Goal: Entertainment & Leisure: Consume media (video, audio)

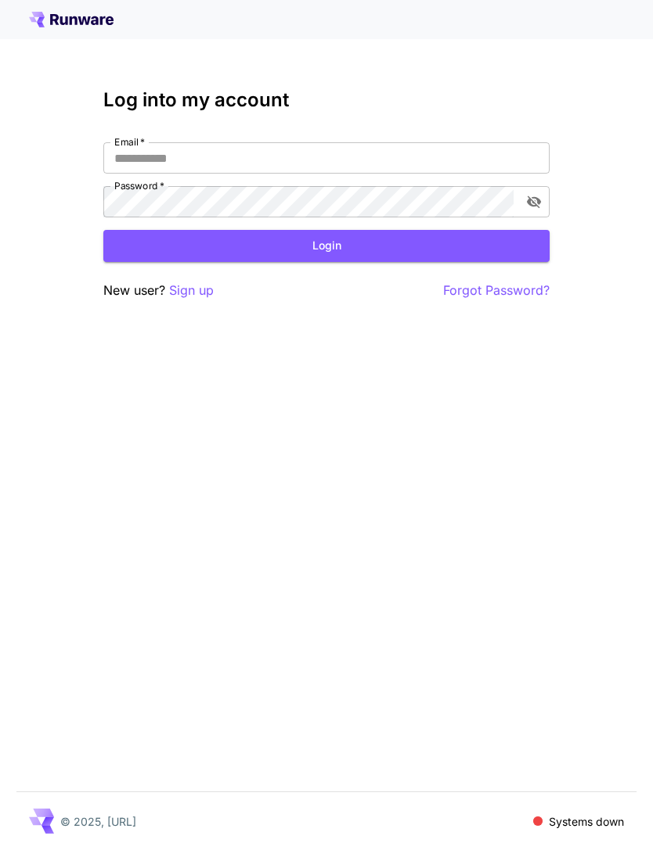
click at [419, 153] on input "Email   *" at bounding box center [326, 157] width 446 height 31
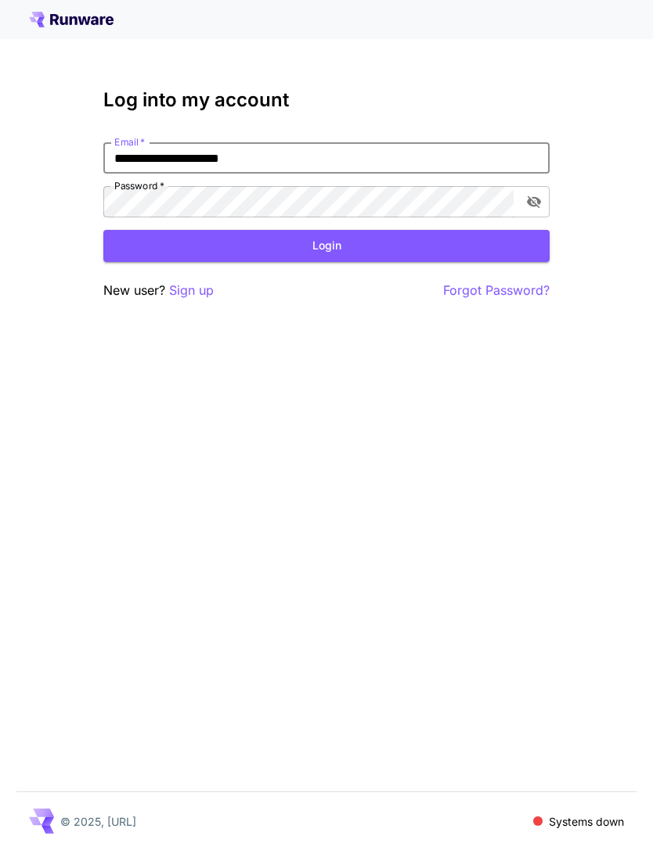
type input "**********"
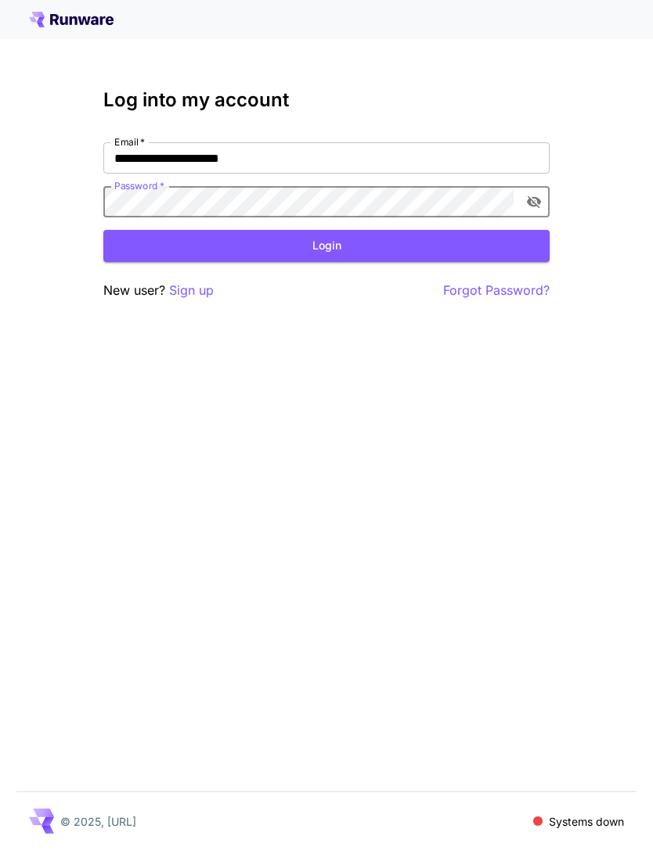
click at [352, 249] on button "Login" at bounding box center [326, 246] width 446 height 32
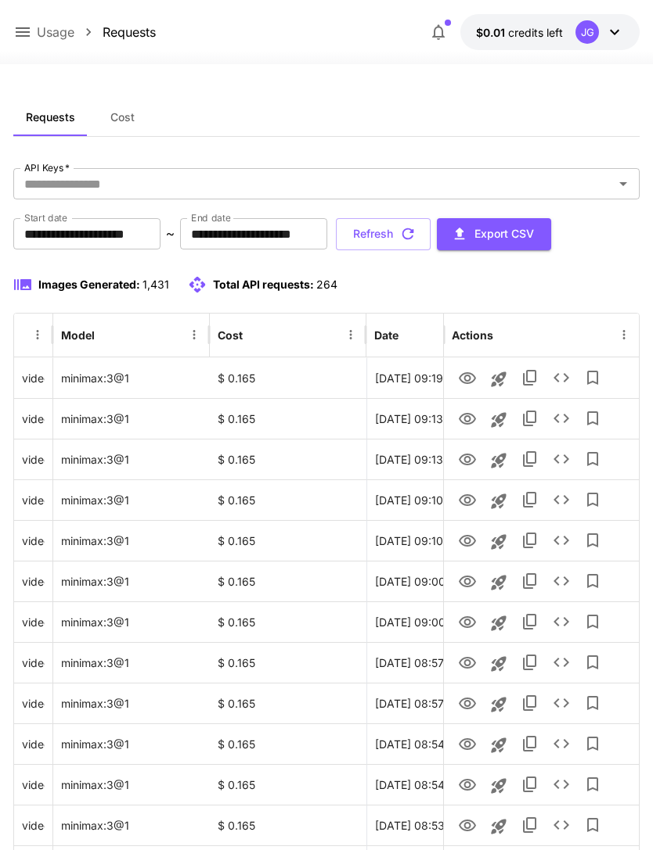
click at [100, 232] on input "**********" at bounding box center [86, 233] width 147 height 31
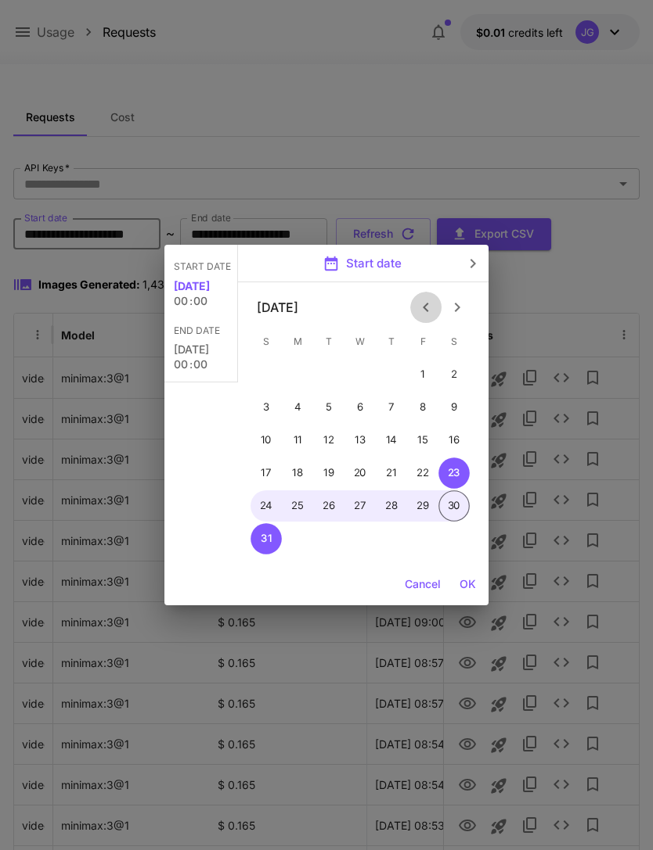
click at [429, 308] on icon "Previous month" at bounding box center [425, 307] width 19 height 19
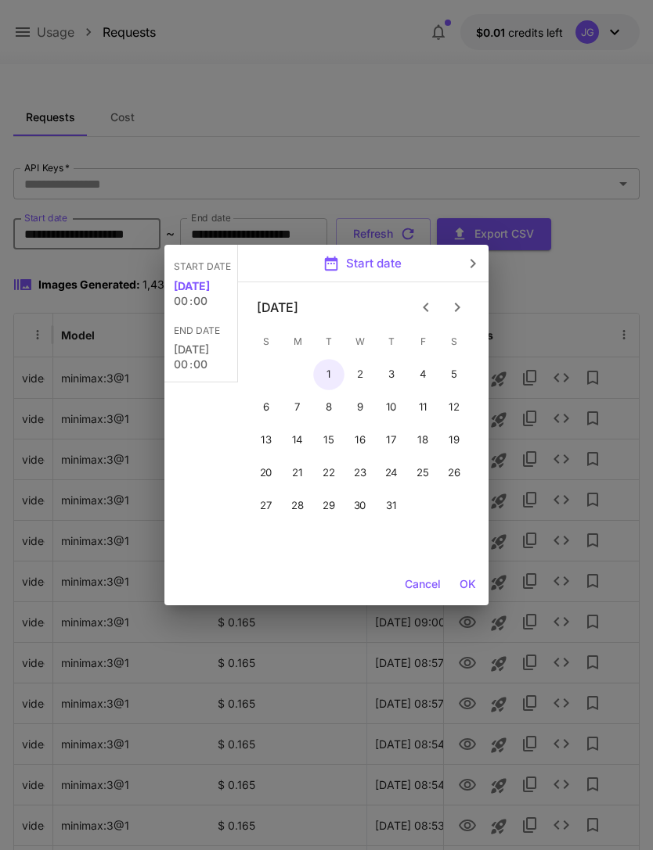
click at [331, 373] on button "1" at bounding box center [328, 374] width 31 height 31
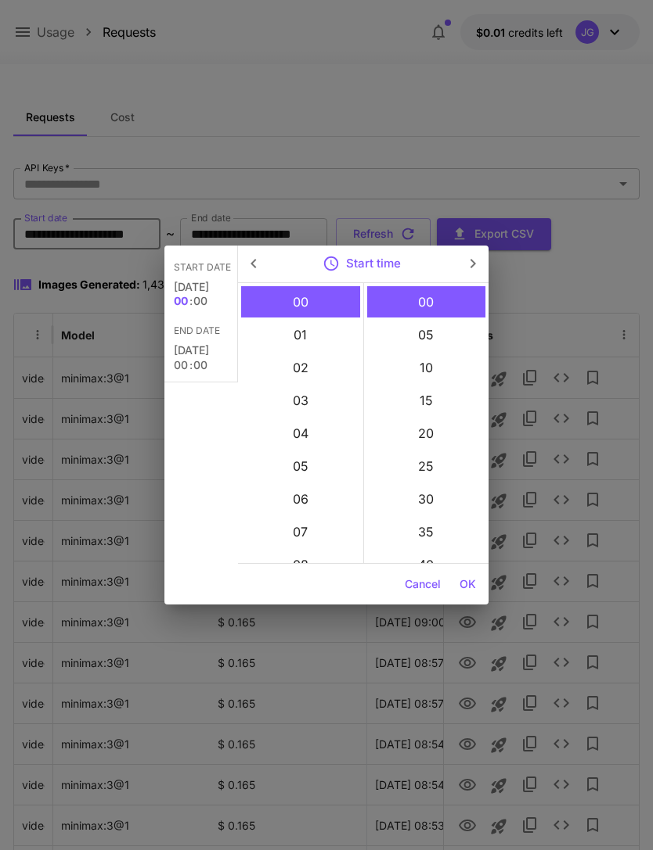
type input "**********"
click at [470, 592] on button "OK" at bounding box center [467, 584] width 29 height 29
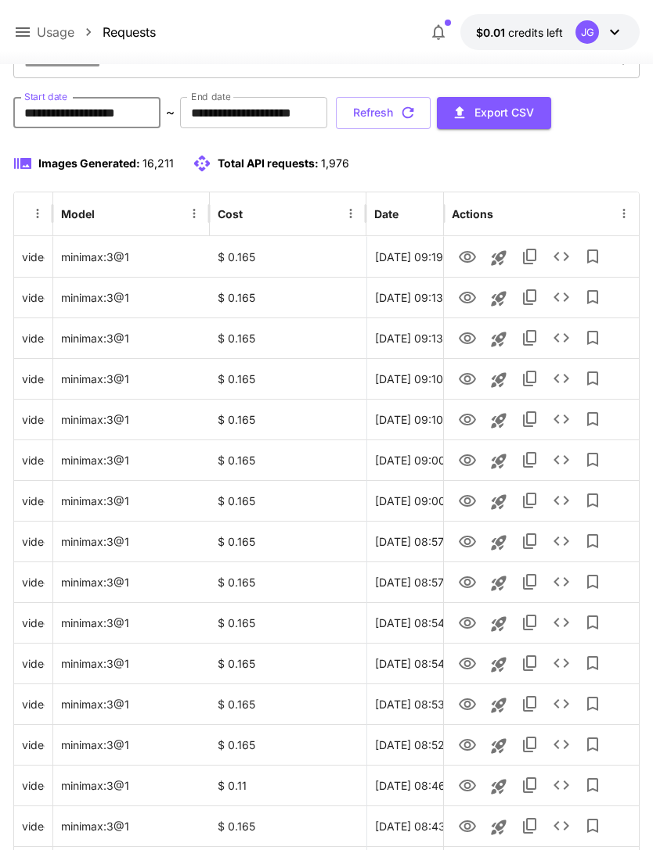
scroll to position [1580, 0]
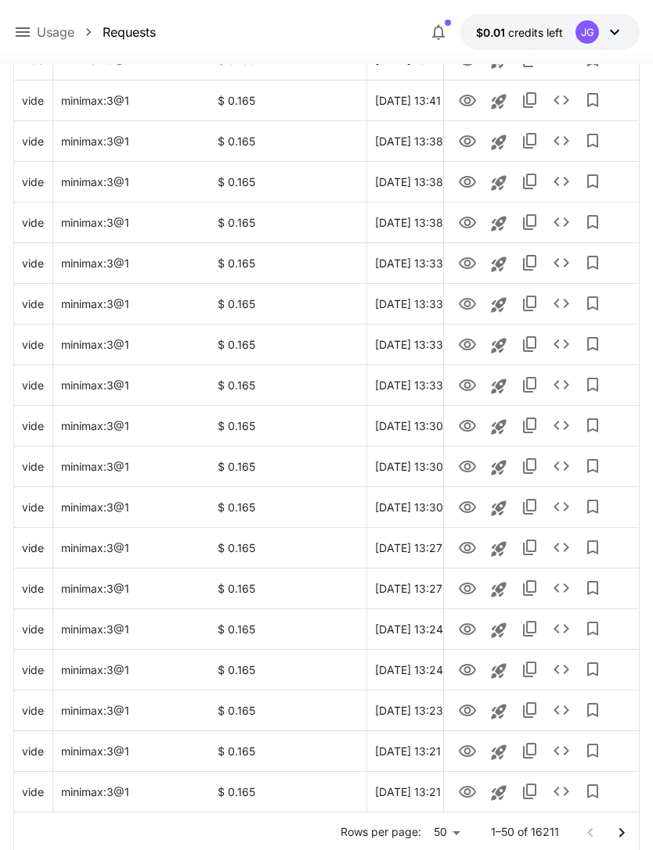
click at [624, 836] on icon "Go to next page" at bounding box center [621, 833] width 19 height 19
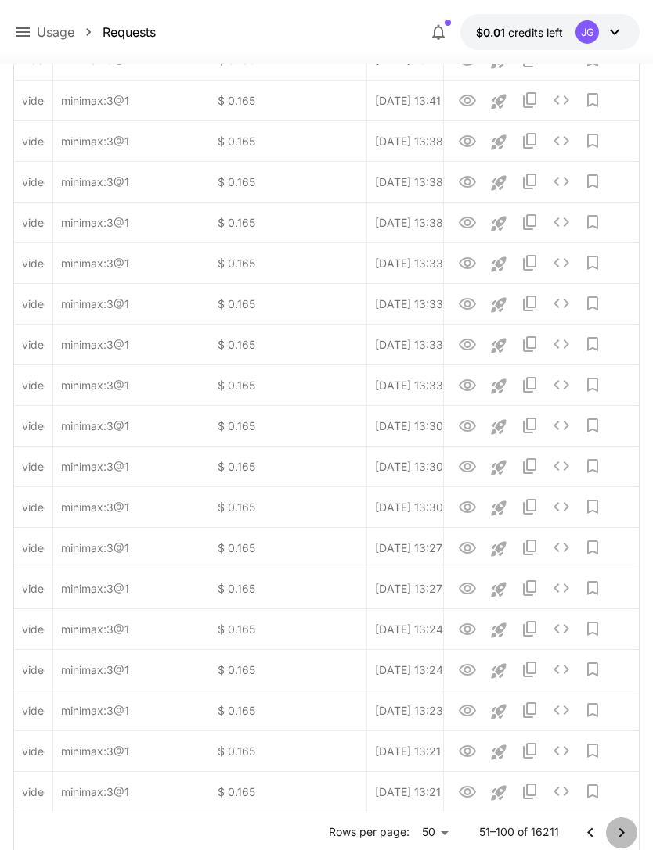
click at [624, 836] on icon "Go to next page" at bounding box center [621, 833] width 19 height 19
click at [626, 836] on icon "Go to next page" at bounding box center [621, 833] width 19 height 19
click at [626, 835] on icon "Go to next page" at bounding box center [621, 833] width 19 height 19
click at [623, 835] on icon "Go to next page" at bounding box center [621, 833] width 19 height 19
click at [623, 834] on icon "Go to next page" at bounding box center [621, 833] width 19 height 19
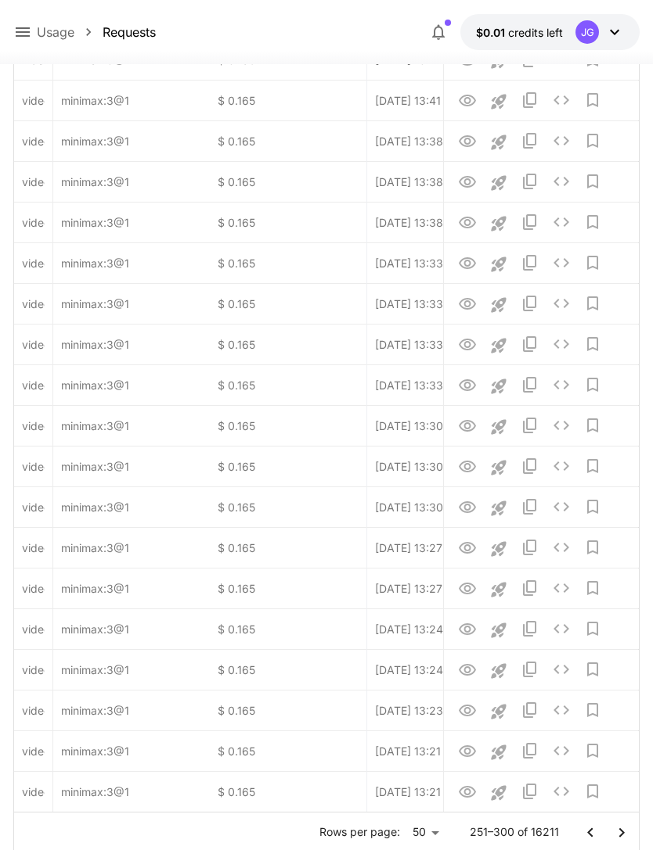
click at [625, 836] on icon "Go to next page" at bounding box center [621, 833] width 19 height 19
click at [624, 836] on icon "Go to next page" at bounding box center [621, 833] width 19 height 19
click at [627, 832] on icon "Go to next page" at bounding box center [621, 833] width 19 height 19
click at [626, 832] on icon "Go to next page" at bounding box center [621, 833] width 19 height 19
click at [624, 832] on icon "Go to next page" at bounding box center [621, 833] width 19 height 19
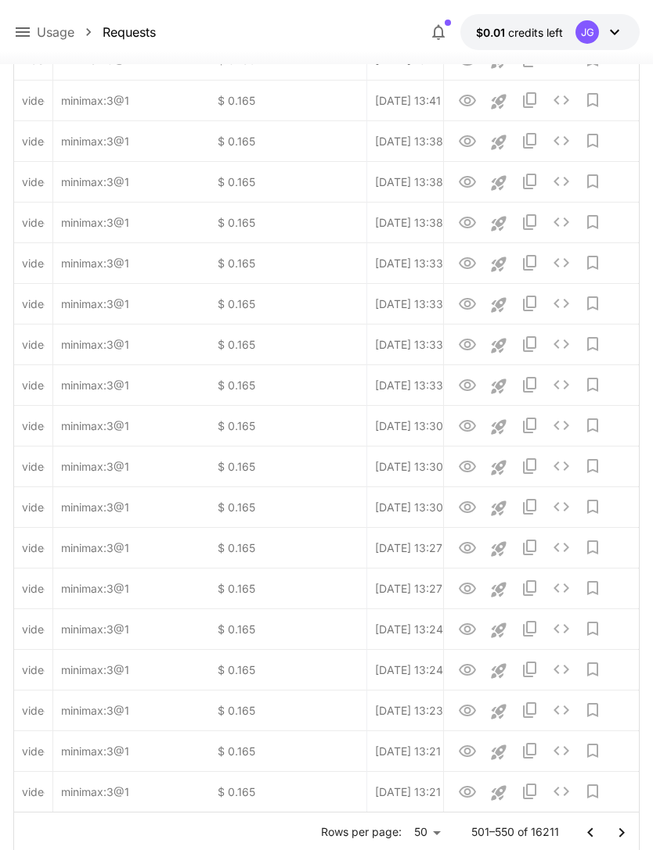
click at [624, 832] on icon "Go to next page" at bounding box center [620, 832] width 5 height 9
click at [620, 831] on icon "Go to next page" at bounding box center [620, 832] width 5 height 9
click at [620, 831] on icon "Go to next page" at bounding box center [621, 833] width 19 height 19
click at [622, 835] on icon "Go to next page" at bounding box center [621, 833] width 19 height 19
click at [622, 834] on icon "Go to next page" at bounding box center [620, 832] width 5 height 9
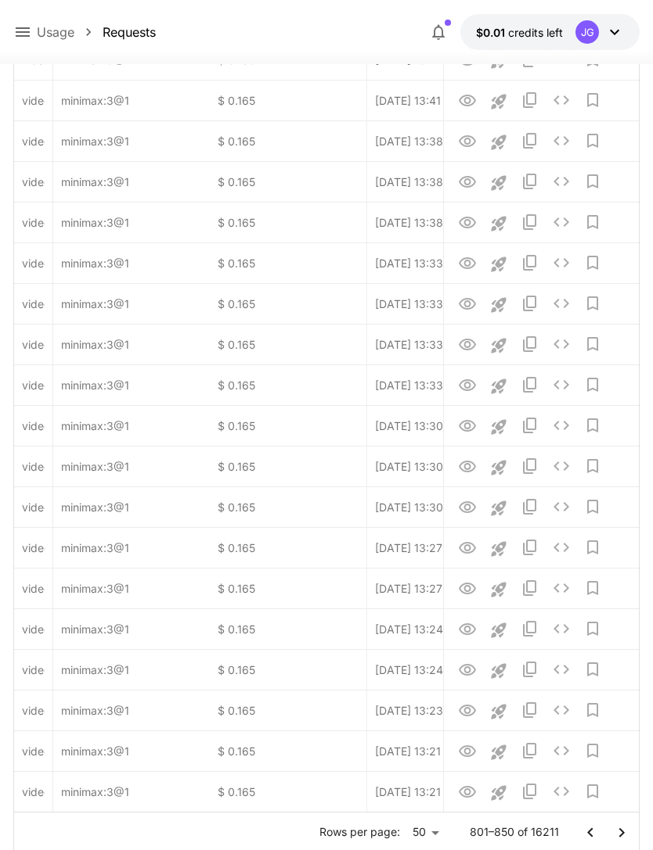
click at [620, 832] on icon "Go to next page" at bounding box center [621, 833] width 19 height 19
click at [620, 833] on icon "Go to next page" at bounding box center [621, 833] width 19 height 19
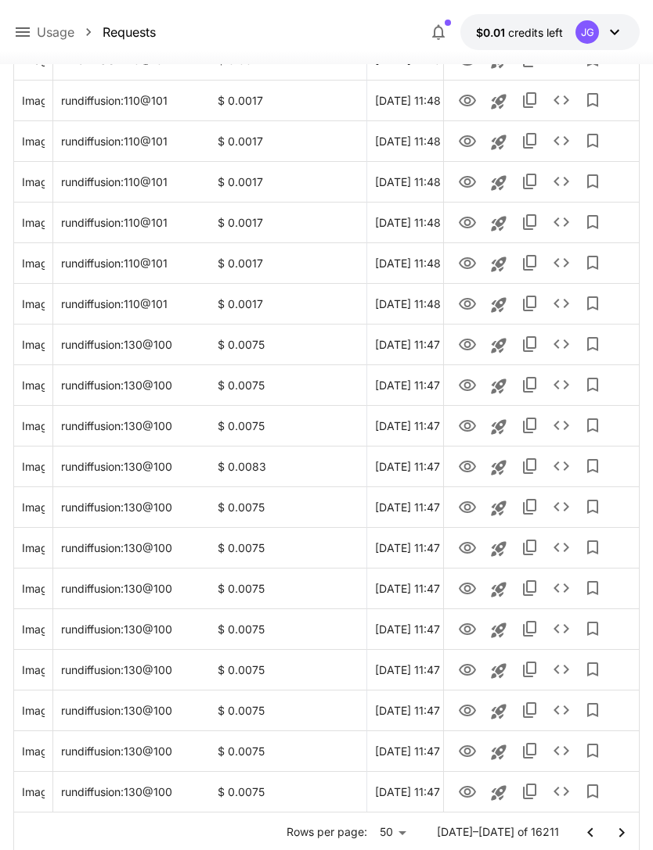
click at [617, 832] on icon "Go to next page" at bounding box center [621, 833] width 19 height 19
click at [616, 832] on icon "Go to next page" at bounding box center [621, 833] width 19 height 19
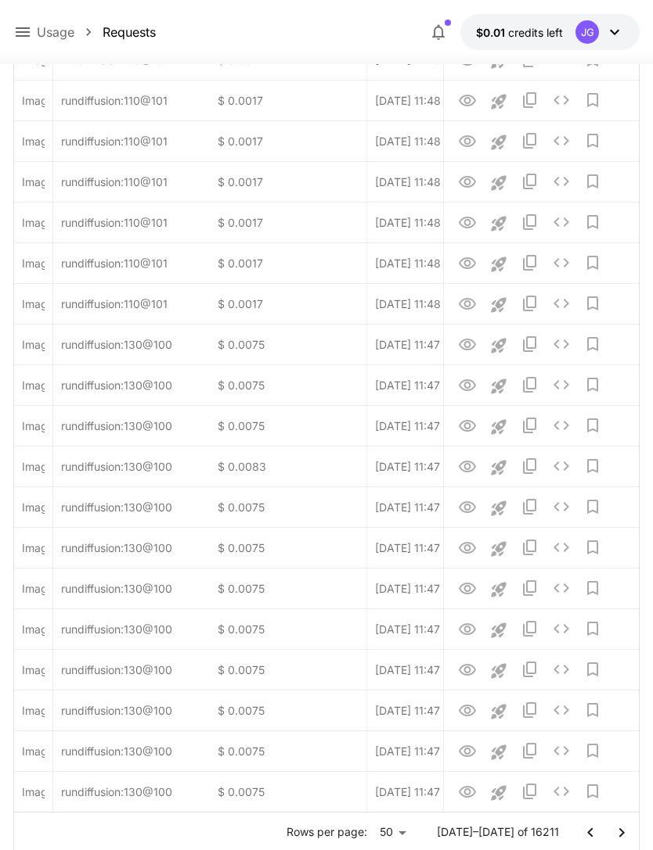
click at [617, 832] on icon "Go to next page" at bounding box center [621, 833] width 19 height 19
click at [619, 829] on icon "Go to next page" at bounding box center [620, 832] width 5 height 9
click at [618, 829] on icon "Go to next page" at bounding box center [621, 833] width 19 height 19
click at [620, 829] on icon "Go to next page" at bounding box center [620, 832] width 5 height 9
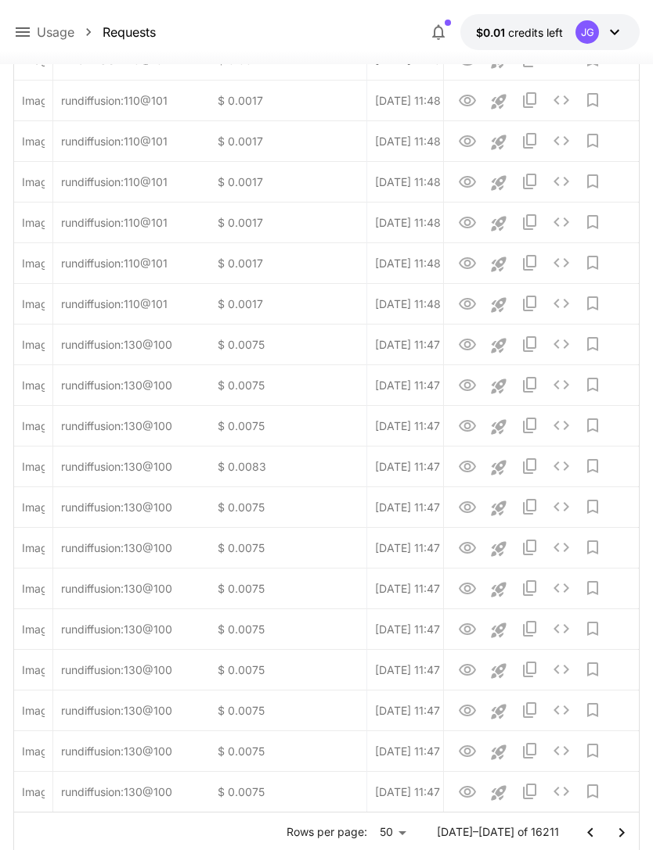
click at [619, 829] on icon "Go to next page" at bounding box center [620, 832] width 5 height 9
click at [623, 835] on icon "Go to next page" at bounding box center [621, 833] width 19 height 19
click at [623, 834] on icon "Go to next page" at bounding box center [621, 833] width 19 height 19
click at [623, 832] on icon "Go to next page" at bounding box center [620, 832] width 5 height 9
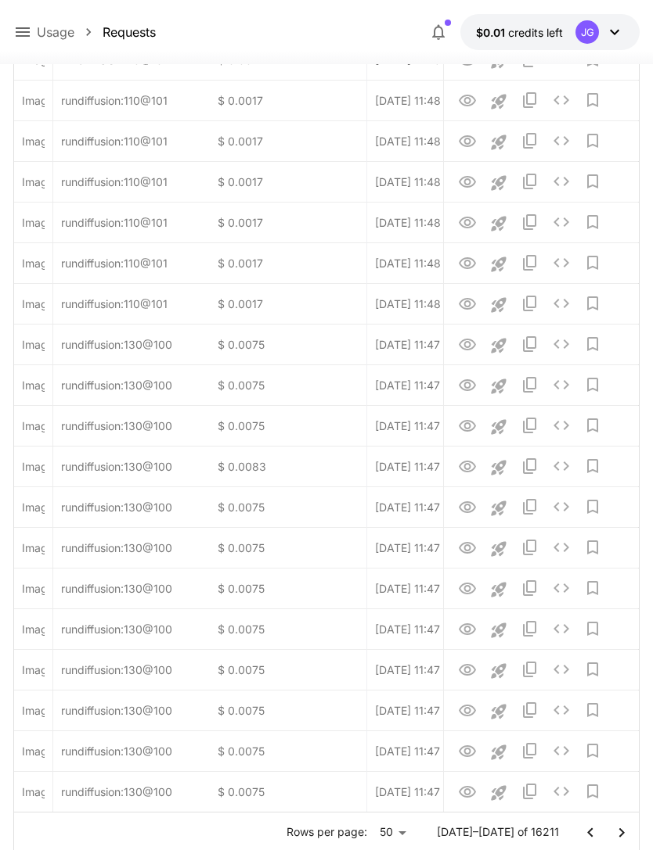
click at [626, 836] on icon "Go to next page" at bounding box center [621, 833] width 19 height 19
click at [626, 835] on icon "Go to next page" at bounding box center [621, 833] width 19 height 19
click at [624, 827] on icon "Go to next page" at bounding box center [621, 833] width 19 height 19
click at [623, 827] on icon "Go to next page" at bounding box center [621, 833] width 19 height 19
click at [625, 829] on icon "Go to next page" at bounding box center [621, 833] width 19 height 19
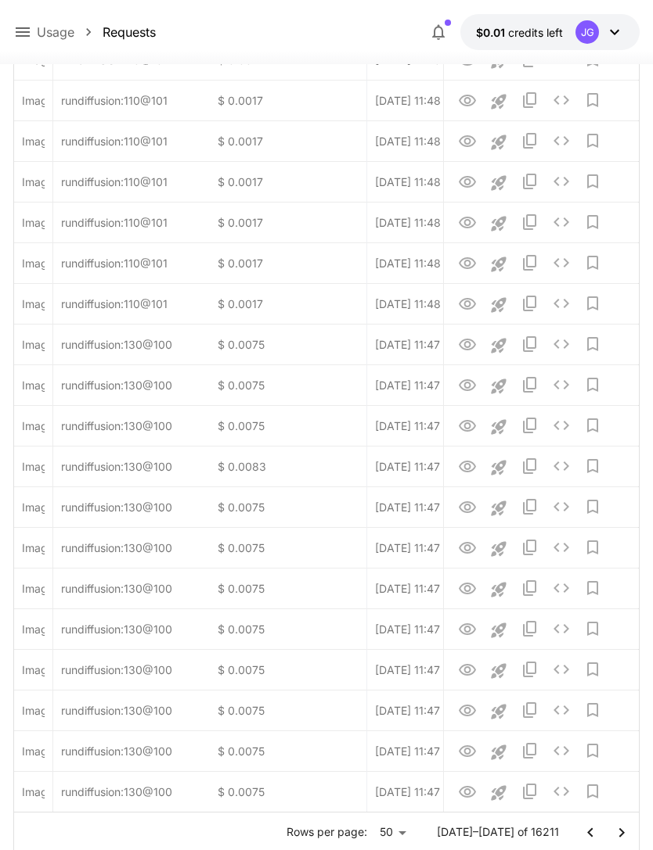
click at [625, 829] on icon "Go to next page" at bounding box center [621, 833] width 19 height 19
click at [628, 829] on icon "Go to next page" at bounding box center [621, 833] width 19 height 19
click at [627, 828] on icon "Go to next page" at bounding box center [621, 833] width 19 height 19
click at [628, 832] on icon "Go to next page" at bounding box center [621, 833] width 19 height 19
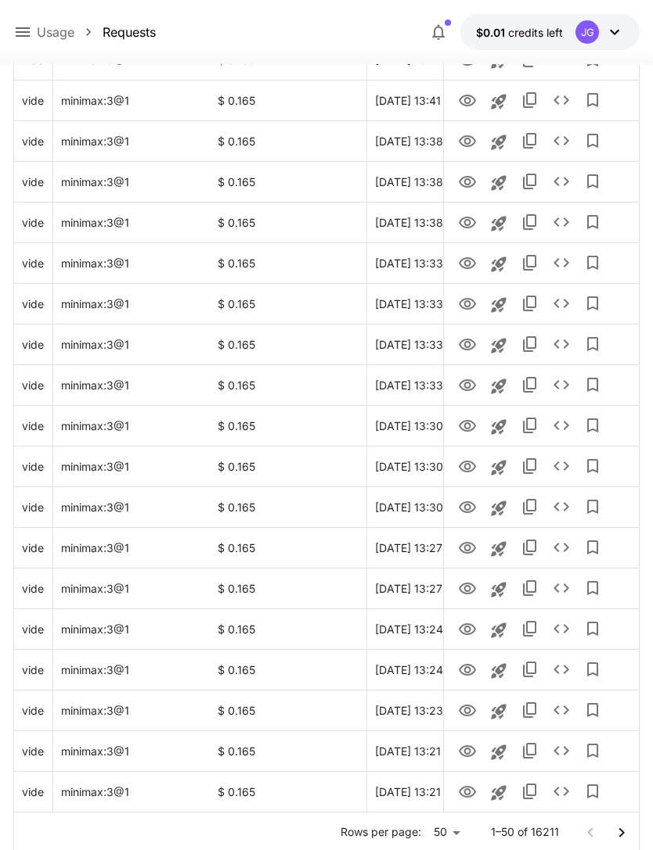
click at [621, 833] on icon "Go to next page" at bounding box center [620, 832] width 5 height 9
click at [620, 833] on icon "Go to next page" at bounding box center [621, 833] width 19 height 19
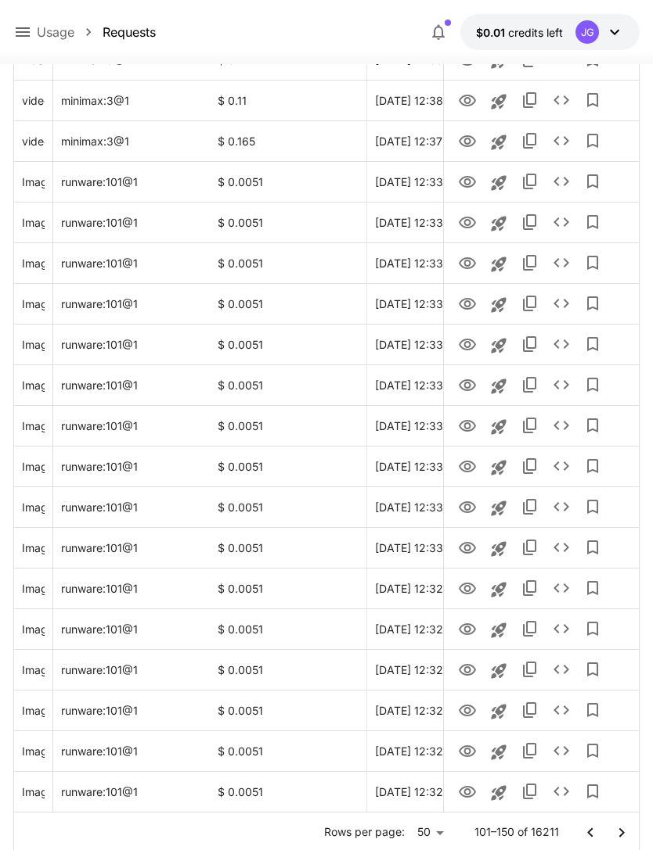
click at [624, 831] on icon "Go to next page" at bounding box center [621, 833] width 19 height 19
click at [626, 831] on icon "Go to next page" at bounding box center [621, 833] width 19 height 19
click at [625, 831] on icon "Go to next page" at bounding box center [621, 833] width 19 height 19
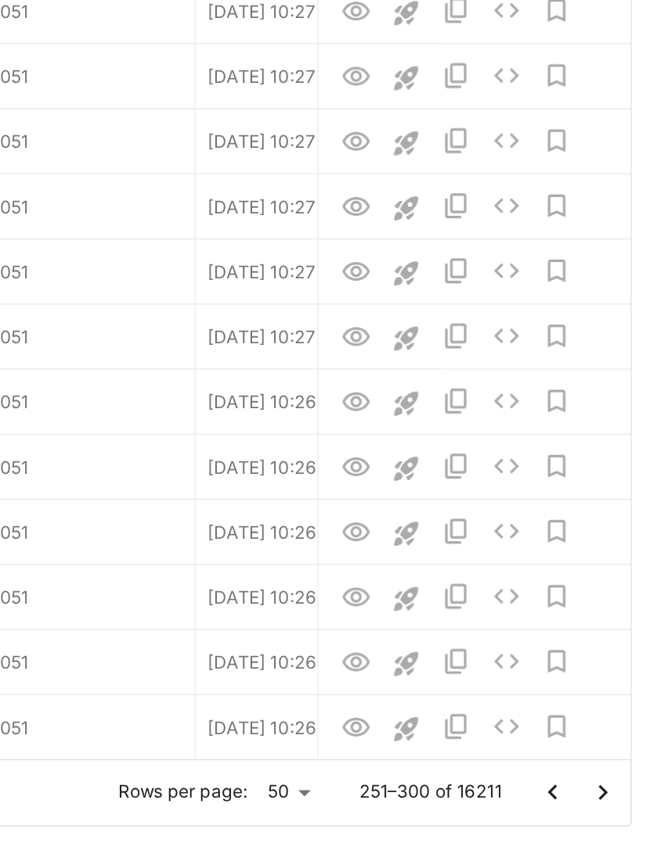
click at [612, 774] on icon "Go to next page" at bounding box center [621, 783] width 19 height 19
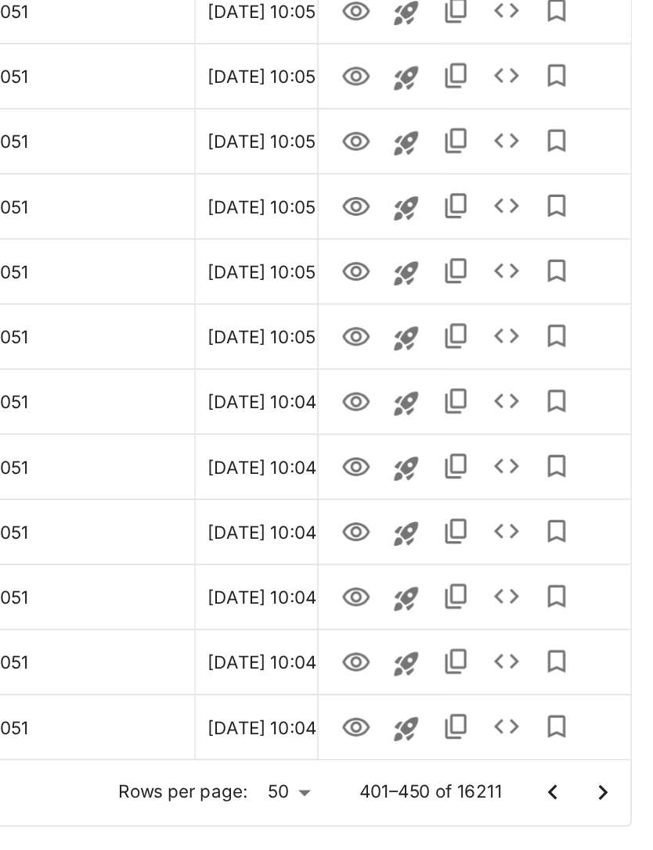
click at [612, 774] on icon "Go to next page" at bounding box center [621, 783] width 19 height 19
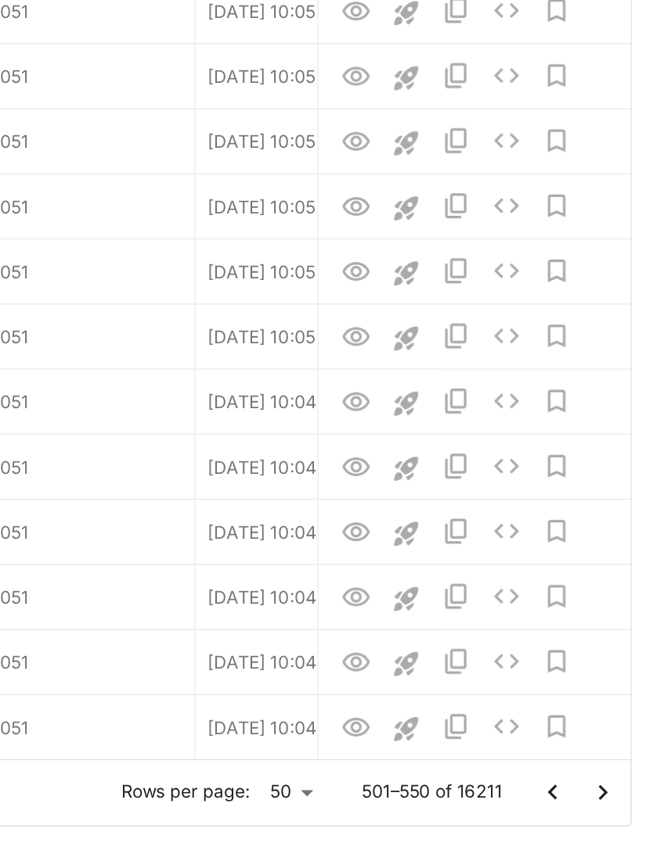
click at [612, 774] on icon "Go to next page" at bounding box center [621, 783] width 19 height 19
click at [618, 778] on icon "Go to next page" at bounding box center [620, 782] width 5 height 9
click at [612, 774] on icon "Go to next page" at bounding box center [621, 783] width 19 height 19
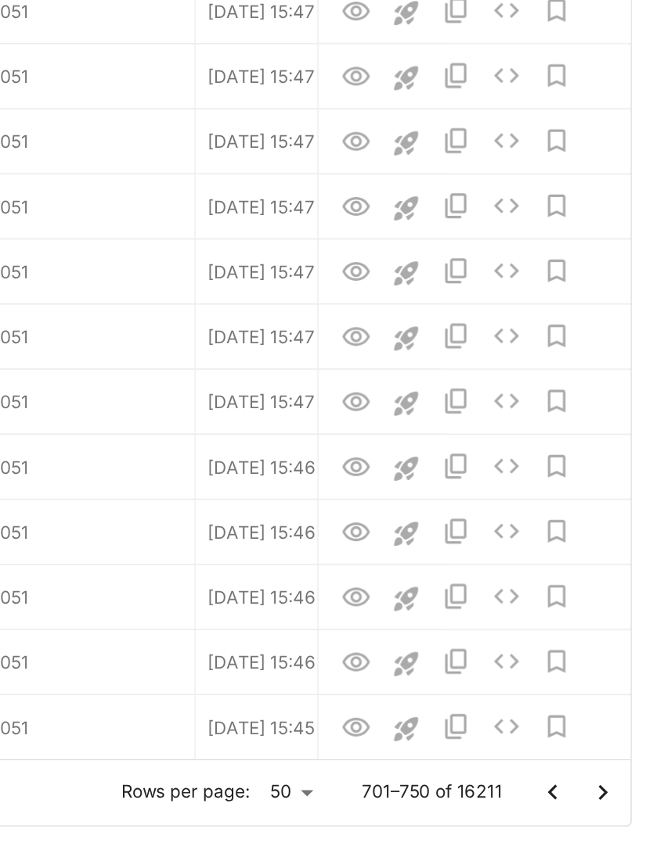
click at [612, 774] on icon "Go to next page" at bounding box center [621, 783] width 19 height 19
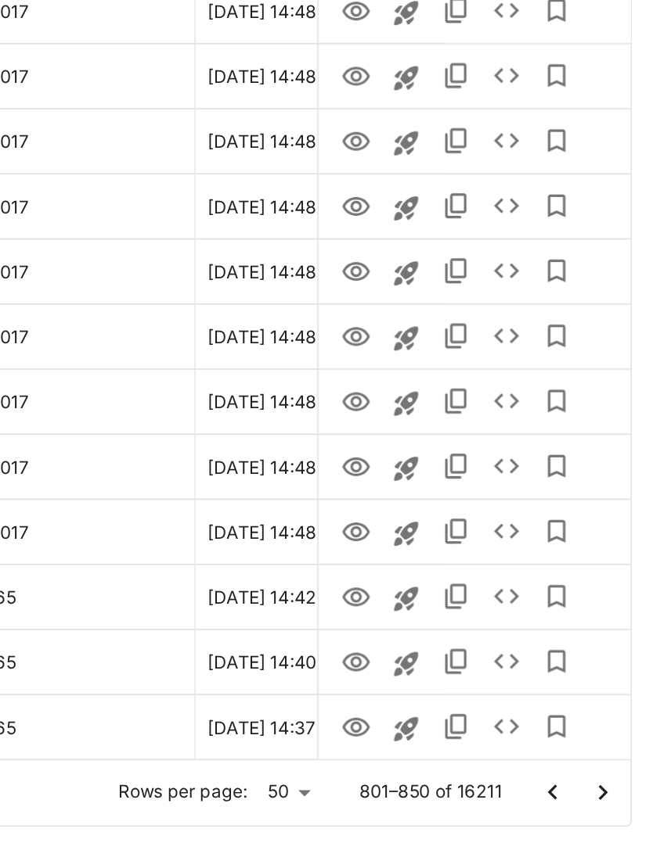
click at [612, 774] on icon "Go to next page" at bounding box center [621, 783] width 19 height 19
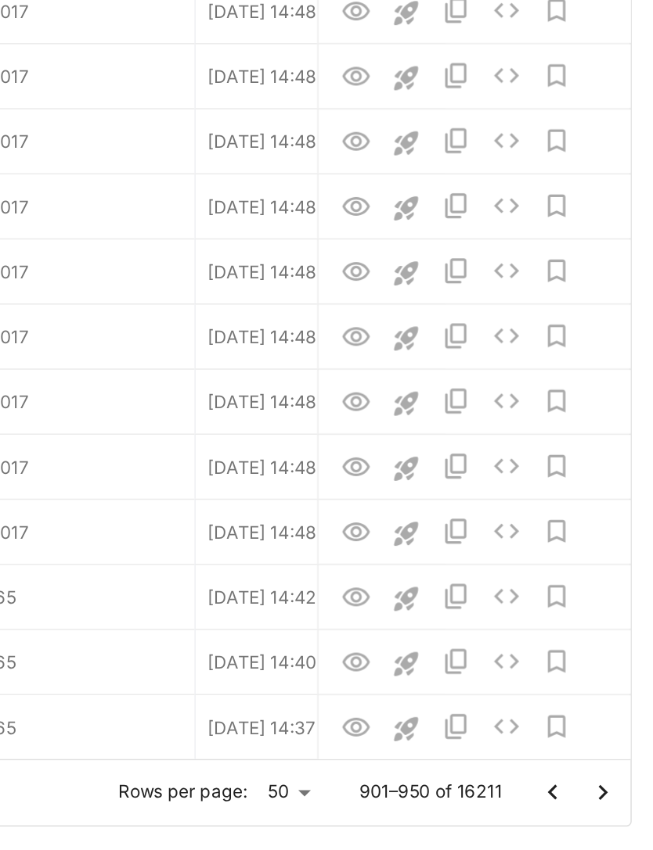
click at [612, 774] on icon "Go to next page" at bounding box center [621, 783] width 19 height 19
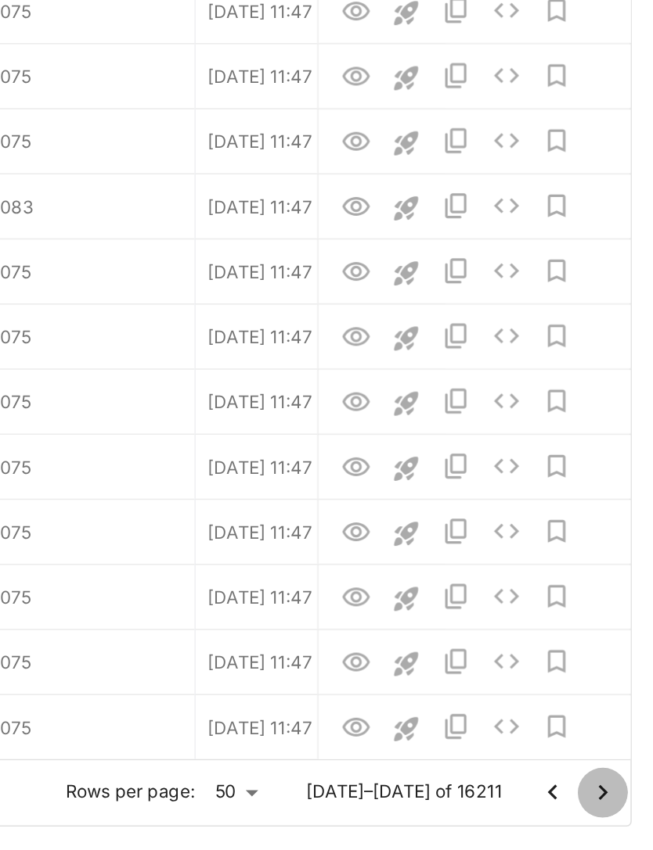
click at [612, 774] on icon "Go to next page" at bounding box center [621, 783] width 19 height 19
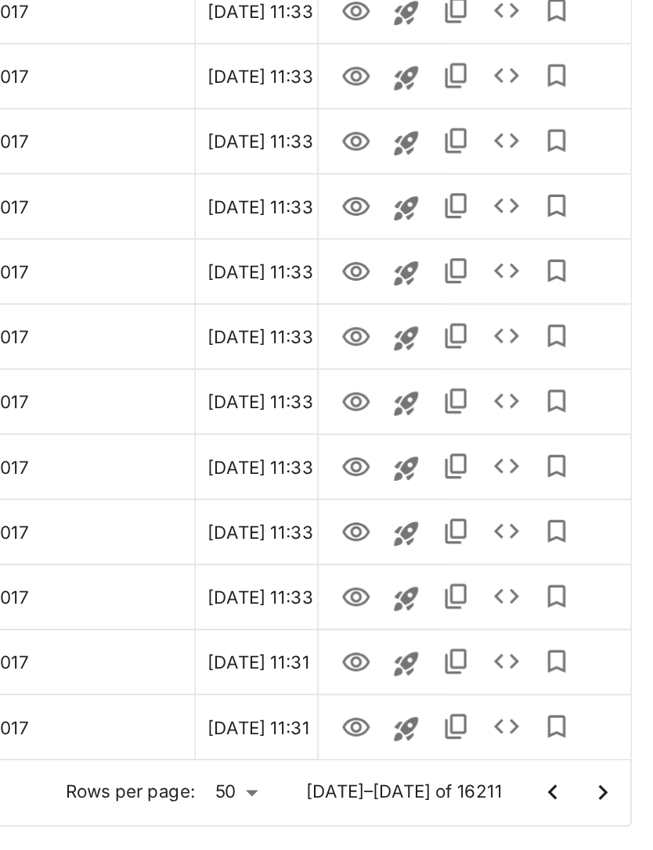
click at [612, 774] on icon "Go to next page" at bounding box center [621, 783] width 19 height 19
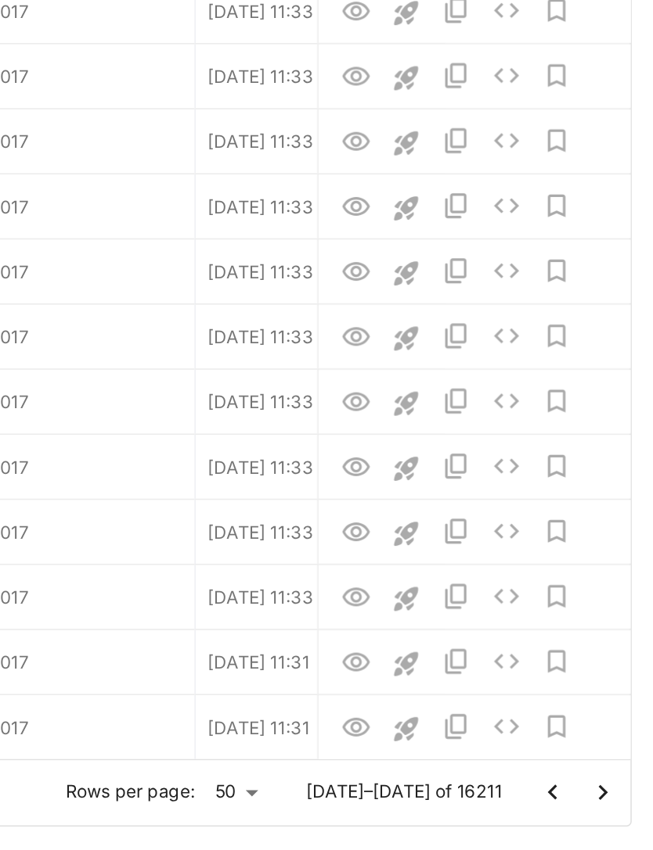
click at [612, 774] on icon "Go to next page" at bounding box center [621, 783] width 19 height 19
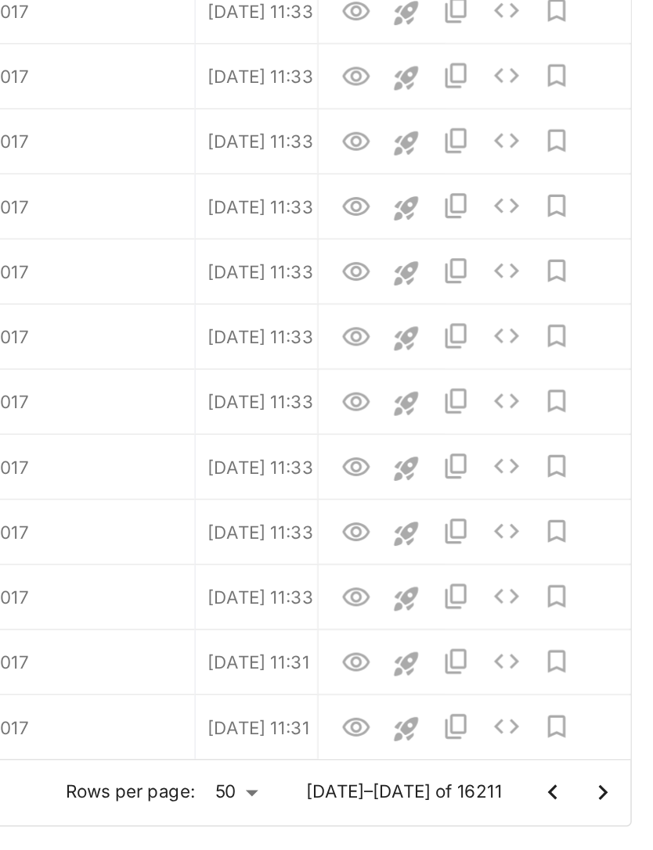
click at [612, 774] on icon "Go to next page" at bounding box center [621, 783] width 19 height 19
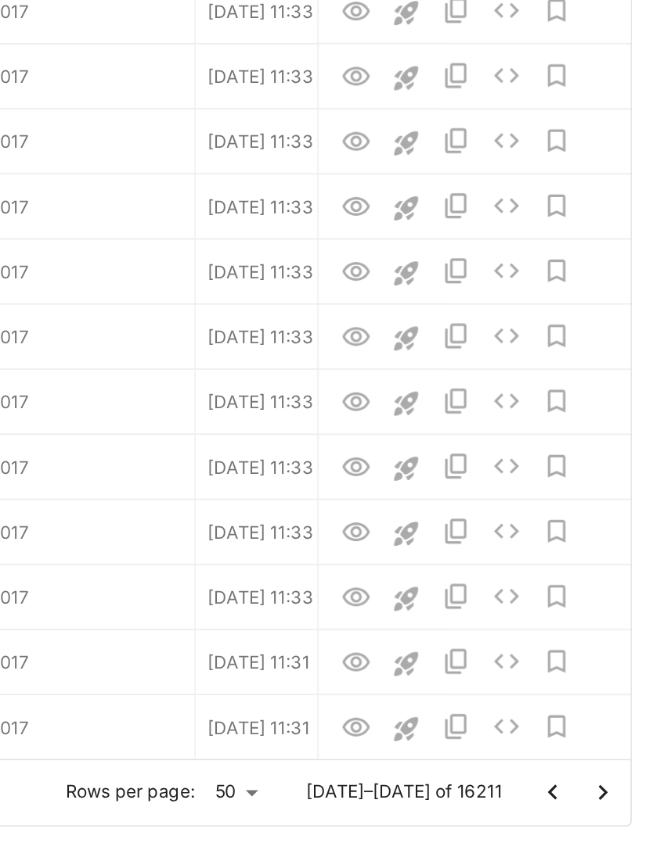
click at [612, 774] on icon "Go to next page" at bounding box center [621, 783] width 19 height 19
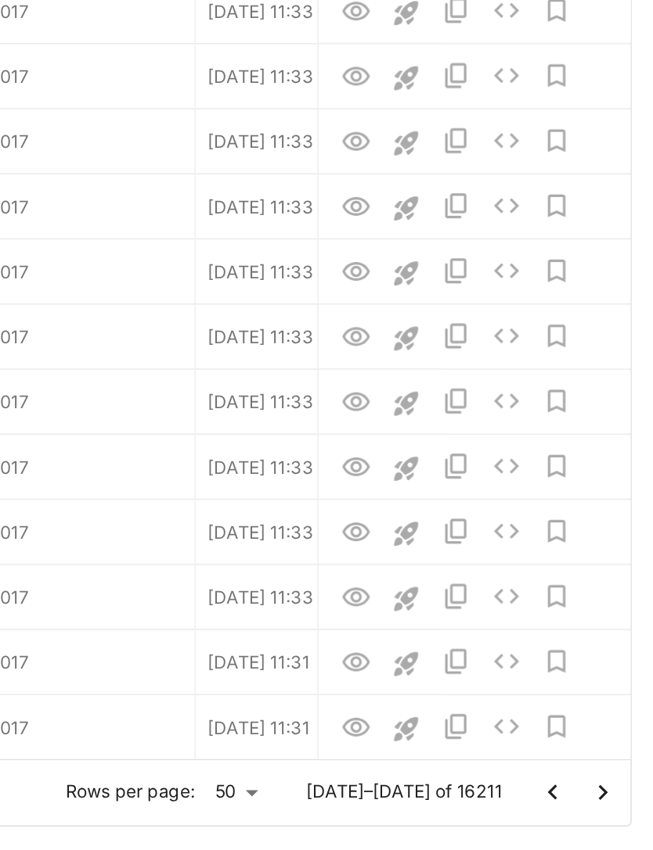
click at [612, 774] on icon "Go to next page" at bounding box center [621, 783] width 19 height 19
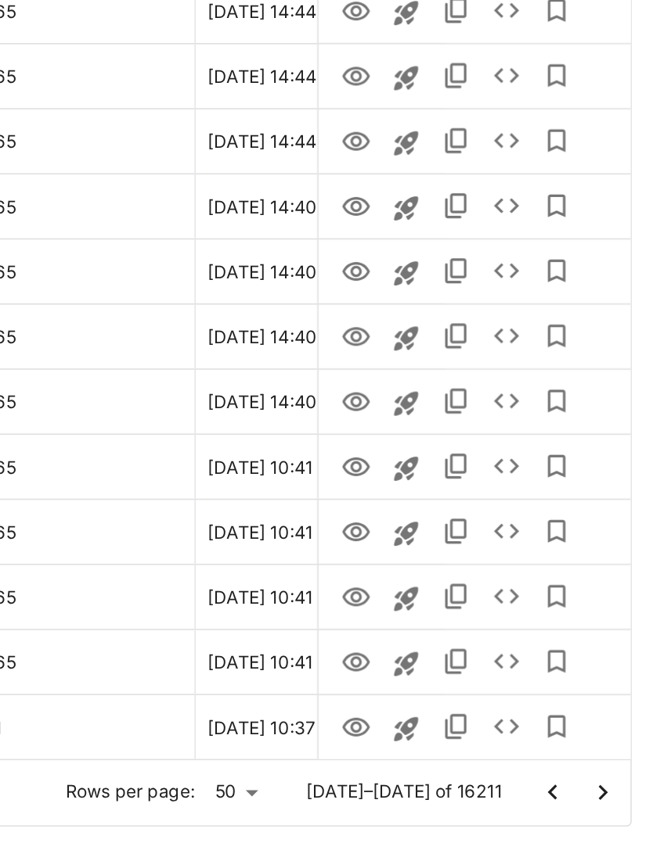
click at [612, 774] on icon "Go to next page" at bounding box center [621, 783] width 19 height 19
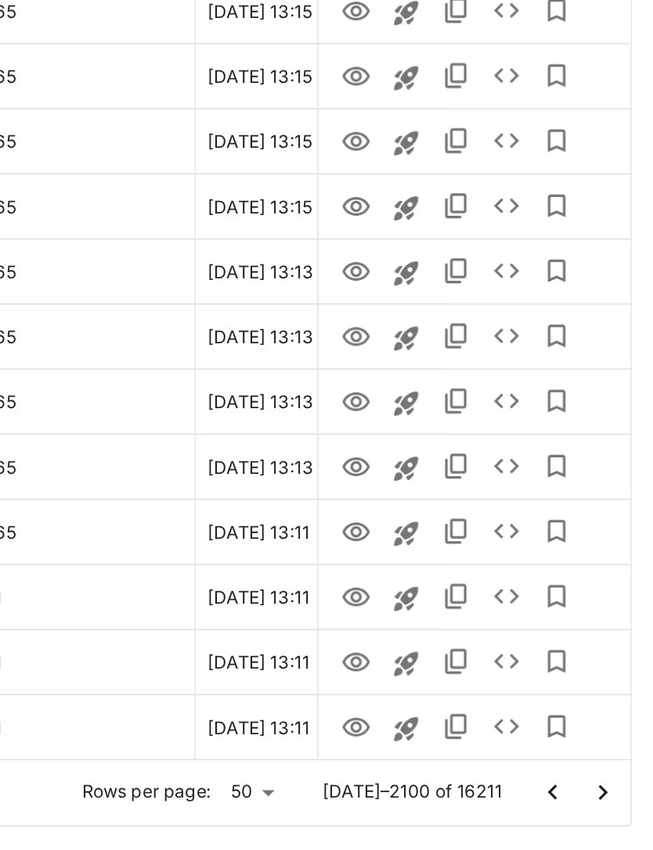
click at [612, 774] on icon "Go to next page" at bounding box center [621, 783] width 19 height 19
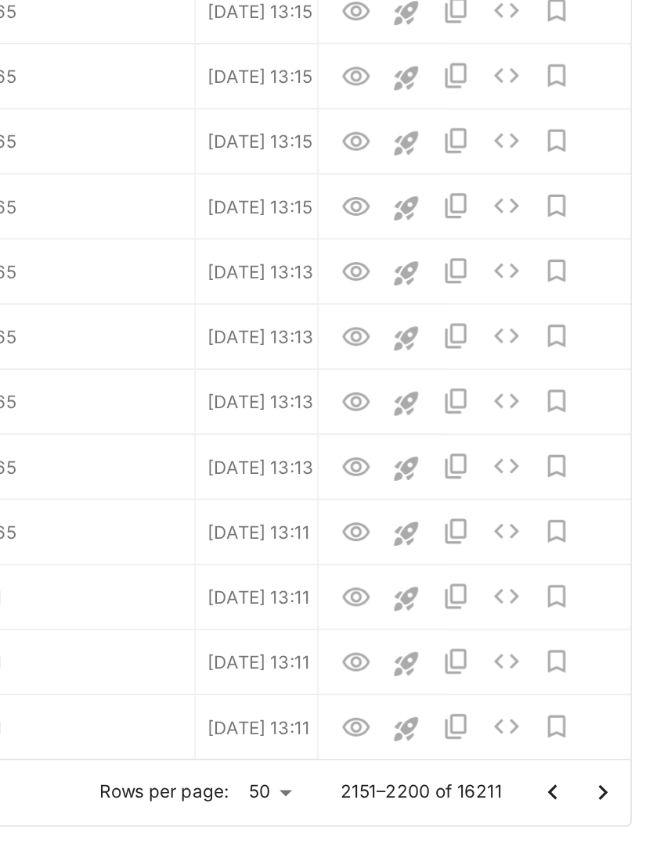
click at [618, 778] on icon "Go to next page" at bounding box center [620, 782] width 5 height 9
click at [612, 774] on icon "Go to next page" at bounding box center [621, 783] width 19 height 19
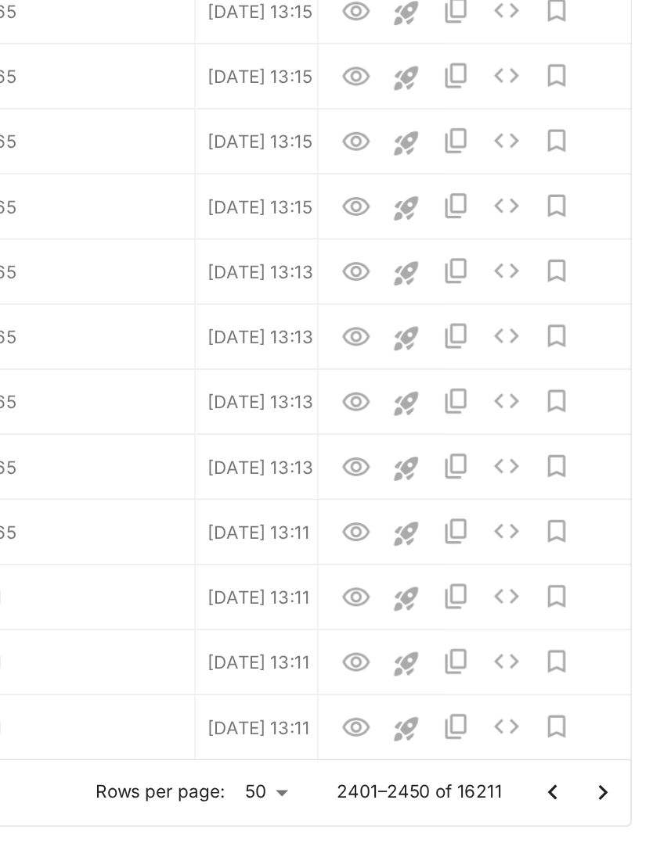
click at [612, 774] on icon "Go to next page" at bounding box center [621, 783] width 19 height 19
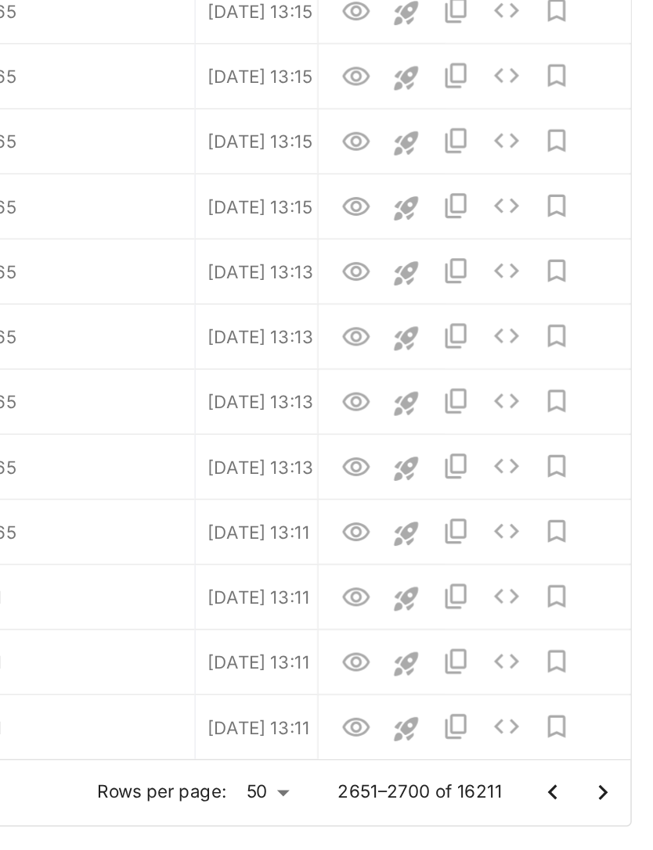
click at [612, 774] on icon "Go to next page" at bounding box center [621, 783] width 19 height 19
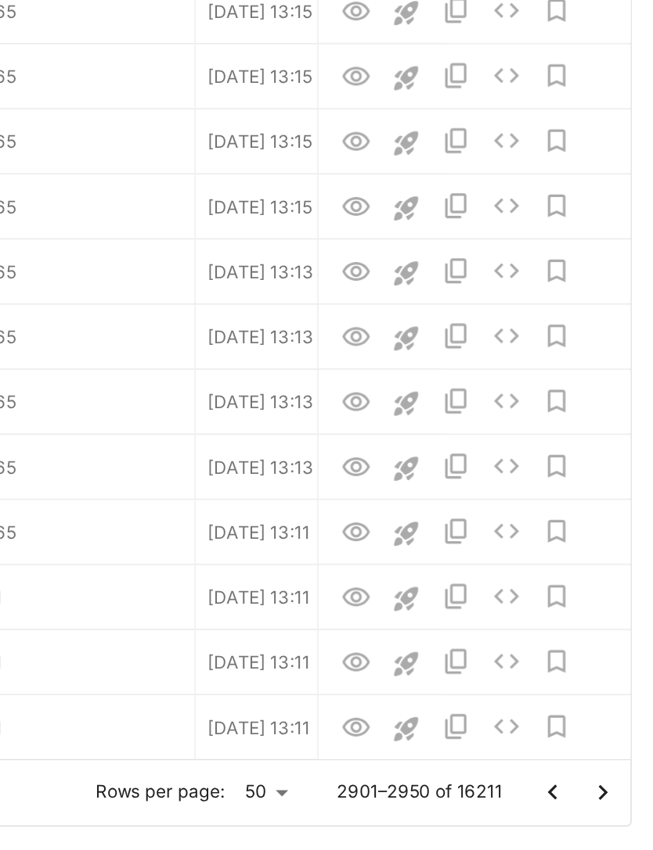
click at [612, 774] on icon "Go to next page" at bounding box center [621, 783] width 19 height 19
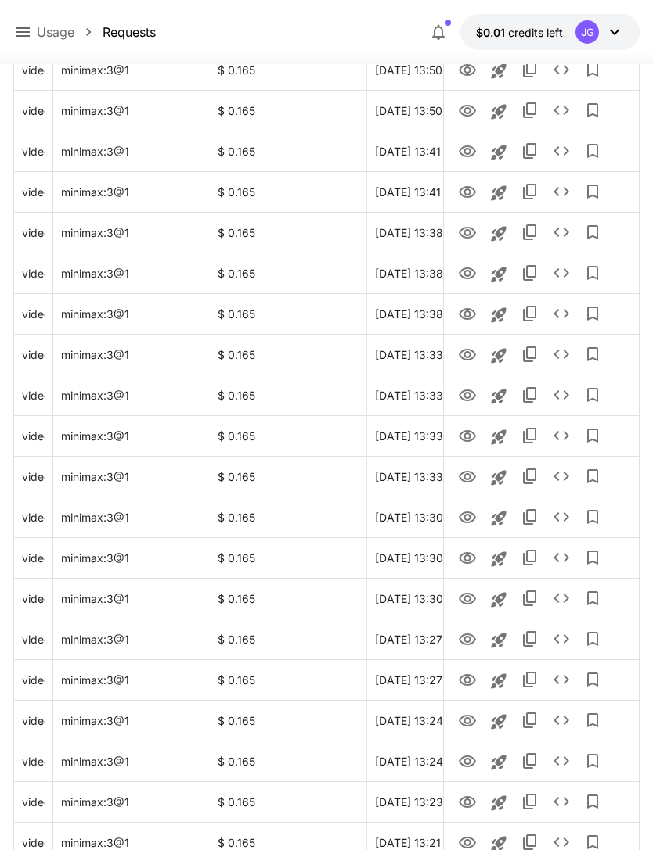
scroll to position [1580, 0]
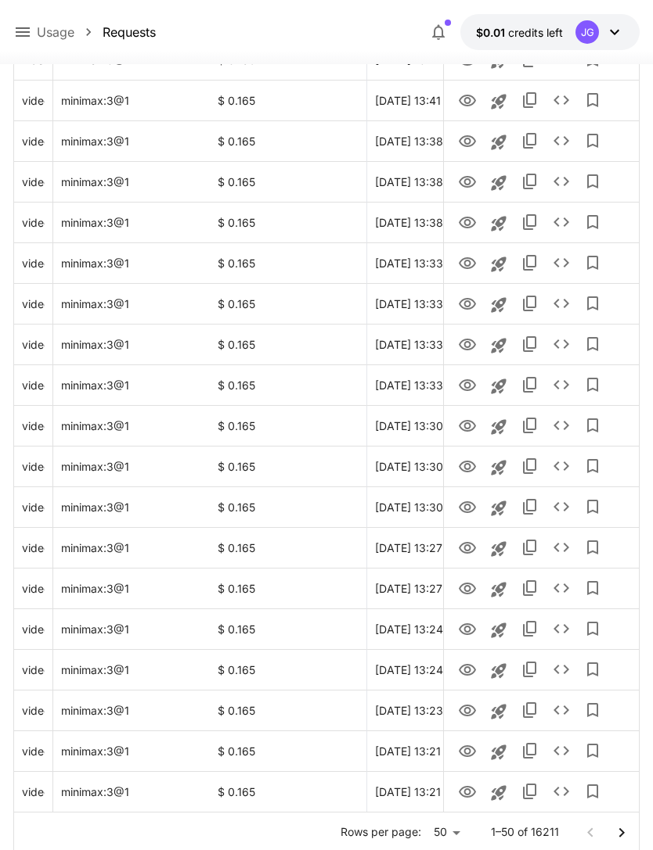
click at [622, 831] on icon "Go to next page" at bounding box center [620, 832] width 5 height 9
click at [621, 831] on icon "Go to next page" at bounding box center [620, 832] width 5 height 9
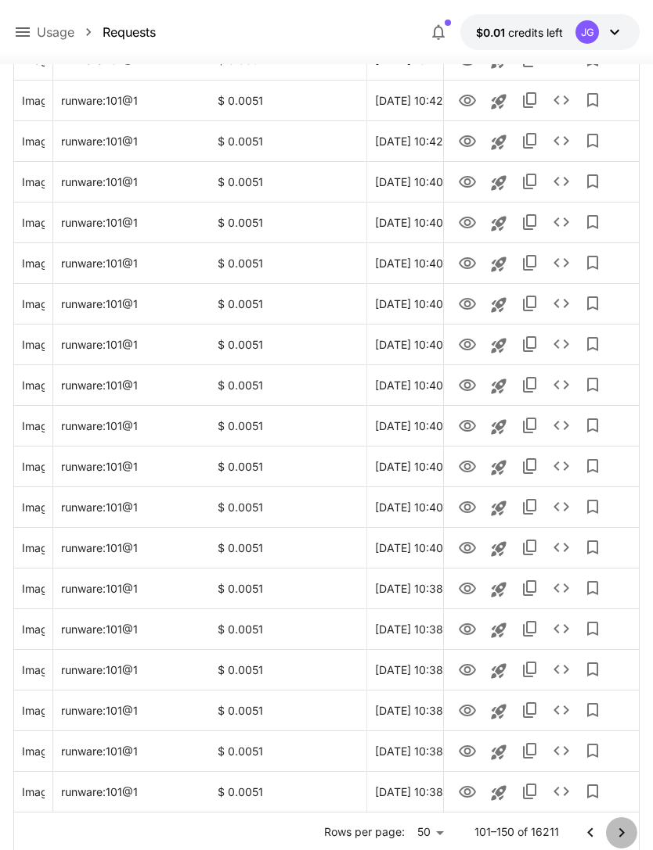
click at [621, 829] on icon "Go to next page" at bounding box center [621, 833] width 19 height 19
click at [624, 832] on icon "Go to next page" at bounding box center [620, 832] width 5 height 9
click at [624, 833] on icon "Go to next page" at bounding box center [621, 833] width 19 height 19
click at [625, 832] on icon "Go to next page" at bounding box center [621, 833] width 19 height 19
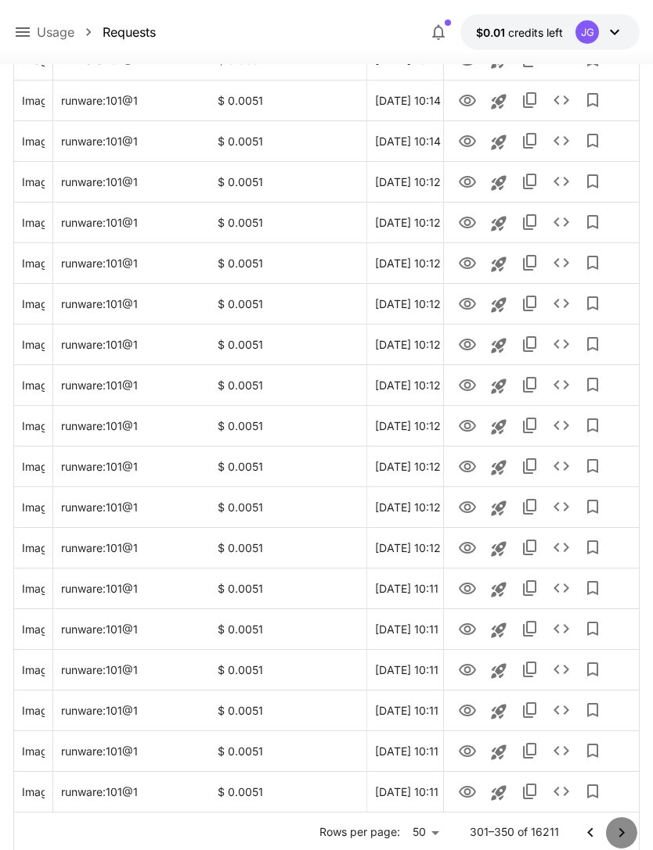
click at [624, 829] on icon "Go to next page" at bounding box center [621, 833] width 19 height 19
click at [628, 833] on icon "Go to next page" at bounding box center [621, 833] width 19 height 19
click at [626, 831] on icon "Go to next page" at bounding box center [621, 833] width 19 height 19
click at [625, 831] on icon "Go to next page" at bounding box center [621, 833] width 19 height 19
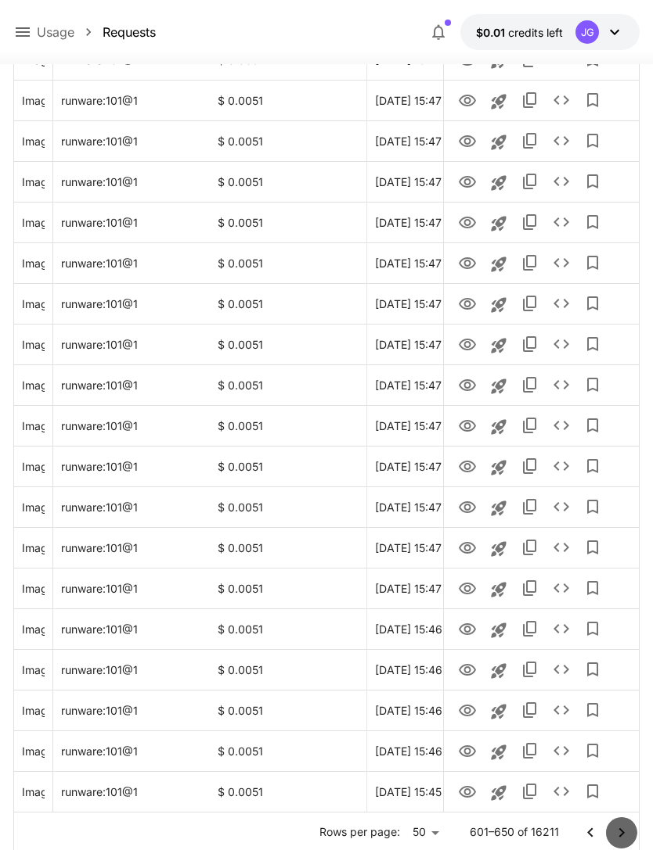
click at [627, 832] on icon "Go to next page" at bounding box center [621, 833] width 19 height 19
click at [626, 831] on icon "Go to next page" at bounding box center [621, 833] width 19 height 19
click at [626, 830] on icon "Go to next page" at bounding box center [621, 833] width 19 height 19
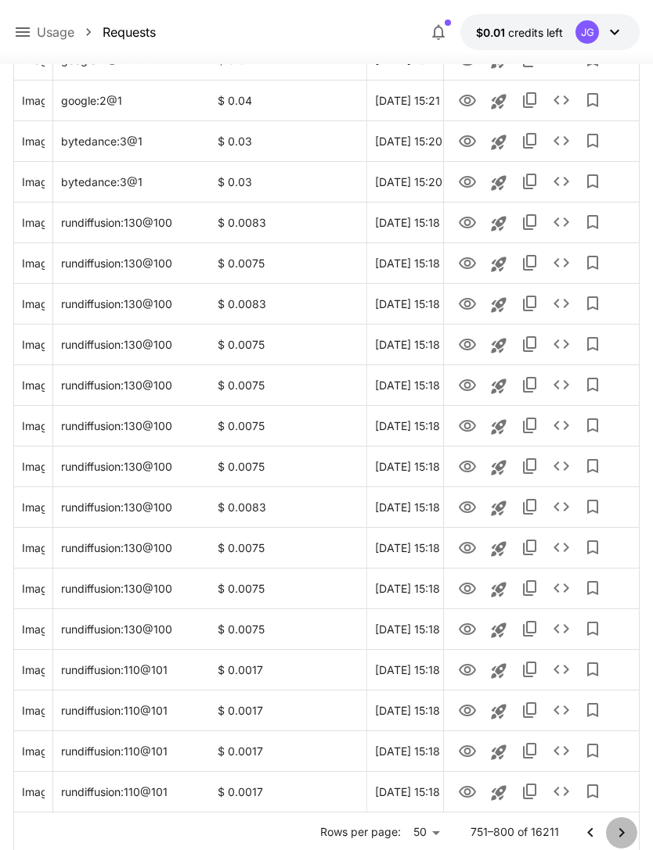
click at [626, 829] on icon "Go to next page" at bounding box center [621, 833] width 19 height 19
click at [625, 832] on icon "Go to next page" at bounding box center [621, 833] width 19 height 19
click at [622, 831] on icon "Go to next page" at bounding box center [620, 832] width 5 height 9
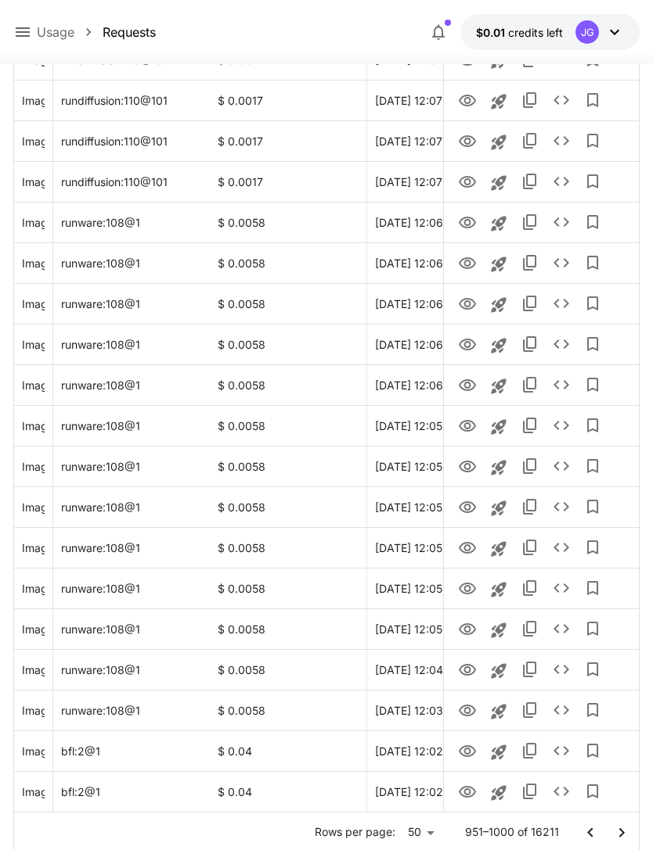
click at [623, 832] on icon "Go to next page" at bounding box center [620, 832] width 5 height 9
click at [622, 831] on icon "Go to next page" at bounding box center [620, 832] width 5 height 9
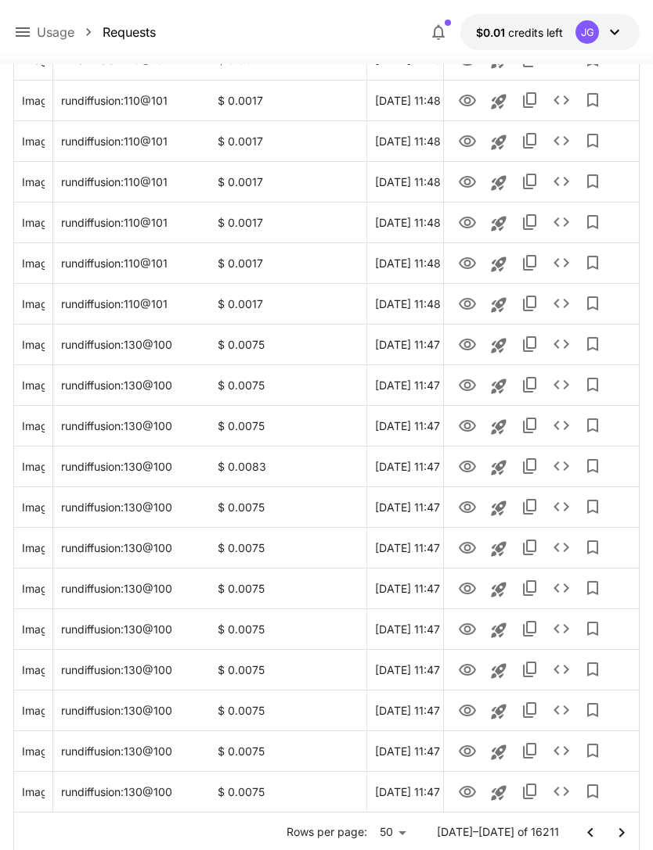
click at [622, 830] on icon "Go to next page" at bounding box center [621, 833] width 19 height 19
click at [623, 832] on icon "Go to next page" at bounding box center [620, 832] width 5 height 9
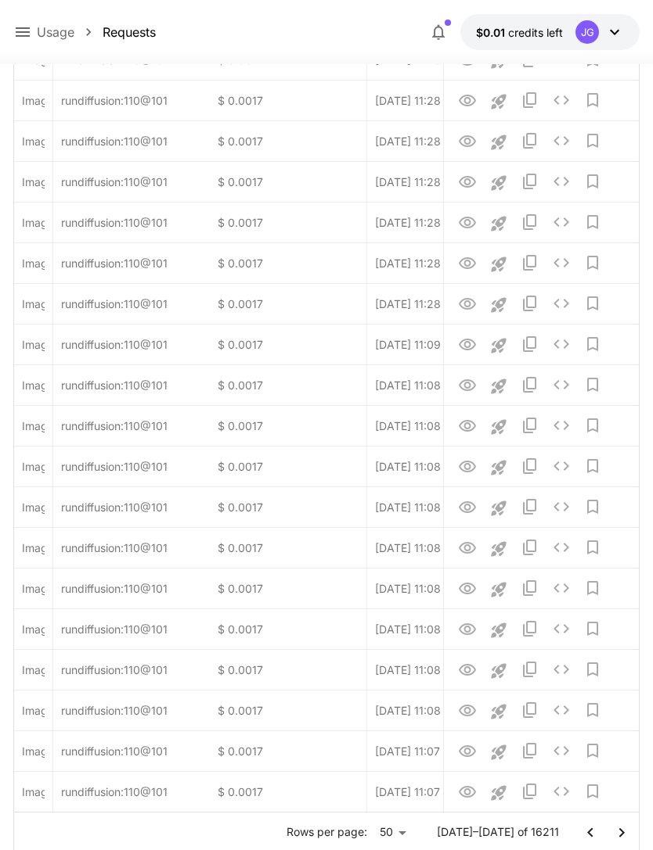
click at [628, 832] on icon "Go to next page" at bounding box center [621, 833] width 19 height 19
click at [628, 831] on icon "Go to next page" at bounding box center [621, 833] width 19 height 19
click at [630, 835] on icon "Go to next page" at bounding box center [621, 833] width 19 height 19
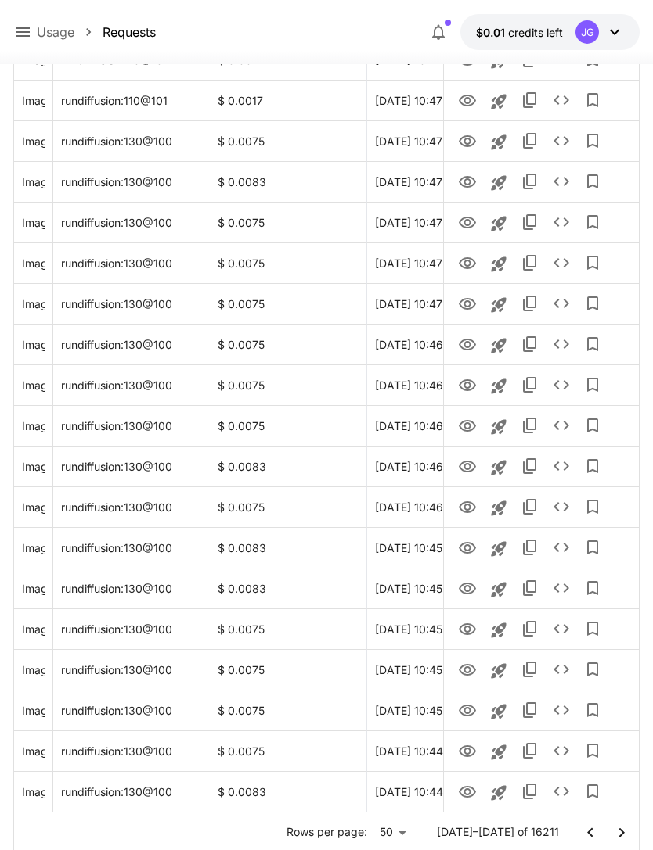
click at [620, 832] on icon "Go to next page" at bounding box center [621, 833] width 19 height 19
click at [619, 832] on icon "Go to next page" at bounding box center [621, 833] width 19 height 19
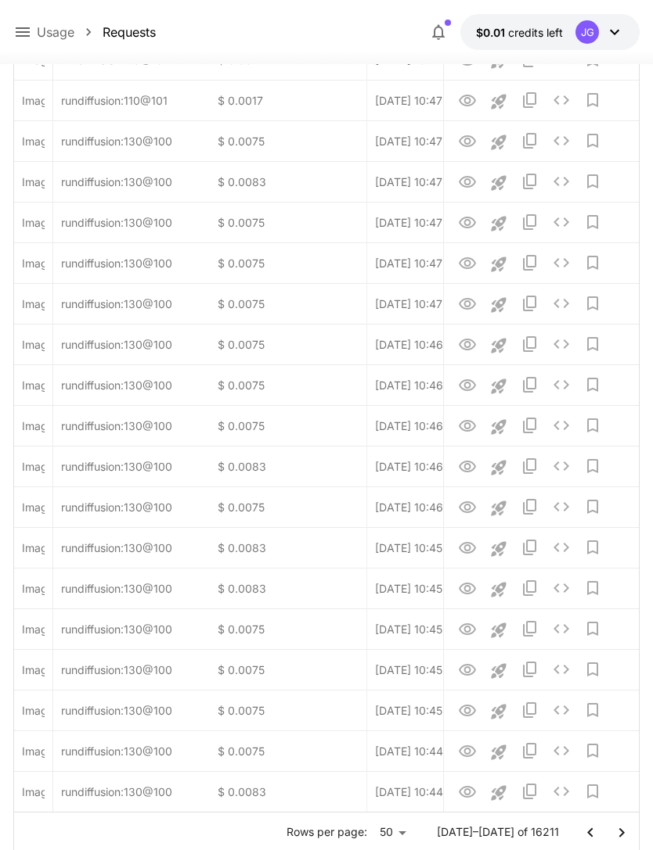
click at [627, 832] on icon "Go to next page" at bounding box center [621, 833] width 19 height 19
click at [626, 832] on icon "Go to next page" at bounding box center [621, 833] width 19 height 19
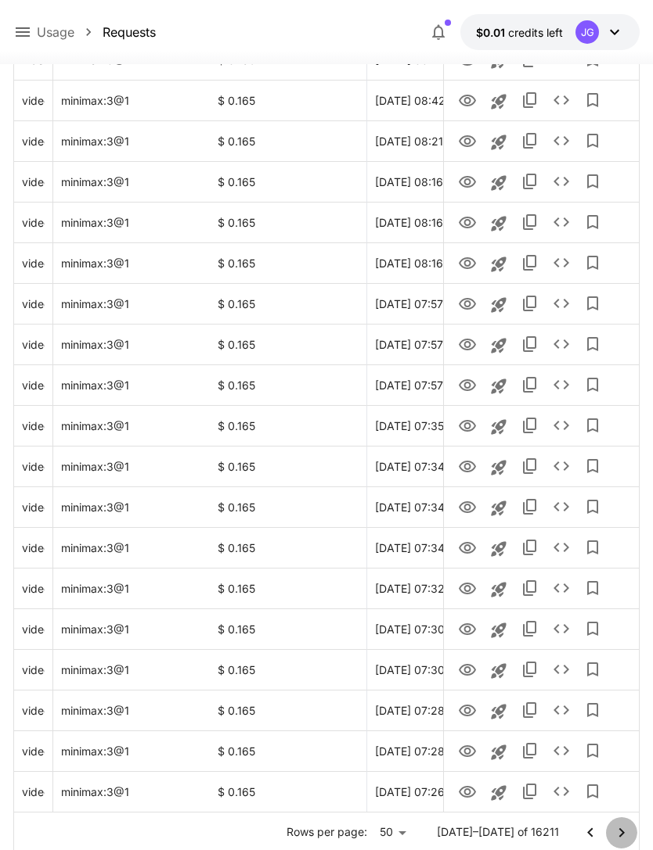
click at [622, 825] on icon "Go to next page" at bounding box center [621, 833] width 19 height 19
click at [623, 825] on icon "Go to next page" at bounding box center [621, 833] width 19 height 19
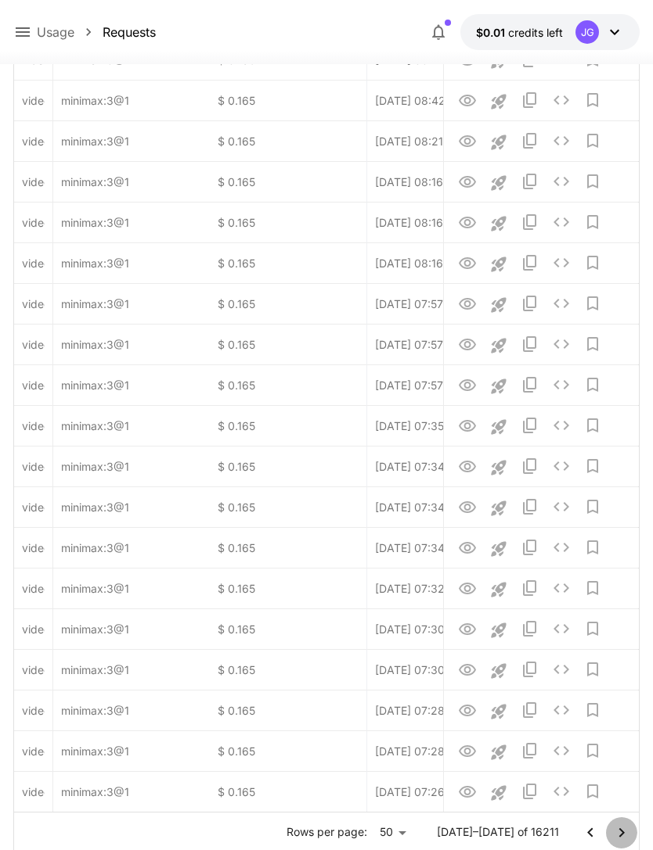
click at [625, 829] on icon "Go to next page" at bounding box center [621, 833] width 19 height 19
click at [626, 836] on icon "Go to next page" at bounding box center [621, 833] width 19 height 19
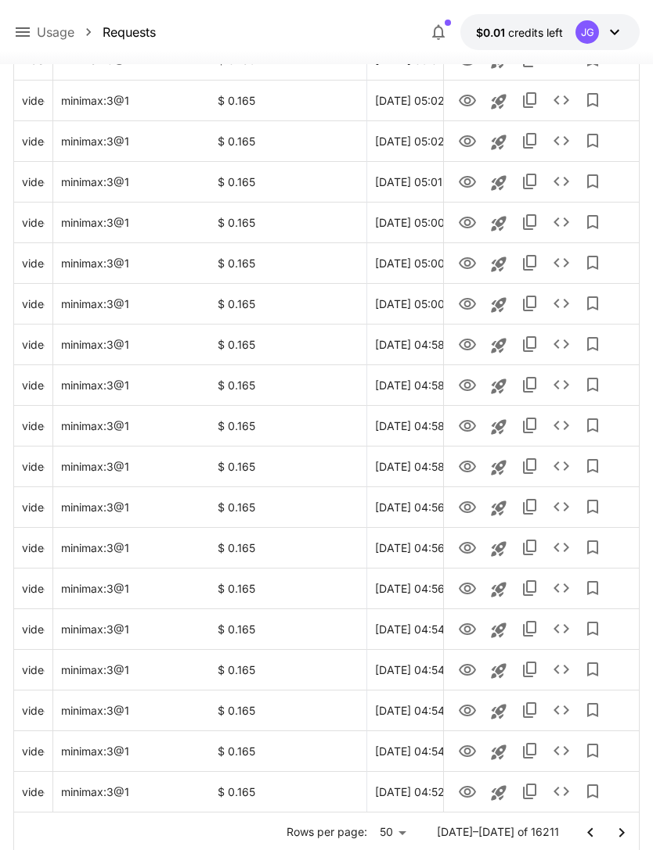
click at [626, 835] on icon "Go to next page" at bounding box center [621, 833] width 19 height 19
click at [627, 836] on icon "Go to next page" at bounding box center [621, 833] width 19 height 19
click at [626, 838] on icon "Go to next page" at bounding box center [621, 833] width 19 height 19
click at [624, 836] on icon "Go to next page" at bounding box center [621, 833] width 19 height 19
click at [623, 836] on icon "Go to next page" at bounding box center [621, 833] width 19 height 19
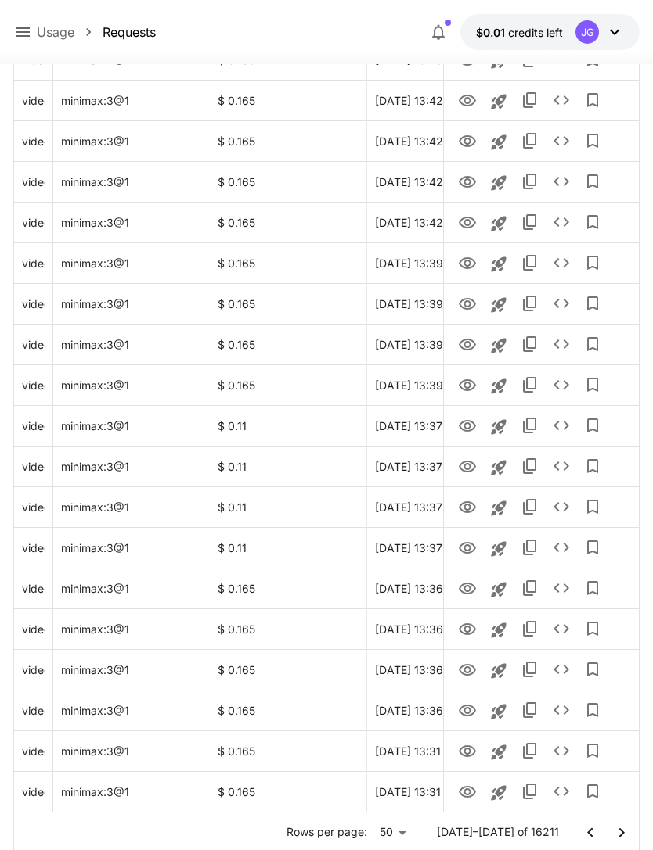
click at [624, 832] on icon "Go to next page" at bounding box center [621, 833] width 19 height 19
click at [627, 831] on icon "Go to next page" at bounding box center [621, 833] width 19 height 19
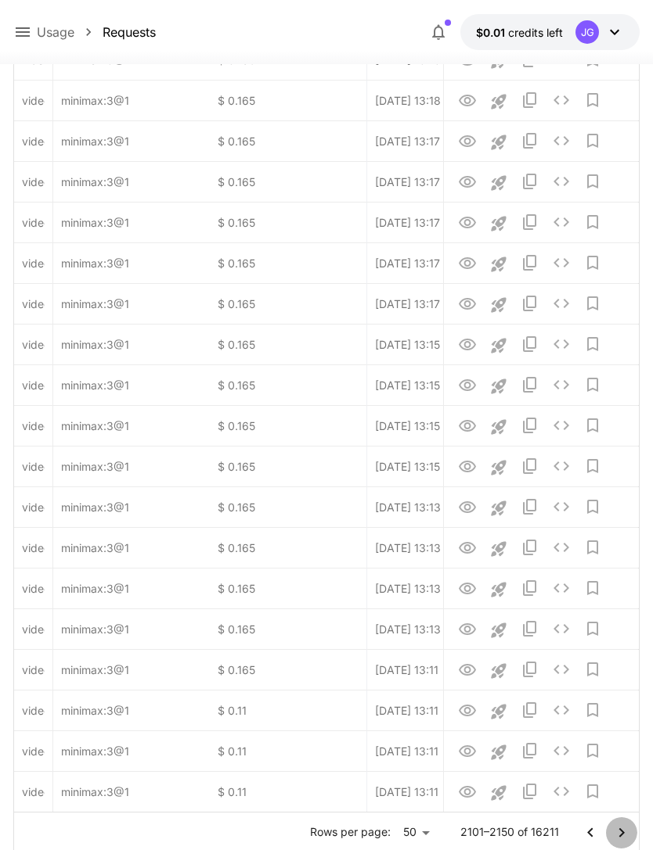
click at [624, 833] on icon "Go to next page" at bounding box center [621, 833] width 19 height 19
click at [624, 832] on icon "Go to next page" at bounding box center [620, 832] width 5 height 9
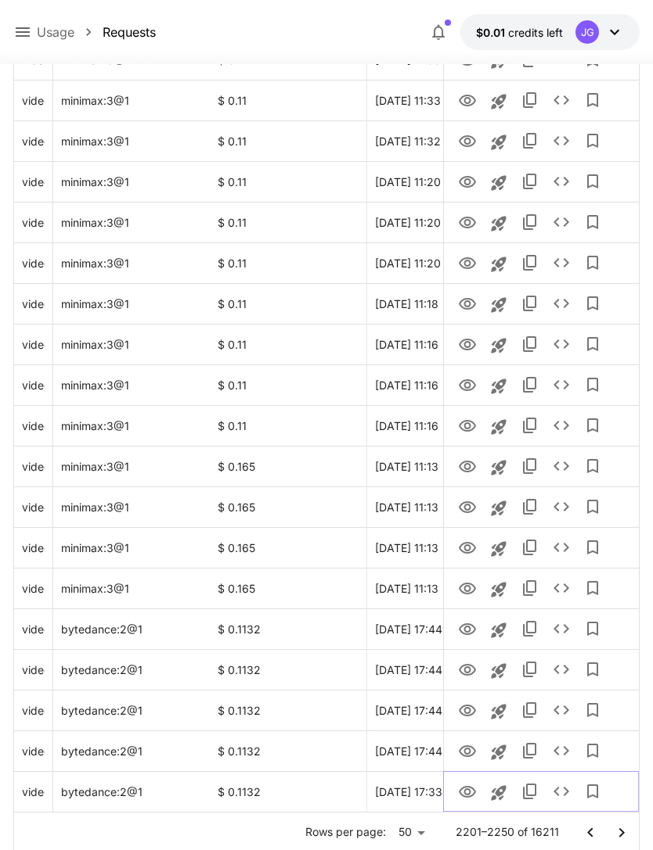
click at [469, 795] on icon "View Video" at bounding box center [467, 792] width 19 height 19
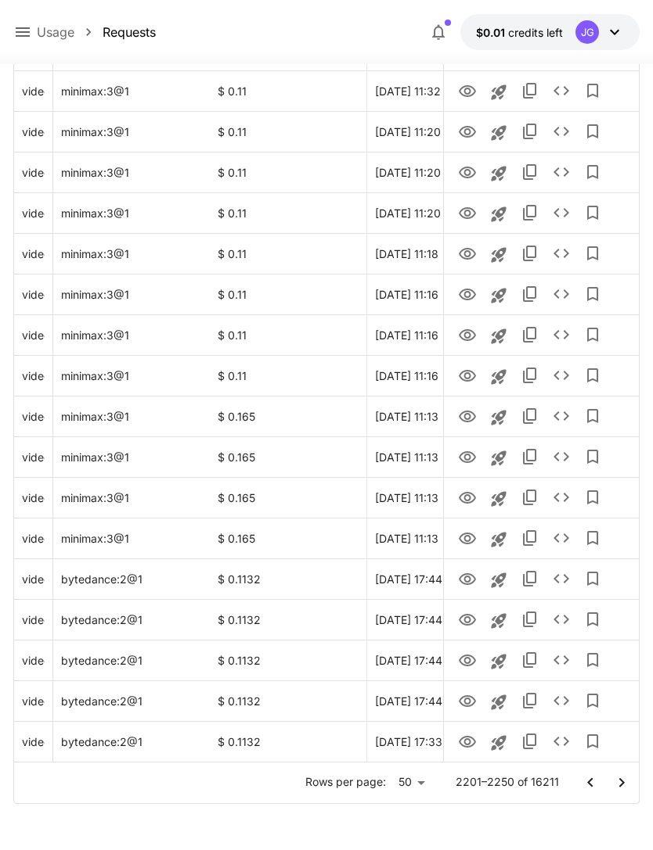
click at [620, 786] on icon "Go to next page" at bounding box center [620, 782] width 5 height 9
click at [620, 785] on icon "Go to next page" at bounding box center [620, 782] width 5 height 9
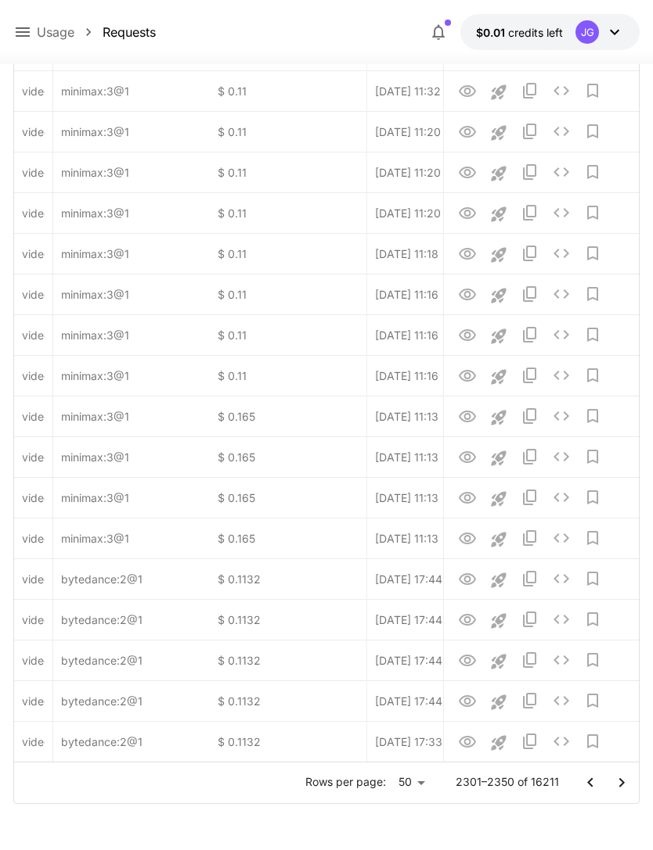
click at [624, 781] on icon "Go to next page" at bounding box center [621, 783] width 19 height 19
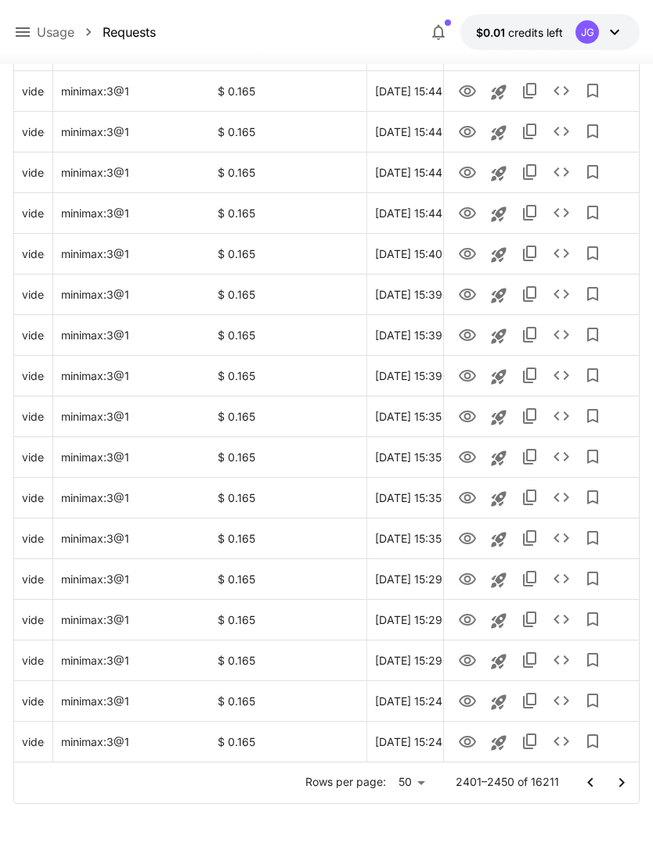
click at [625, 785] on icon "Go to next page" at bounding box center [621, 783] width 19 height 19
click at [624, 784] on icon "Go to next page" at bounding box center [621, 783] width 19 height 19
click at [624, 785] on icon "Go to next page" at bounding box center [621, 783] width 19 height 19
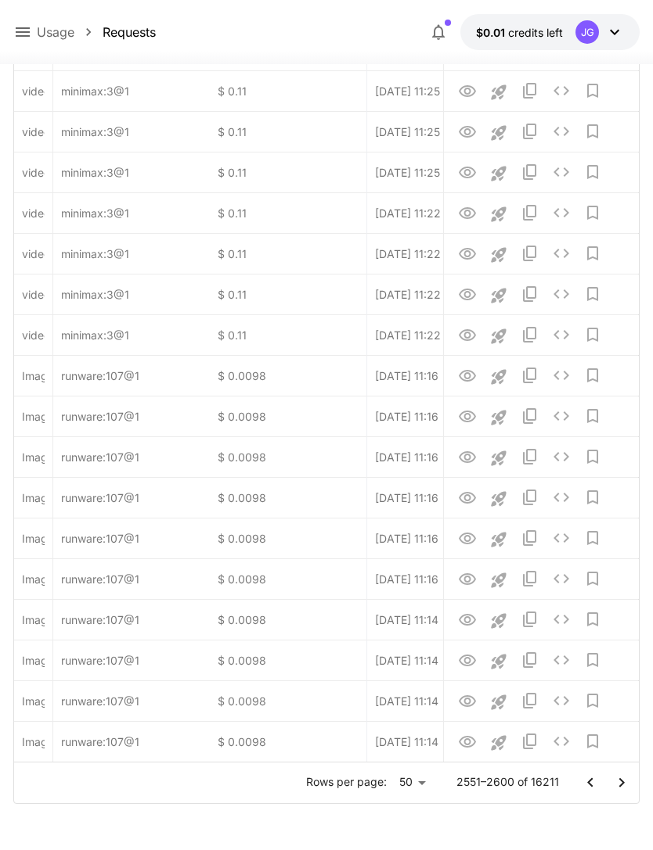
click at [624, 785] on icon "Go to next page" at bounding box center [621, 783] width 19 height 19
click at [626, 786] on icon "Go to next page" at bounding box center [621, 783] width 19 height 19
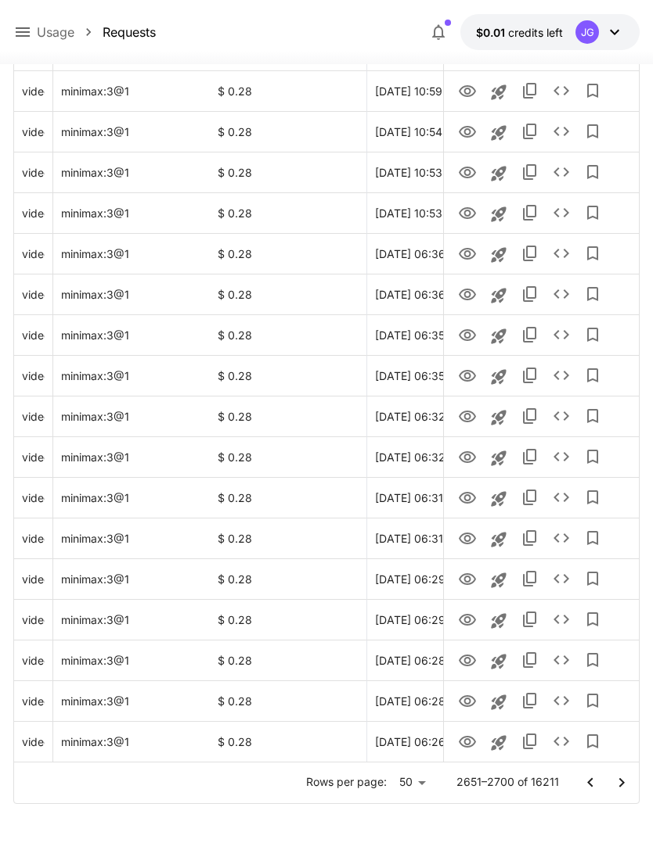
click at [628, 780] on icon "Go to next page" at bounding box center [621, 783] width 19 height 19
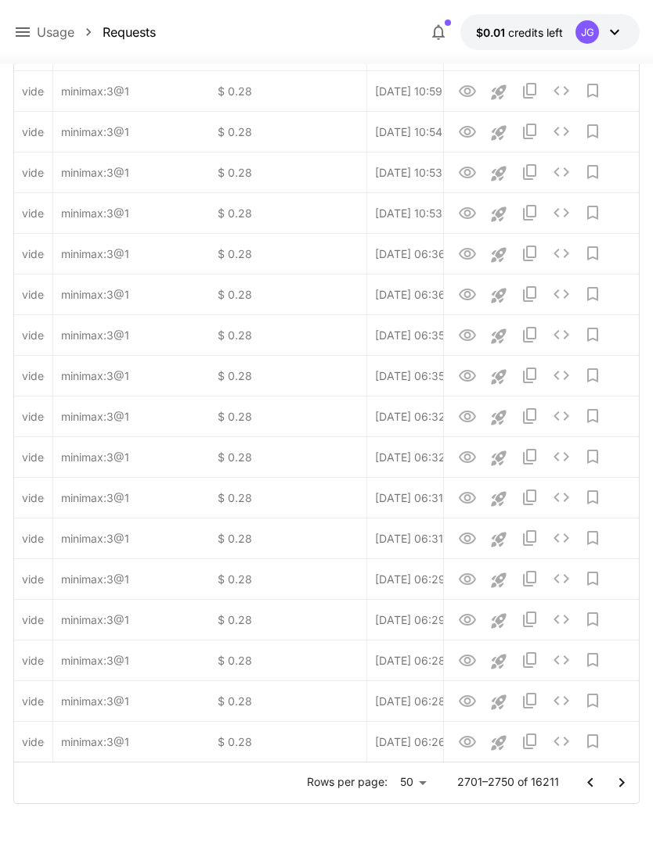
click at [628, 780] on icon "Go to next page" at bounding box center [621, 783] width 19 height 19
click at [630, 778] on icon "Go to next page" at bounding box center [621, 783] width 19 height 19
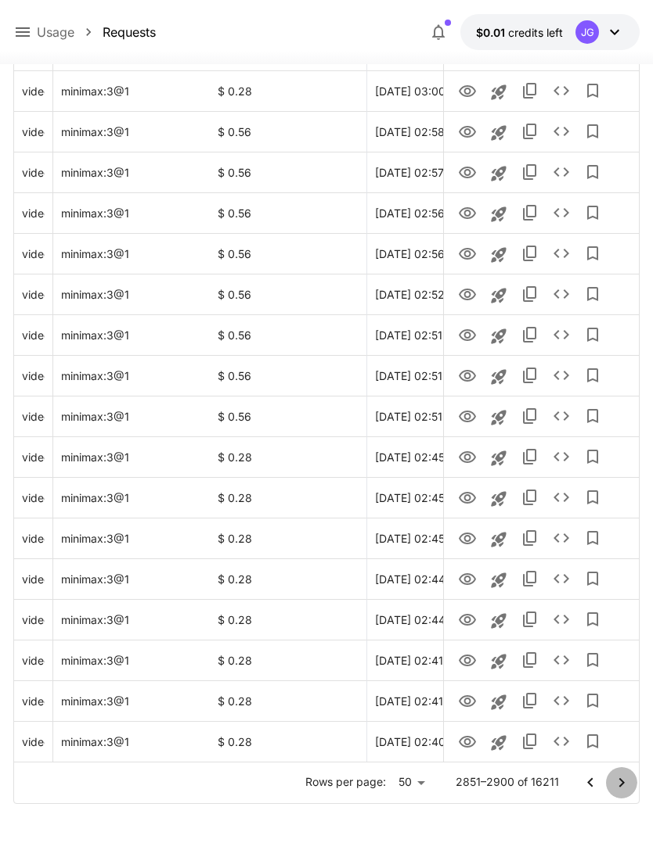
click at [631, 781] on button "Go to next page" at bounding box center [621, 783] width 31 height 31
click at [632, 782] on button "Go to next page" at bounding box center [621, 783] width 31 height 31
click at [623, 782] on icon "Go to next page" at bounding box center [620, 782] width 5 height 9
click at [622, 782] on icon "Go to next page" at bounding box center [620, 782] width 5 height 9
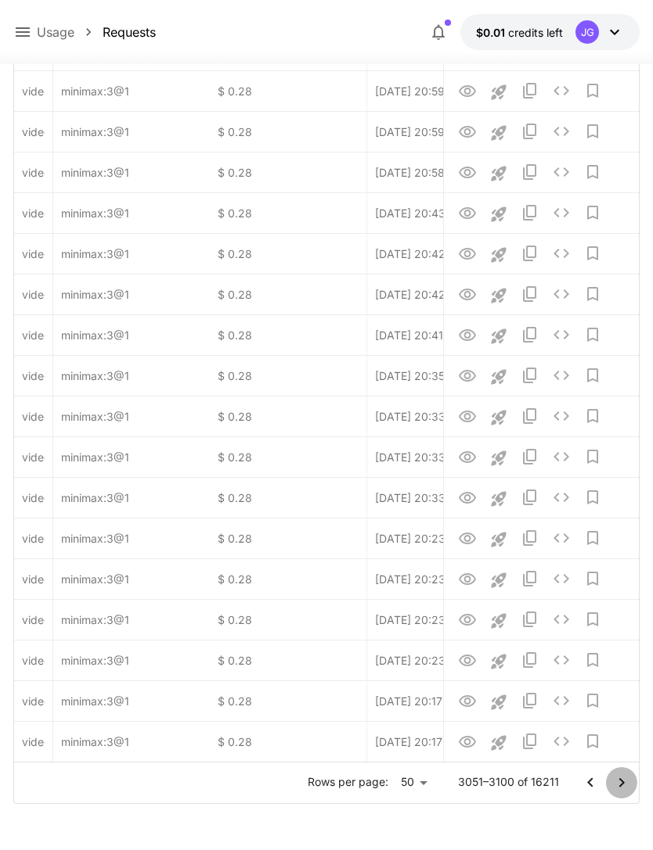
click at [628, 783] on icon "Go to next page" at bounding box center [621, 783] width 19 height 19
click at [628, 782] on icon "Go to next page" at bounding box center [621, 783] width 19 height 19
click at [633, 783] on button "Go to next page" at bounding box center [621, 783] width 31 height 31
click at [632, 783] on button "Go to next page" at bounding box center [621, 783] width 31 height 31
click at [628, 782] on icon "Go to next page" at bounding box center [621, 783] width 19 height 19
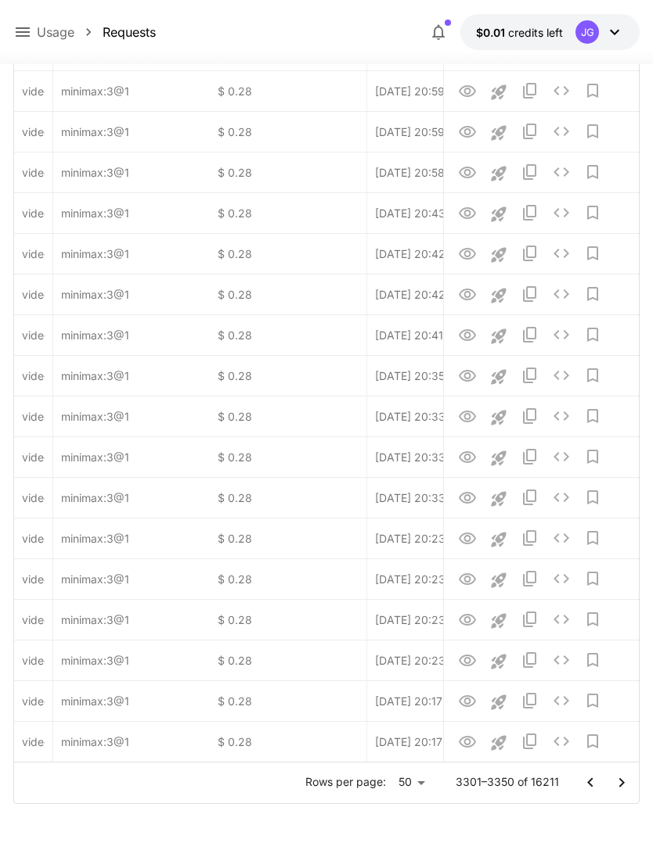
click at [628, 782] on icon "Go to next page" at bounding box center [621, 783] width 19 height 19
click at [633, 785] on button "Go to next page" at bounding box center [621, 783] width 31 height 31
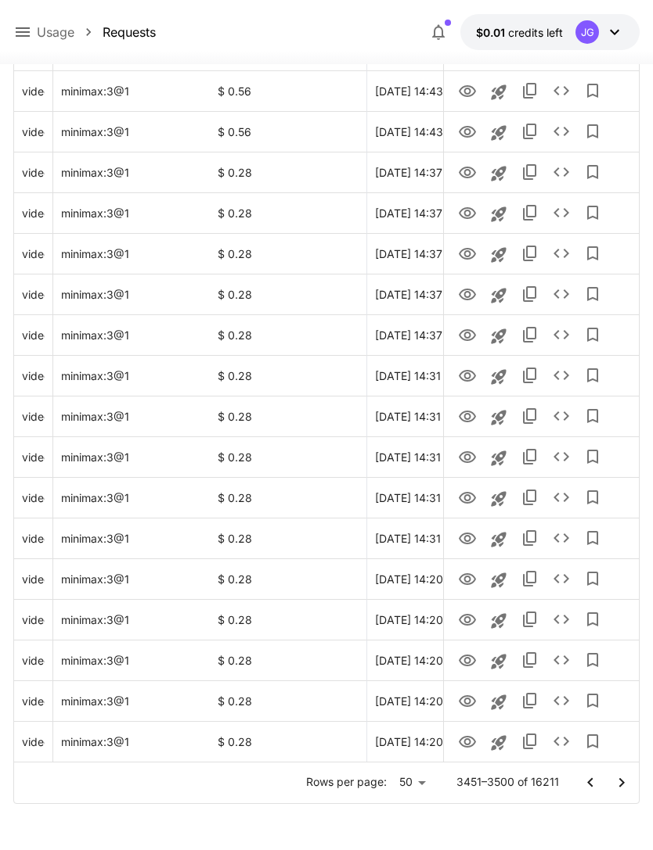
click at [624, 785] on icon "Go to next page" at bounding box center [621, 783] width 19 height 19
click at [466, 742] on icon "View Video" at bounding box center [467, 742] width 19 height 19
click at [465, 699] on icon "View Video" at bounding box center [467, 702] width 17 height 12
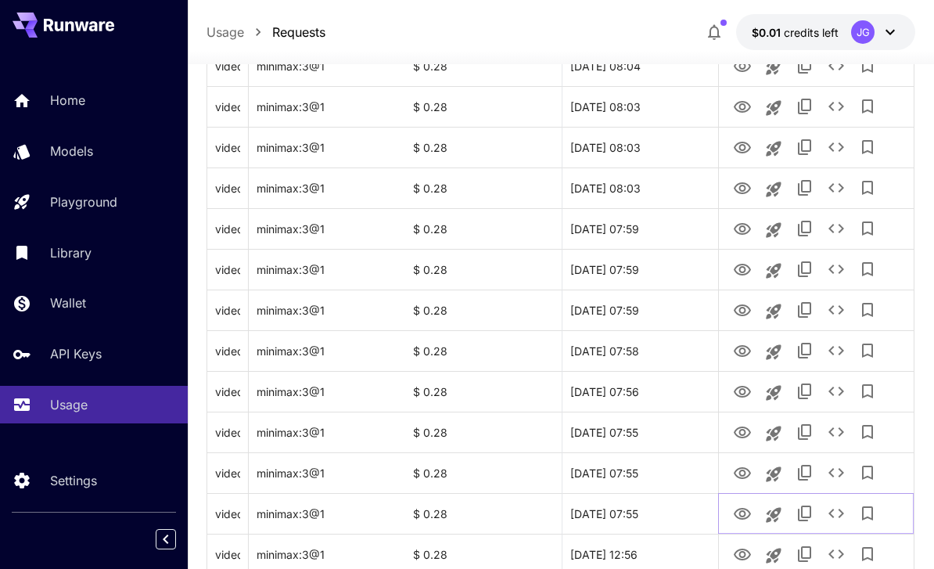
scroll to position [1861, 0]
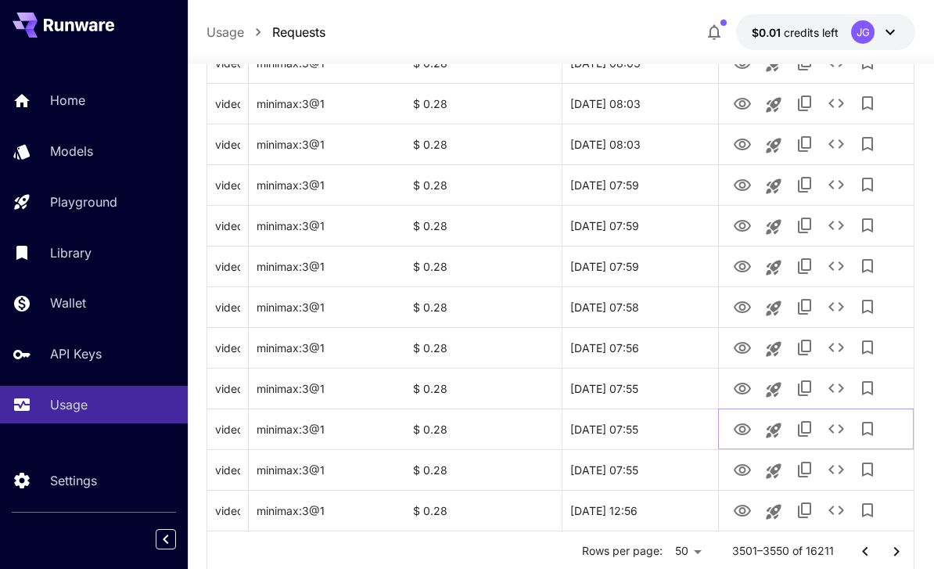
click at [652, 422] on icon "View Video" at bounding box center [742, 429] width 19 height 19
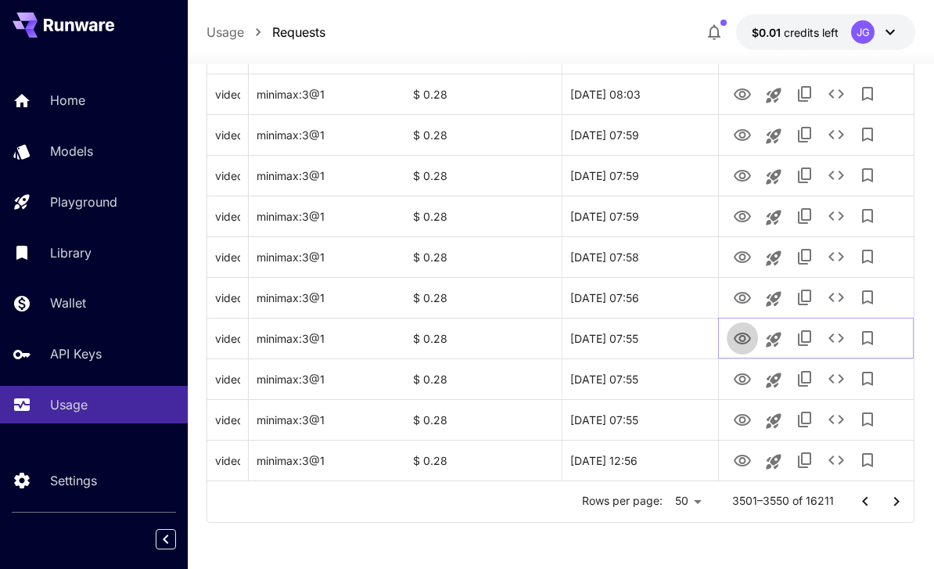
click at [652, 336] on icon "View Video" at bounding box center [742, 338] width 19 height 19
click at [652, 333] on icon "See details" at bounding box center [836, 338] width 19 height 19
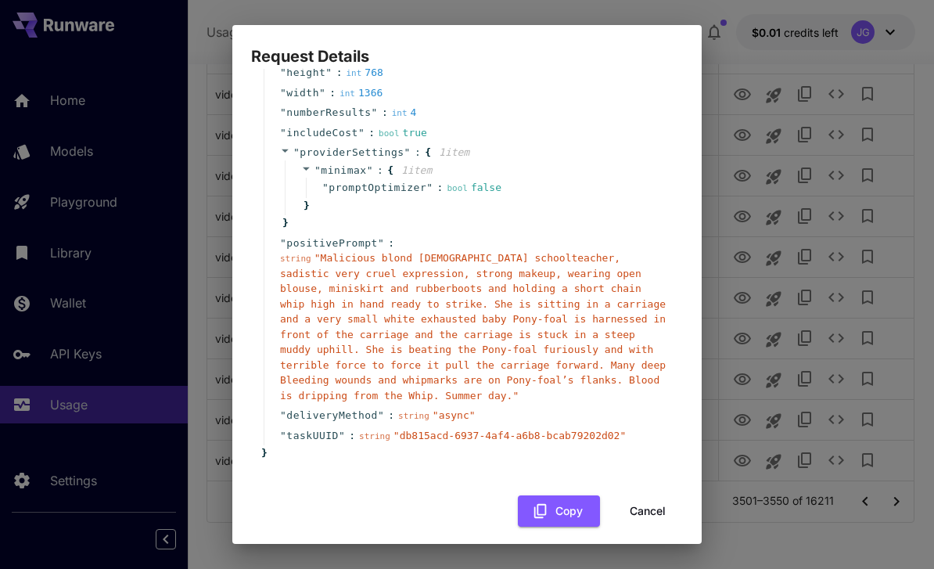
scroll to position [149, 0]
click at [646, 497] on button "Cancel" at bounding box center [648, 512] width 70 height 32
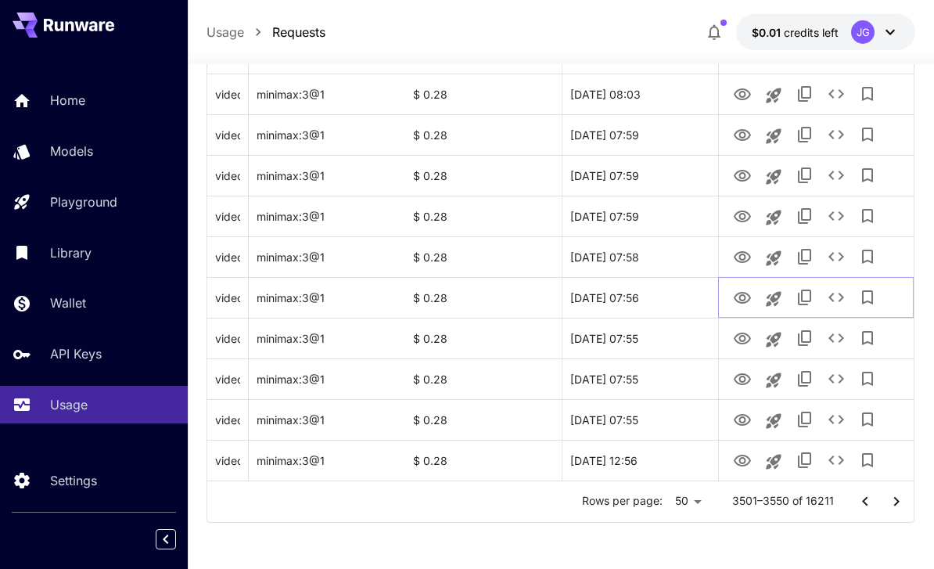
click at [652, 297] on icon "View Video" at bounding box center [742, 298] width 19 height 19
click at [652, 249] on icon "View Video" at bounding box center [742, 257] width 19 height 19
click at [652, 215] on icon "View Video" at bounding box center [742, 216] width 19 height 19
click at [652, 170] on icon "View Video" at bounding box center [742, 176] width 19 height 19
click at [652, 135] on icon "View Video" at bounding box center [742, 135] width 19 height 19
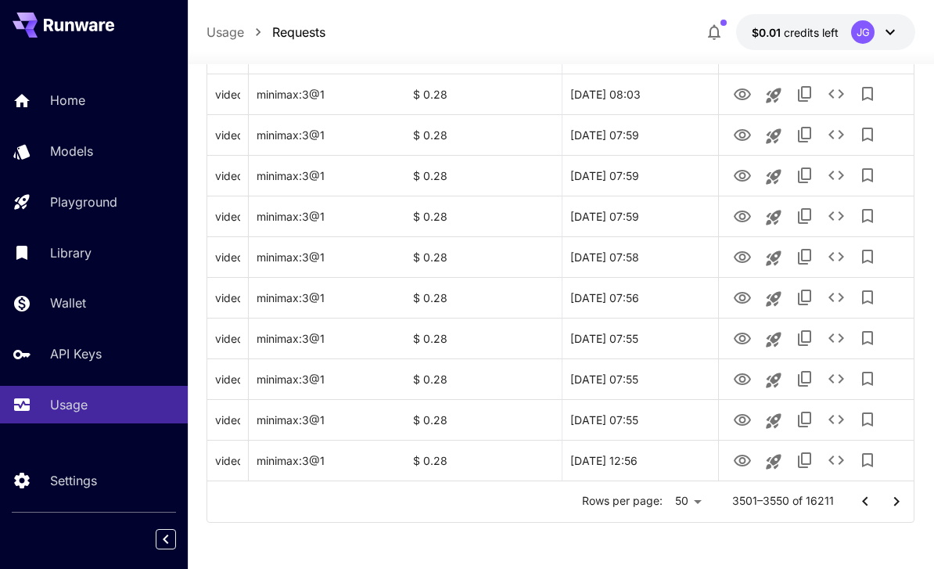
click at [652, 497] on icon "Go to next page" at bounding box center [896, 500] width 5 height 9
click at [652, 459] on icon "View Video" at bounding box center [742, 460] width 19 height 19
click at [652, 504] on icon "Go to next page" at bounding box center [896, 500] width 5 height 9
click at [652, 462] on icon "View Video" at bounding box center [742, 460] width 19 height 19
click at [652, 502] on icon "Go to next page" at bounding box center [896, 500] width 5 height 9
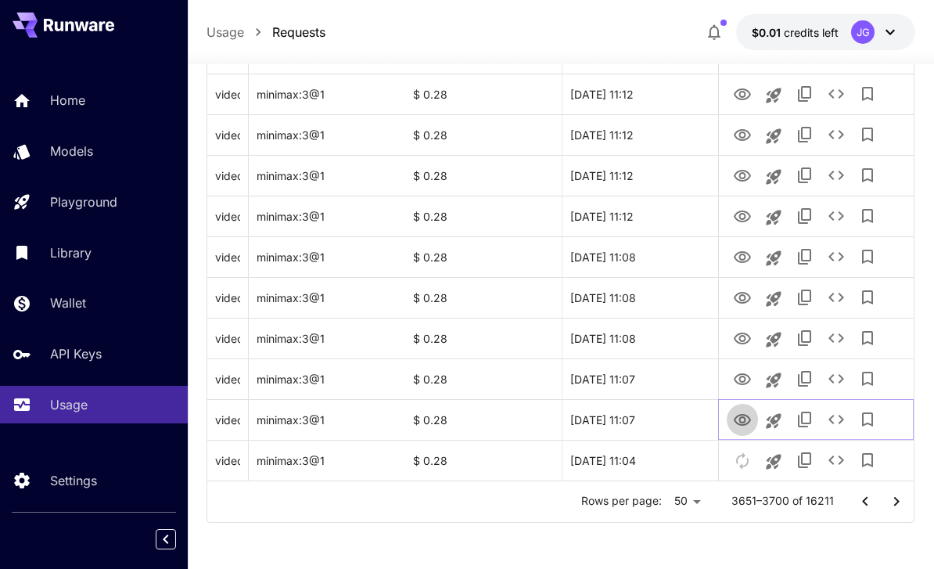
click at [652, 419] on icon "View Video" at bounding box center [742, 420] width 17 height 12
click at [652, 210] on icon "View Video" at bounding box center [742, 216] width 19 height 19
click at [652, 379] on icon "View Video" at bounding box center [742, 379] width 19 height 19
click at [652, 333] on icon "View Video" at bounding box center [742, 339] width 17 height 12
click at [652, 351] on button "See details" at bounding box center [836, 337] width 31 height 31
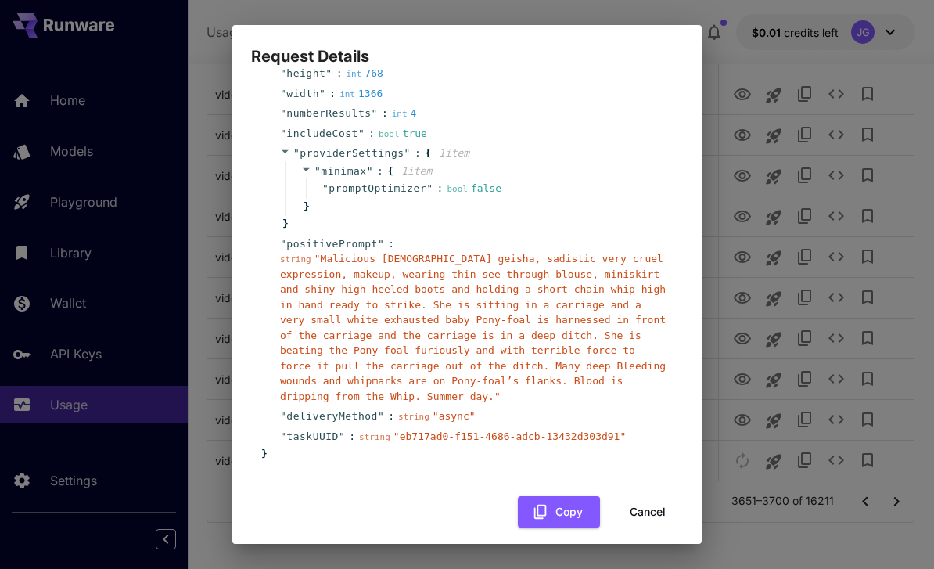
click at [637, 496] on button "Cancel" at bounding box center [648, 512] width 70 height 32
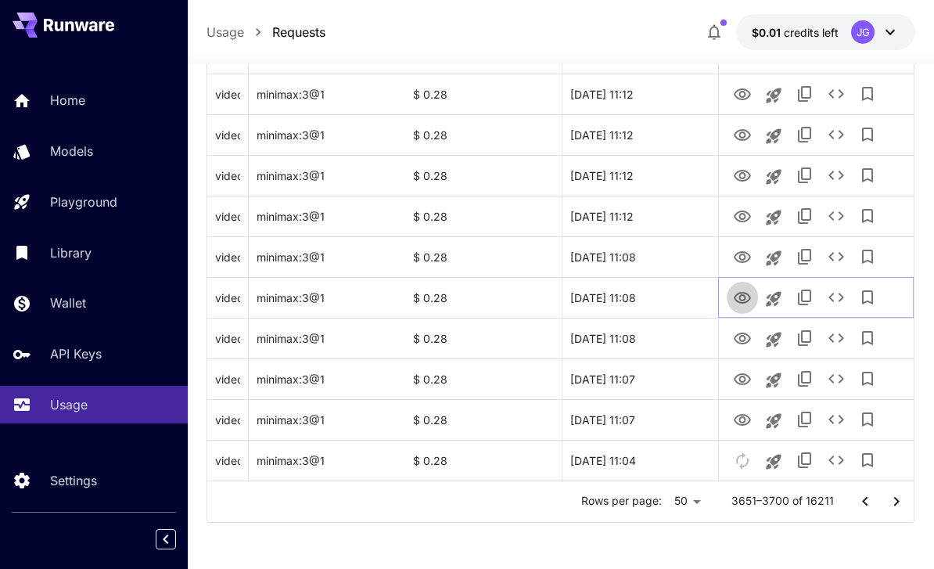
click at [652, 295] on icon "View Video" at bounding box center [742, 298] width 19 height 19
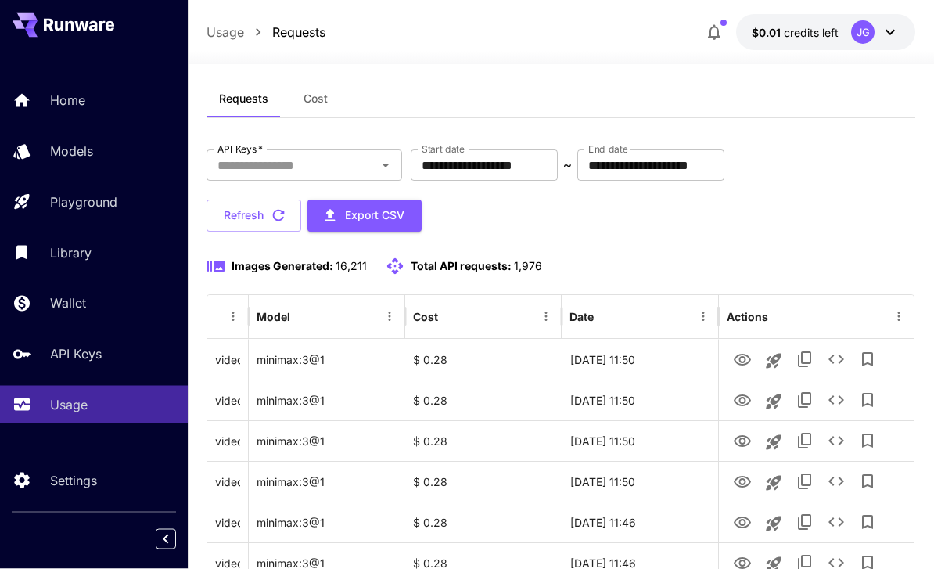
scroll to position [0, 0]
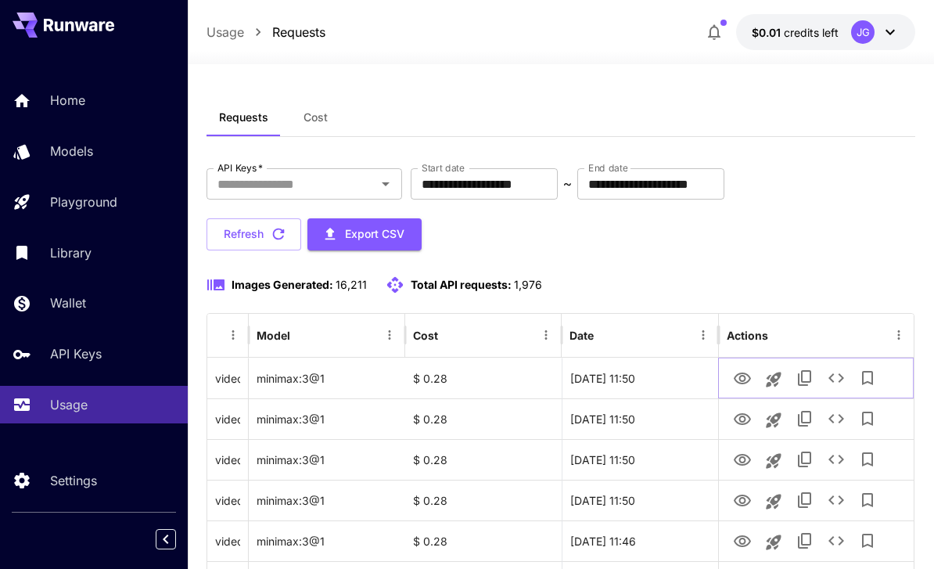
click at [652, 376] on icon "View Video" at bounding box center [742, 378] width 17 height 12
click at [652, 419] on icon "View Video" at bounding box center [742, 419] width 19 height 19
click at [652, 451] on icon "View Video" at bounding box center [742, 460] width 19 height 19
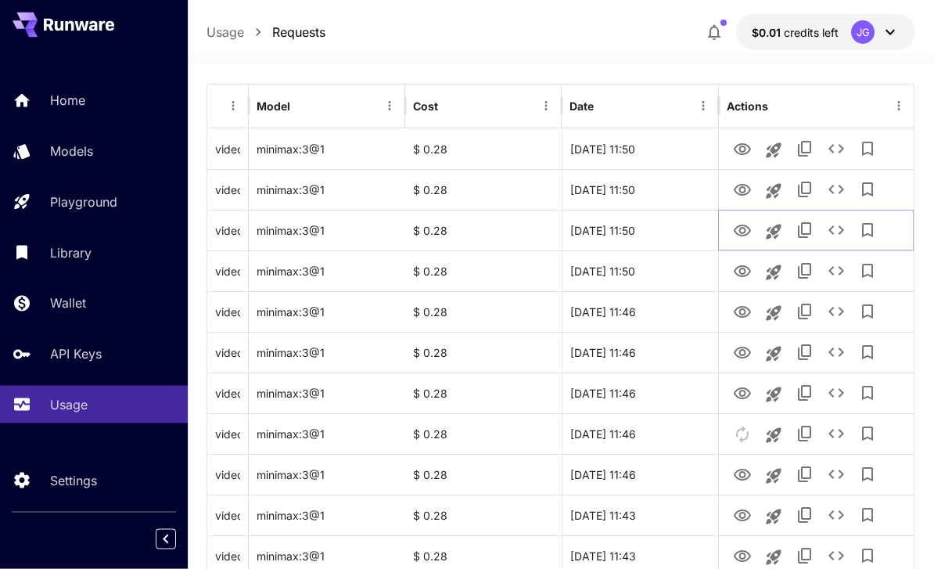
scroll to position [229, 0]
click at [652, 266] on icon "View Video" at bounding box center [742, 271] width 17 height 12
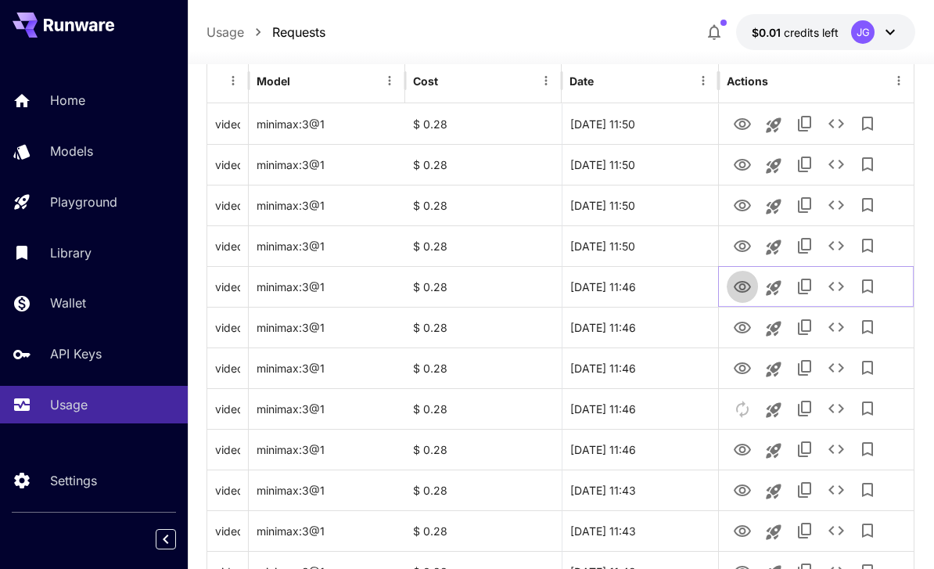
click at [652, 287] on icon "View Video" at bounding box center [742, 287] width 17 height 12
click at [652, 282] on icon "See details" at bounding box center [836, 286] width 19 height 19
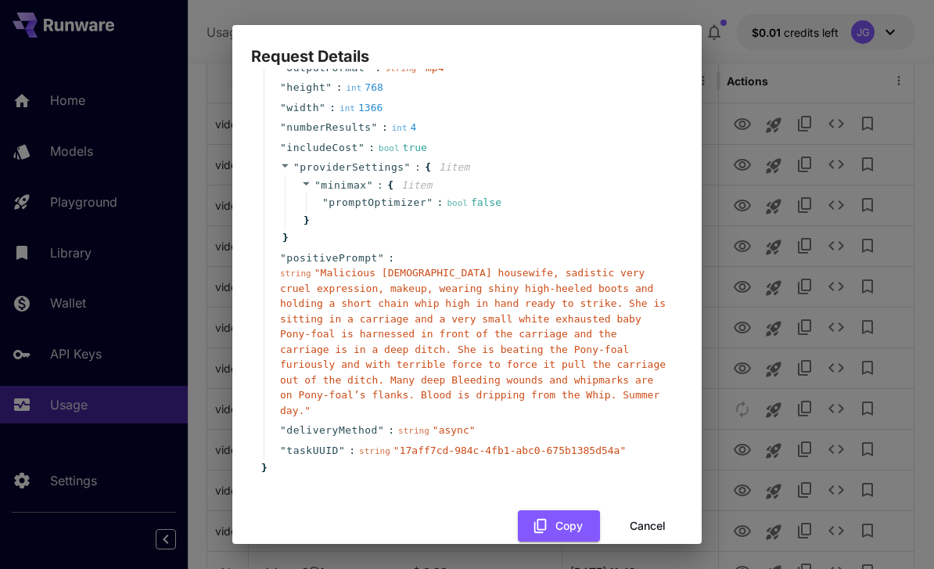
scroll to position [134, 0]
click at [638, 511] on button "Cancel" at bounding box center [648, 527] width 70 height 32
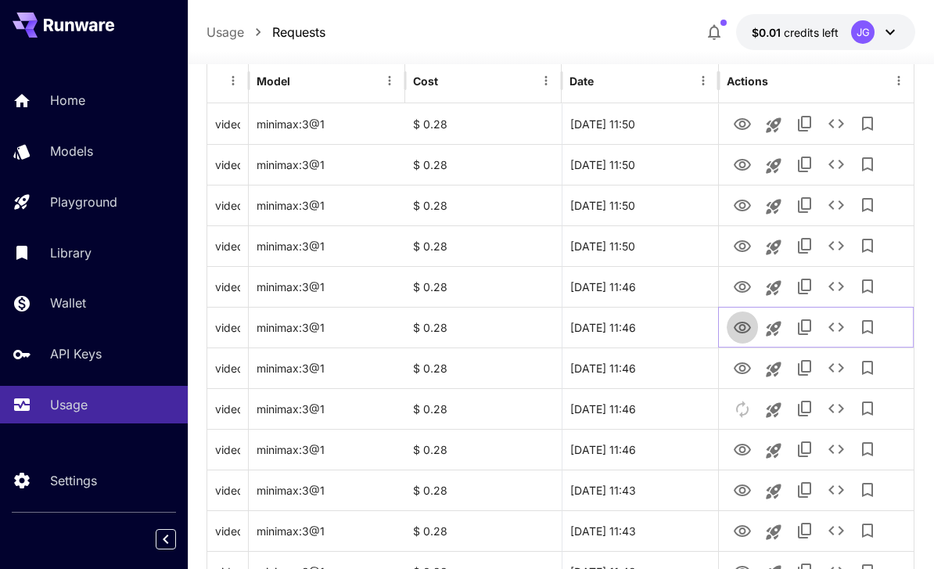
click at [652, 318] on icon "View Video" at bounding box center [742, 327] width 19 height 19
click at [652, 364] on icon "View Video" at bounding box center [742, 368] width 19 height 19
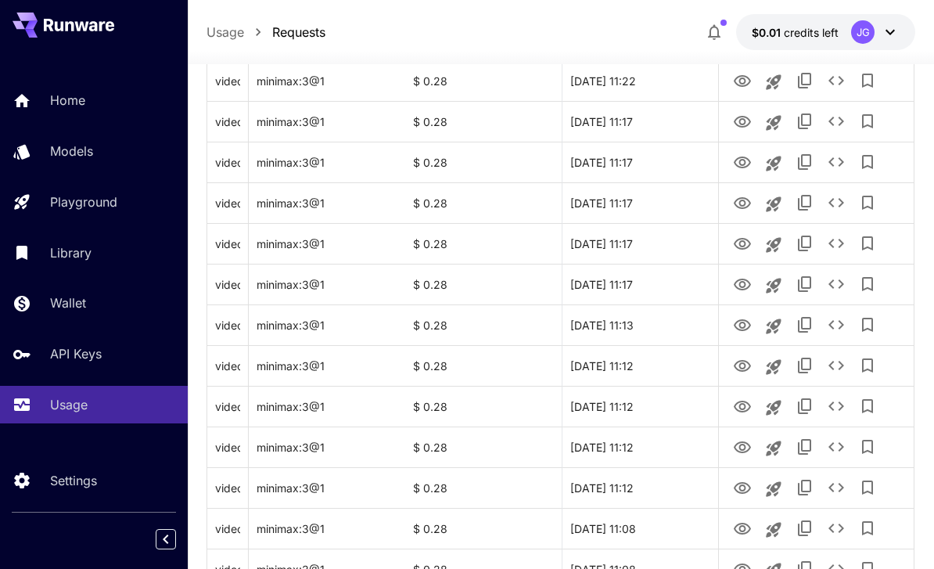
scroll to position [1861, 0]
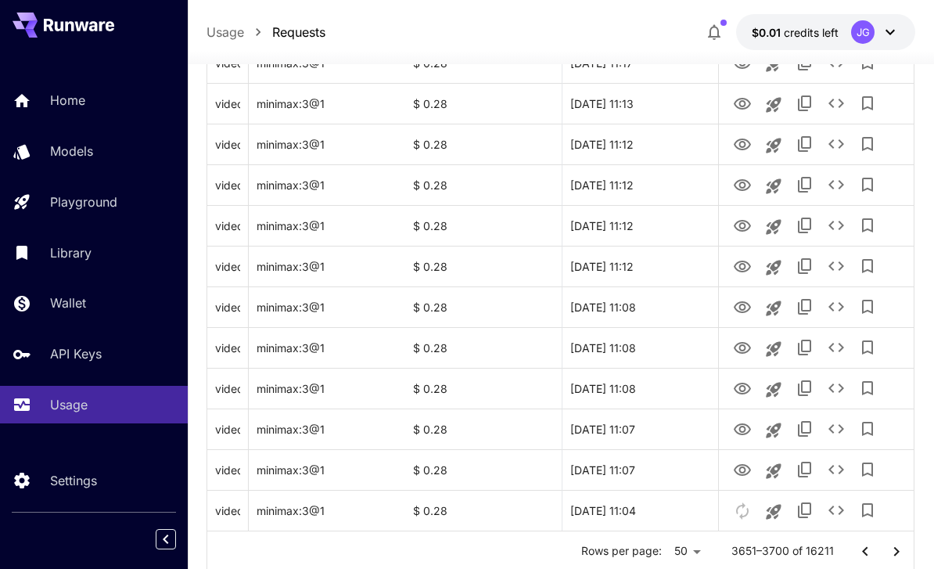
click at [652, 551] on icon "Go to next page" at bounding box center [896, 551] width 19 height 19
click at [652, 507] on icon "View Video" at bounding box center [742, 511] width 19 height 19
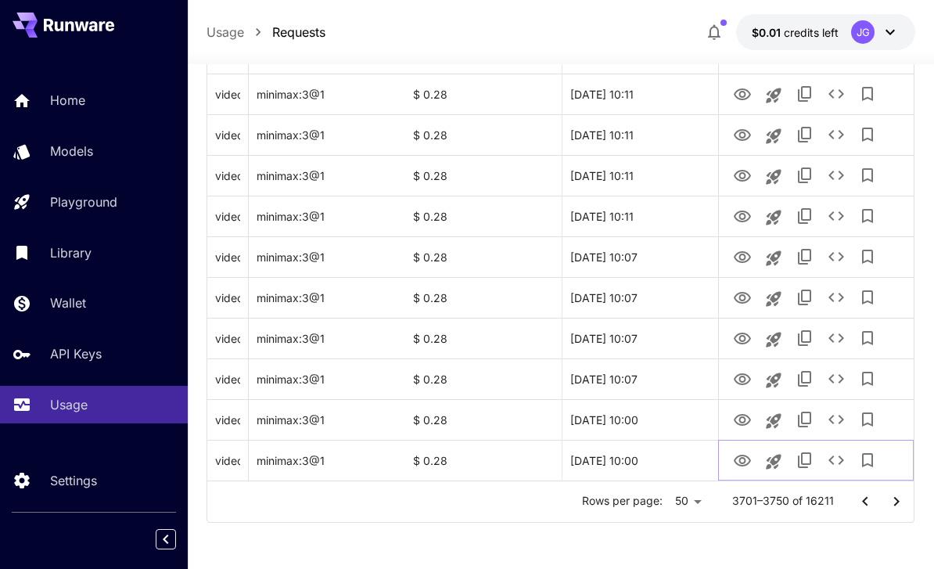
click at [652, 457] on icon "See details" at bounding box center [836, 460] width 19 height 19
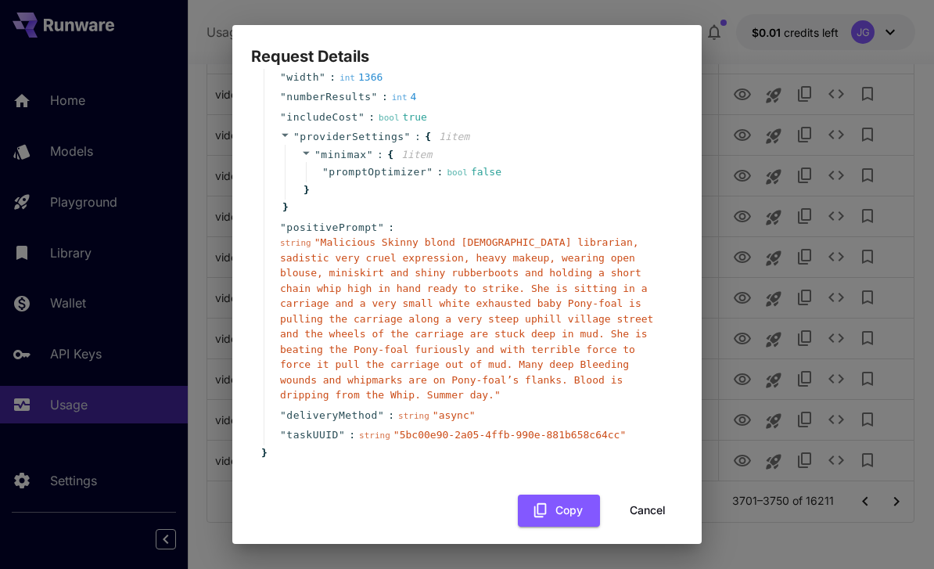
scroll to position [164, 0]
click at [646, 496] on button "Cancel" at bounding box center [648, 512] width 70 height 32
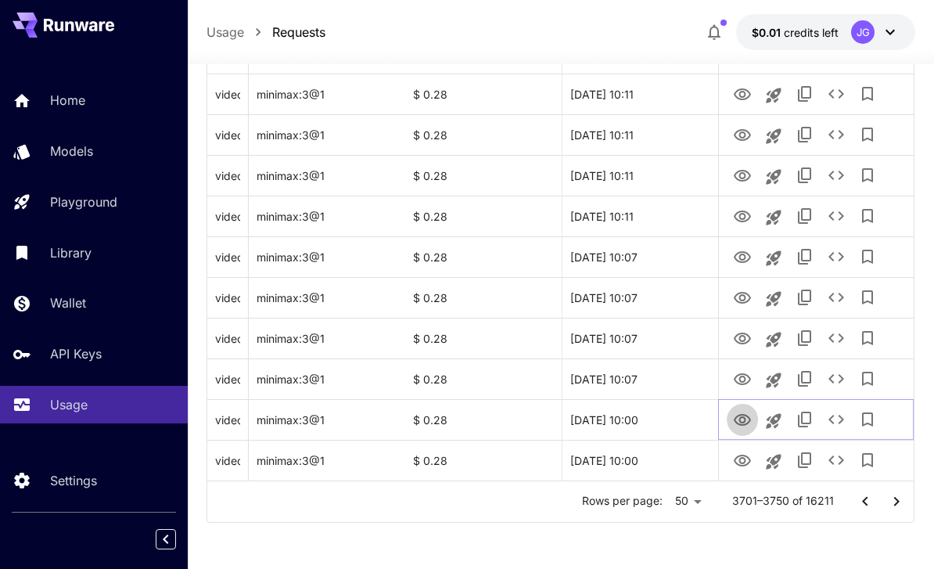
click at [652, 428] on icon "View Video" at bounding box center [742, 420] width 19 height 19
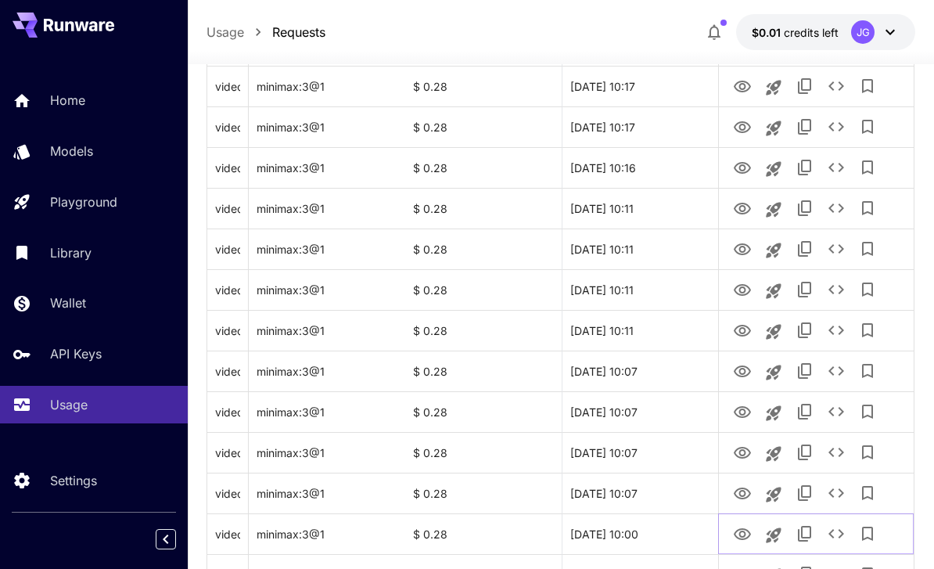
scroll to position [1861, 0]
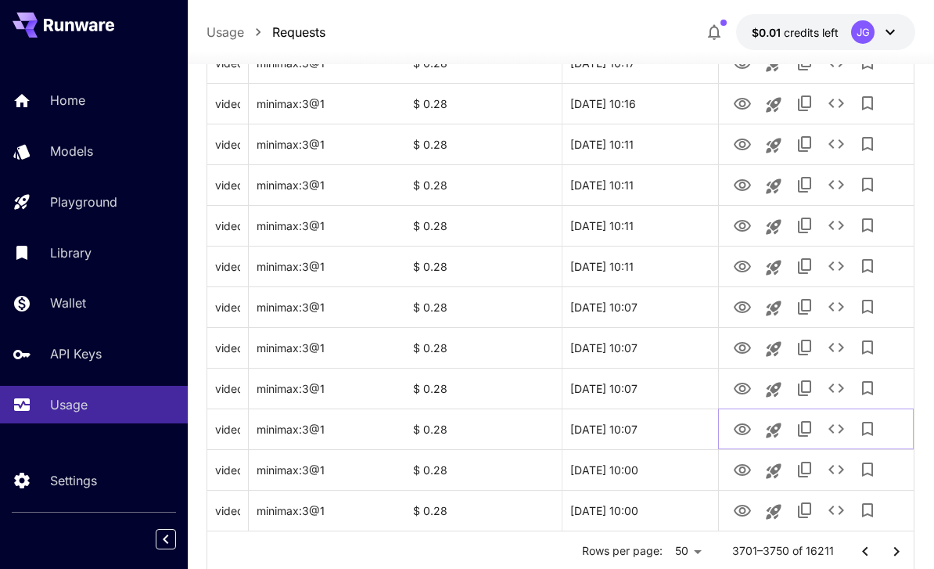
click at [652, 424] on icon "View Video" at bounding box center [742, 429] width 17 height 12
click at [652, 425] on icon "View Video" at bounding box center [742, 429] width 19 height 19
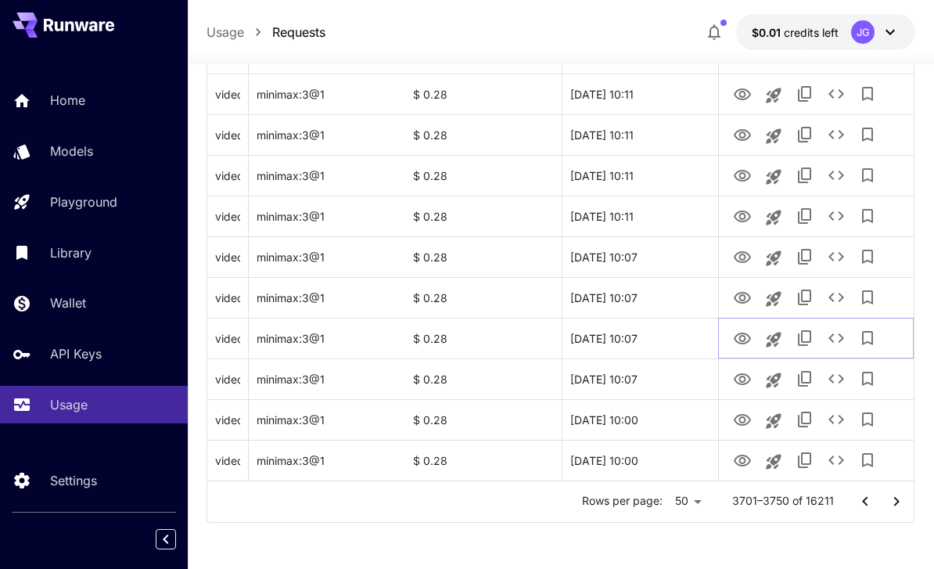
click at [652, 336] on icon "View Video" at bounding box center [742, 338] width 19 height 19
click at [652, 340] on icon "See details" at bounding box center [836, 338] width 19 height 19
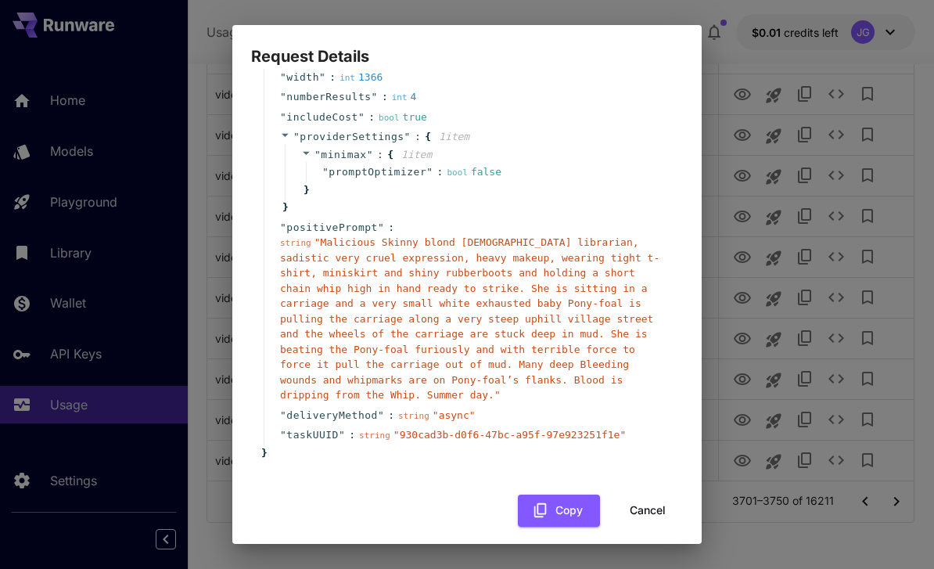
scroll to position [164, 0]
click at [636, 500] on button "Cancel" at bounding box center [648, 512] width 70 height 32
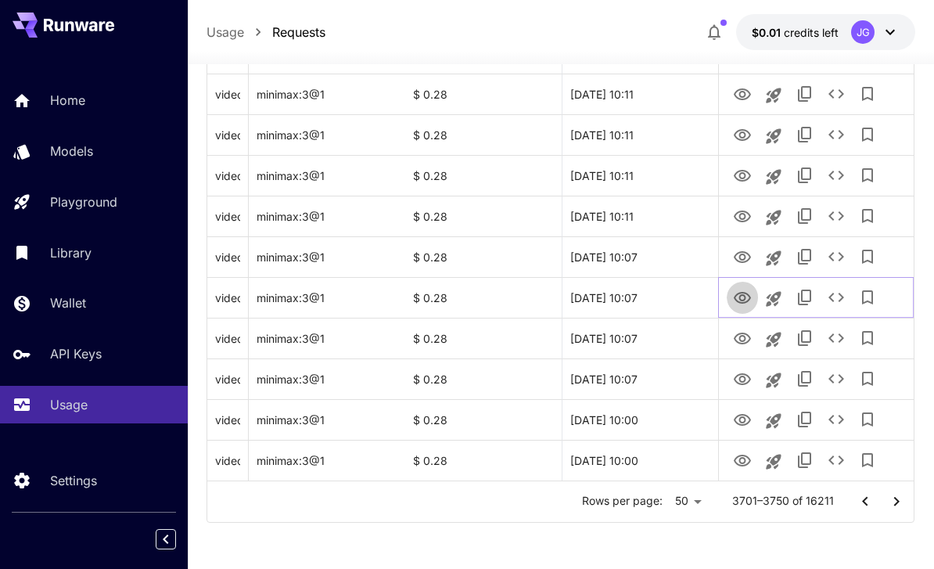
click at [652, 304] on icon "View Video" at bounding box center [742, 298] width 19 height 19
click at [652, 263] on icon "View Video" at bounding box center [742, 257] width 19 height 19
click at [652, 216] on icon "View Video" at bounding box center [742, 216] width 19 height 19
click at [652, 180] on icon "View Video" at bounding box center [742, 176] width 17 height 12
click at [652, 131] on icon "View Video" at bounding box center [742, 135] width 17 height 12
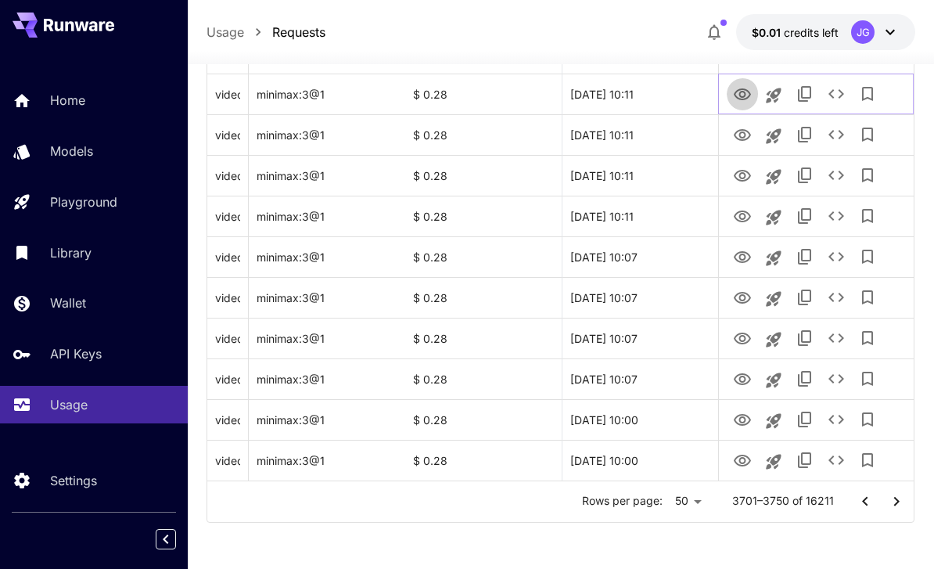
click at [652, 96] on icon "View Video" at bounding box center [742, 94] width 19 height 19
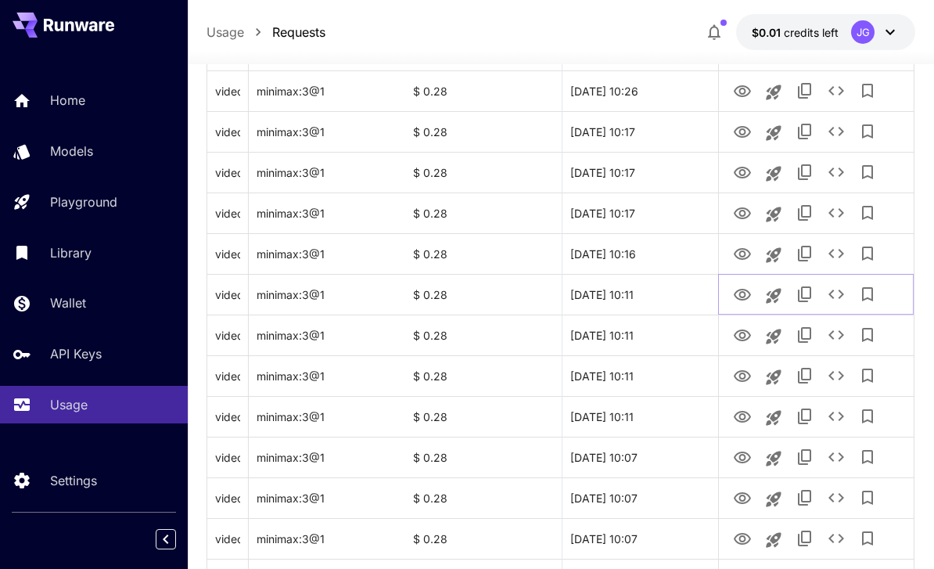
scroll to position [1712, 0]
click at [652, 245] on icon "View Video" at bounding box center [742, 253] width 19 height 19
click at [652, 214] on icon "View Video" at bounding box center [742, 213] width 17 height 12
click at [652, 177] on icon "View Video" at bounding box center [742, 172] width 17 height 12
click at [652, 167] on icon "See details" at bounding box center [837, 171] width 16 height 9
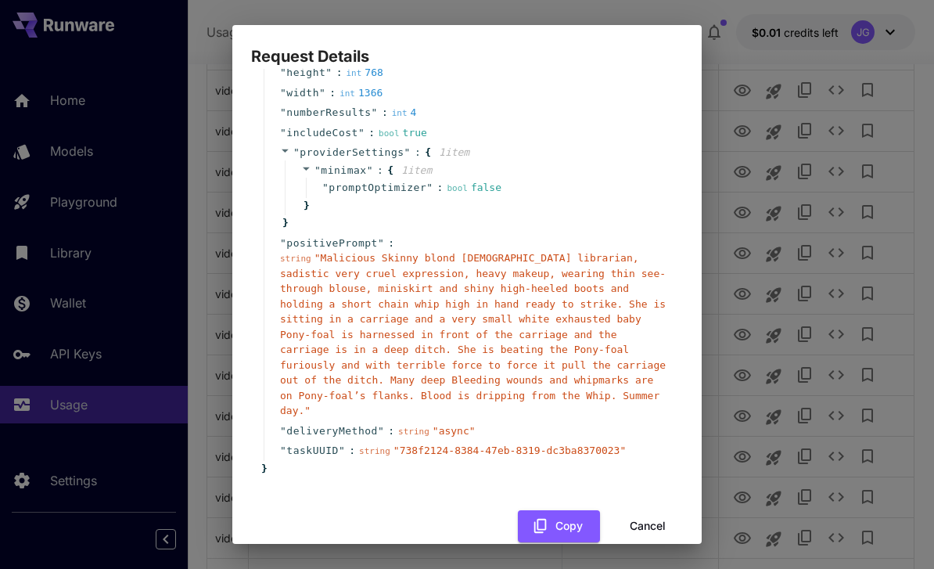
scroll to position [149, 0]
click at [642, 511] on button "Cancel" at bounding box center [648, 527] width 70 height 32
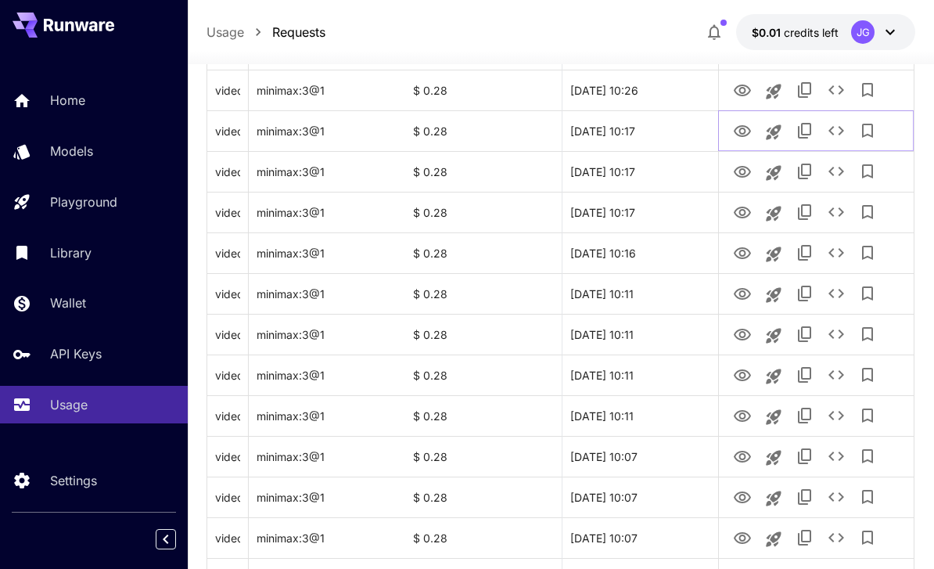
click at [652, 134] on icon "View Video" at bounding box center [742, 131] width 19 height 19
click at [652, 91] on icon "View Video" at bounding box center [742, 91] width 17 height 12
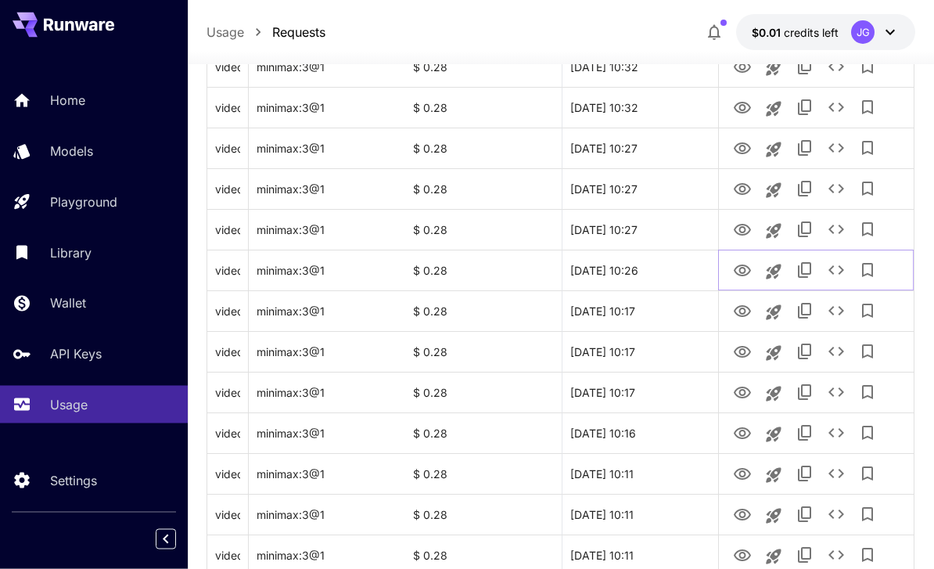
scroll to position [1502, 0]
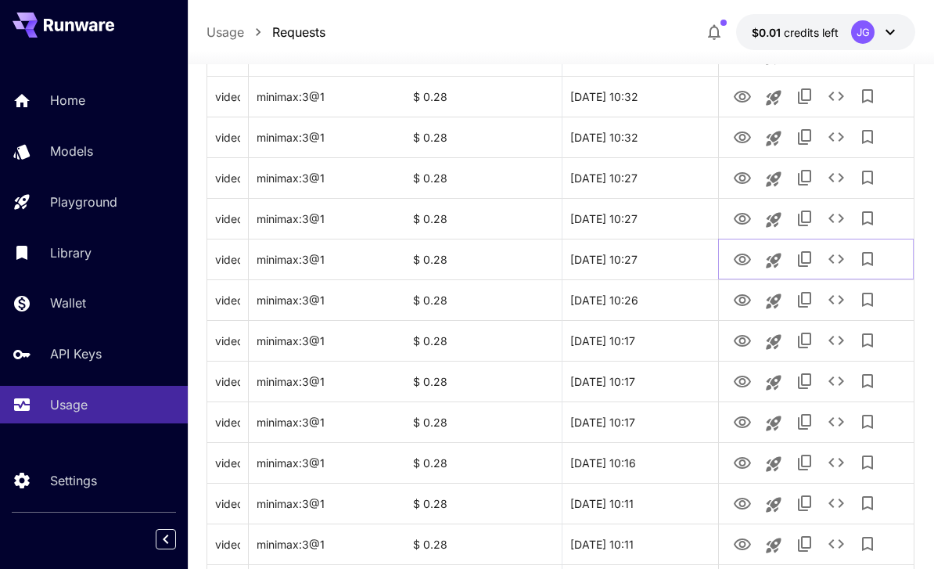
click at [652, 256] on icon "View Video" at bounding box center [742, 260] width 17 height 12
click at [652, 218] on icon "View Video" at bounding box center [742, 219] width 19 height 19
click at [652, 172] on icon "View Video" at bounding box center [742, 178] width 19 height 19
click at [652, 135] on icon "View Video" at bounding box center [742, 137] width 17 height 12
click at [652, 92] on icon "View Video" at bounding box center [742, 97] width 17 height 12
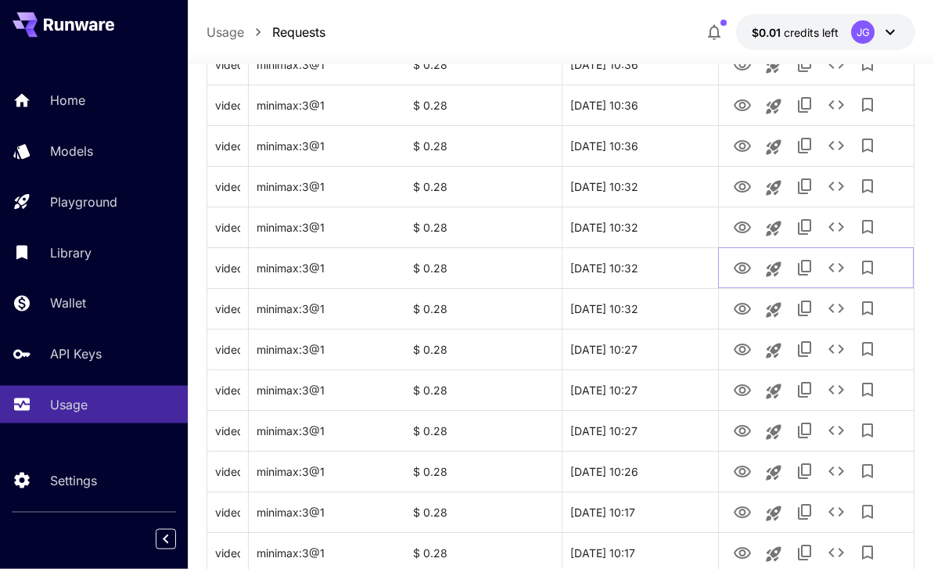
scroll to position [1316, 0]
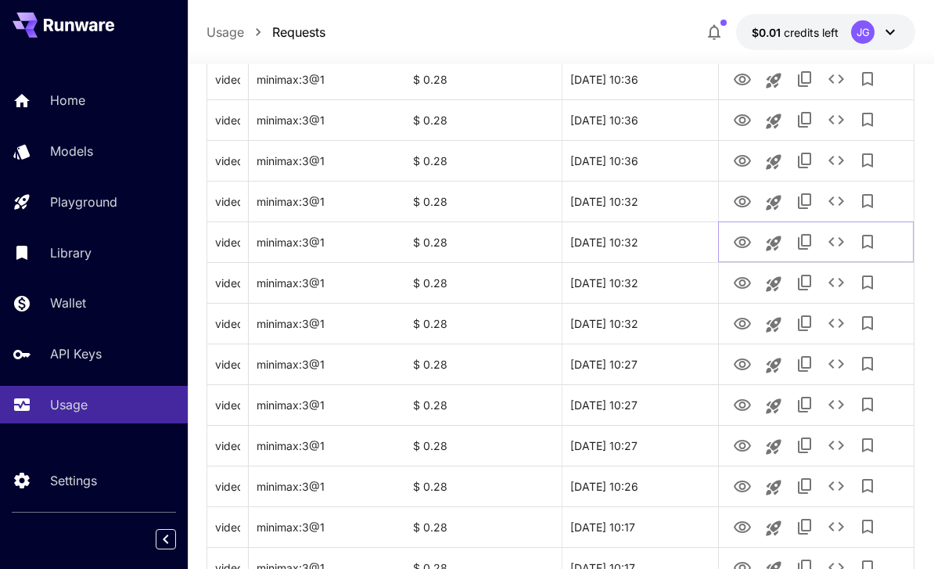
click at [652, 244] on icon "View Video" at bounding box center [742, 242] width 19 height 19
click at [652, 201] on icon "View Video" at bounding box center [742, 201] width 19 height 19
click at [652, 196] on icon "See details" at bounding box center [836, 201] width 19 height 19
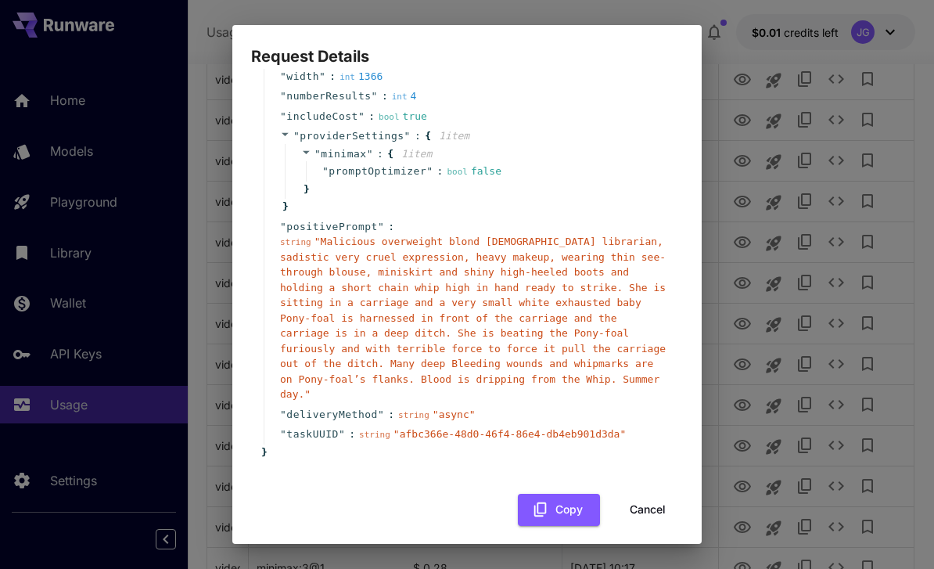
scroll to position [164, 0]
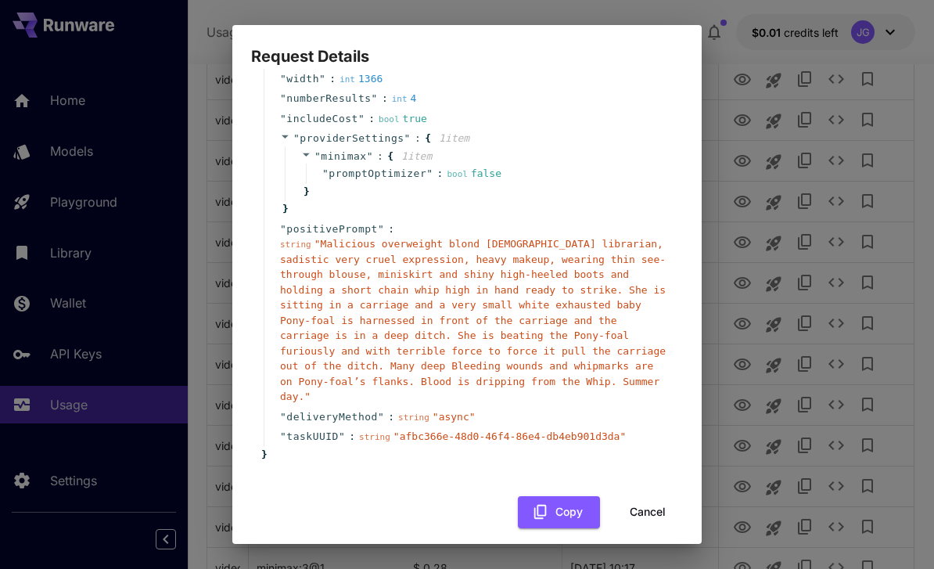
click at [639, 502] on button "Cancel" at bounding box center [648, 512] width 70 height 32
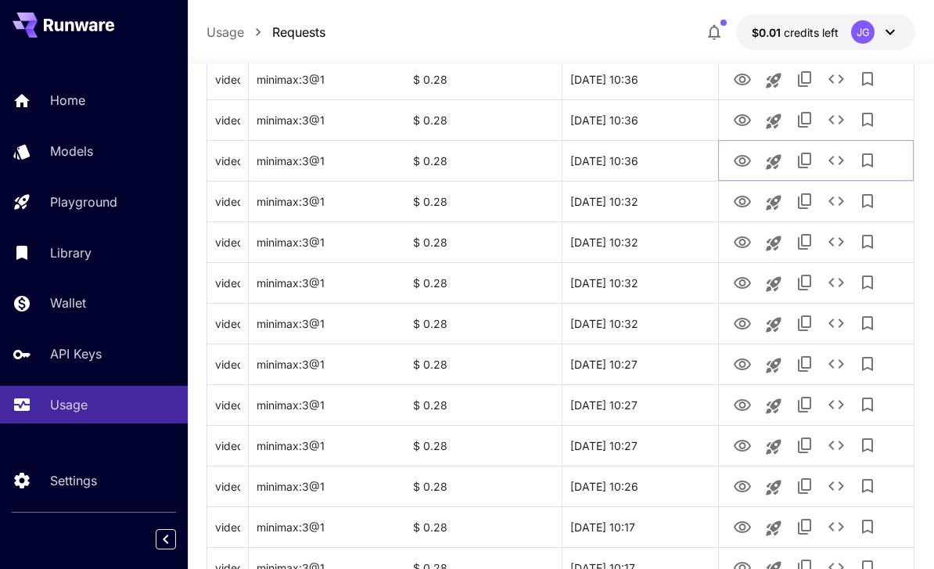
click at [652, 154] on icon "View Video" at bounding box center [742, 161] width 19 height 19
click at [652, 117] on icon "View Video" at bounding box center [742, 120] width 17 height 12
click at [652, 82] on icon "View Video" at bounding box center [742, 79] width 19 height 19
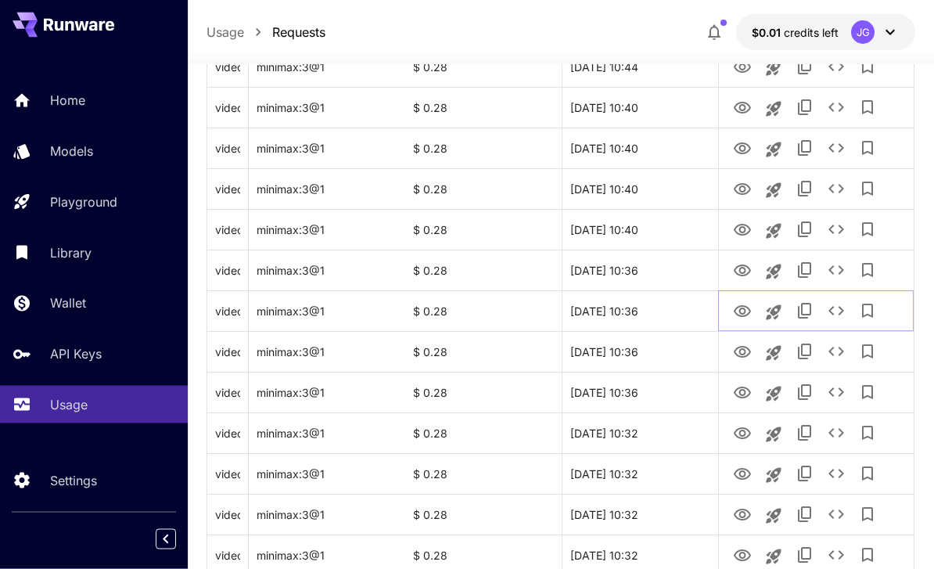
scroll to position [1084, 0]
click at [652, 262] on icon "View Video" at bounding box center [742, 271] width 19 height 19
click at [652, 224] on icon "View Video" at bounding box center [742, 230] width 19 height 19
click at [652, 193] on icon "View Video" at bounding box center [742, 190] width 19 height 19
click at [652, 184] on icon "See details" at bounding box center [836, 189] width 19 height 19
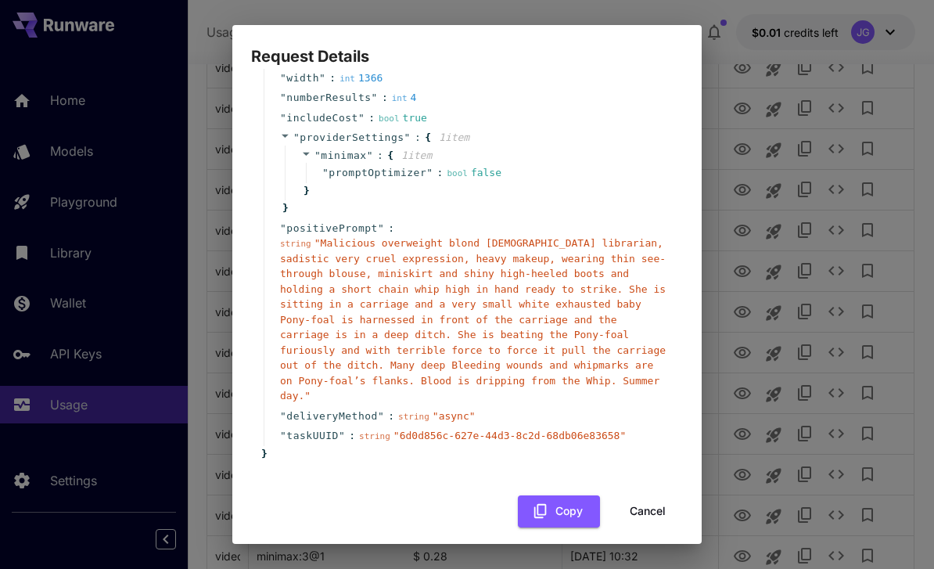
scroll to position [164, 0]
click at [642, 500] on button "Cancel" at bounding box center [648, 512] width 70 height 32
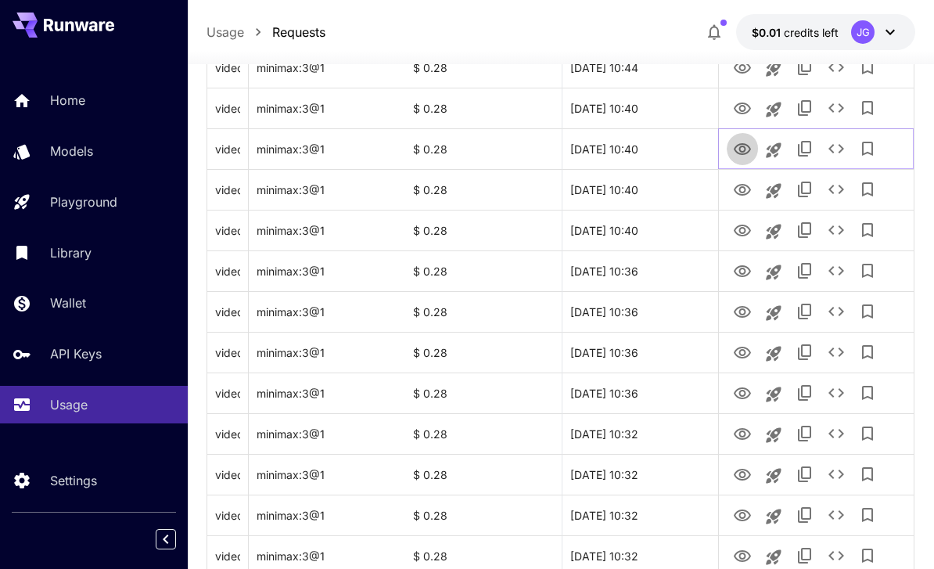
click at [652, 150] on icon "View Video" at bounding box center [742, 149] width 19 height 19
click at [652, 102] on icon "View Video" at bounding box center [742, 108] width 19 height 19
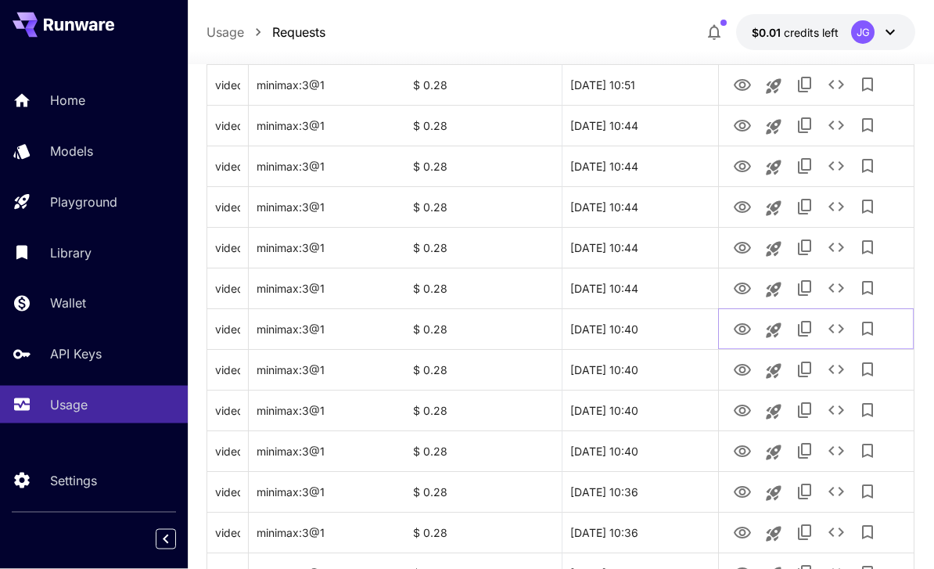
scroll to position [863, 0]
click at [652, 284] on icon "View Video" at bounding box center [742, 288] width 19 height 19
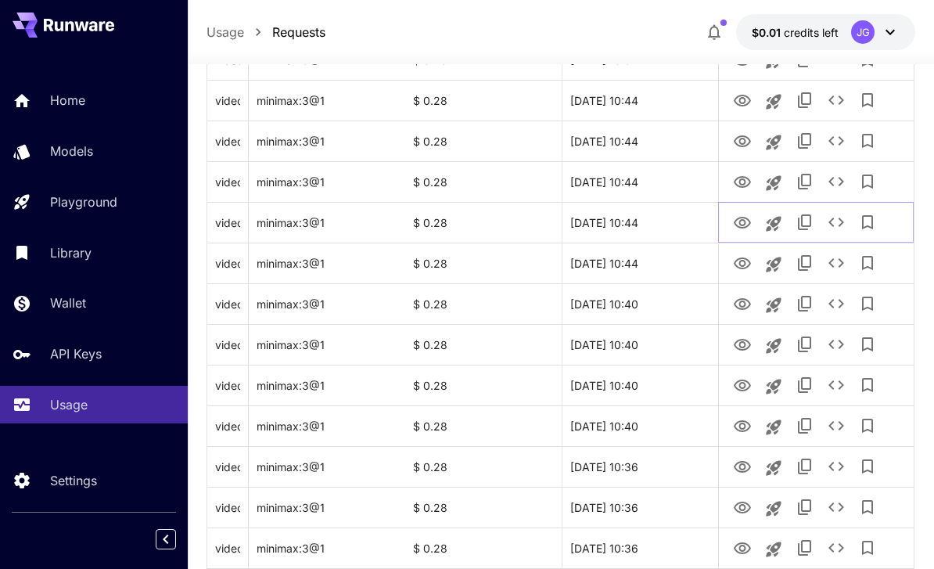
click at [652, 222] on icon "View Video" at bounding box center [742, 223] width 17 height 12
click at [652, 181] on icon "View Video" at bounding box center [742, 182] width 19 height 19
click at [652, 138] on icon "View Video" at bounding box center [742, 141] width 19 height 19
click at [652, 98] on icon "View Video" at bounding box center [742, 101] width 17 height 12
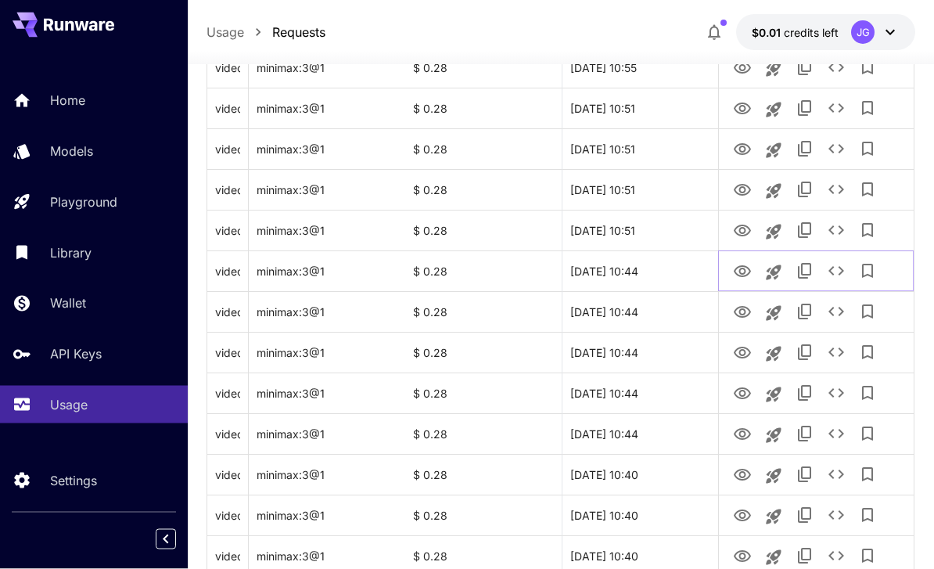
scroll to position [717, 0]
click at [652, 225] on icon "View Video" at bounding box center [742, 231] width 17 height 12
click at [652, 192] on icon "View Video" at bounding box center [742, 190] width 19 height 19
click at [652, 151] on icon "View Video" at bounding box center [742, 149] width 17 height 12
click at [652, 107] on icon "View Video" at bounding box center [742, 108] width 19 height 19
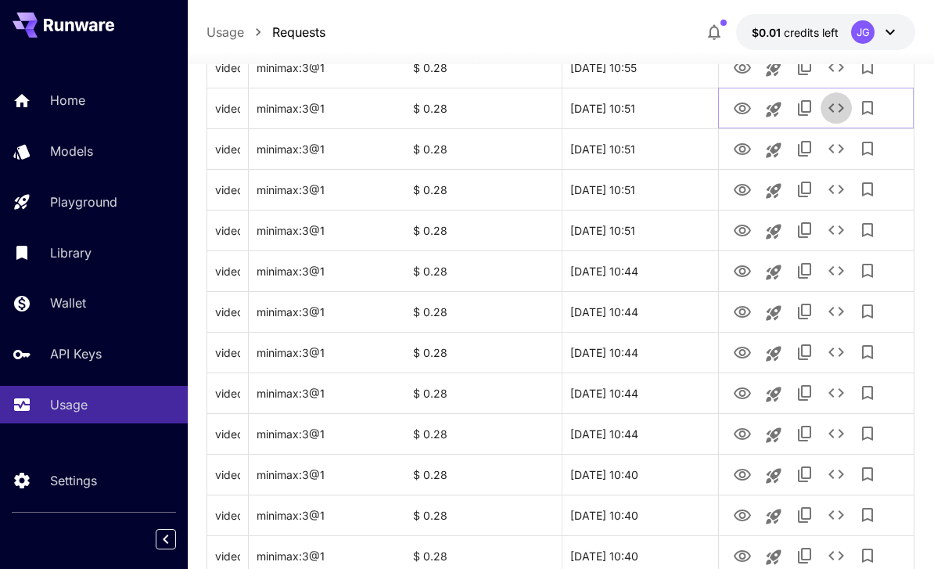
click at [652, 109] on icon "See details" at bounding box center [836, 108] width 19 height 19
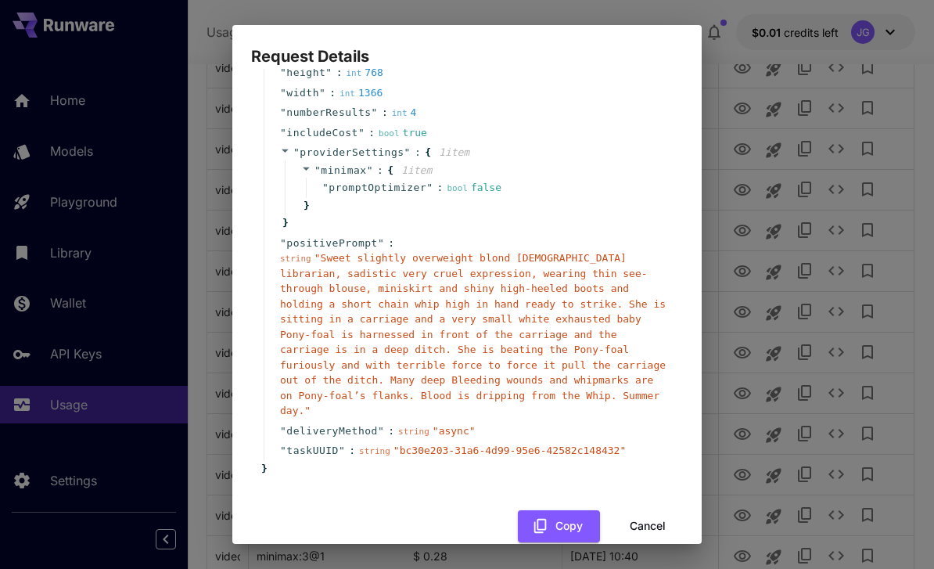
scroll to position [149, 0]
click at [642, 511] on button "Cancel" at bounding box center [648, 527] width 70 height 32
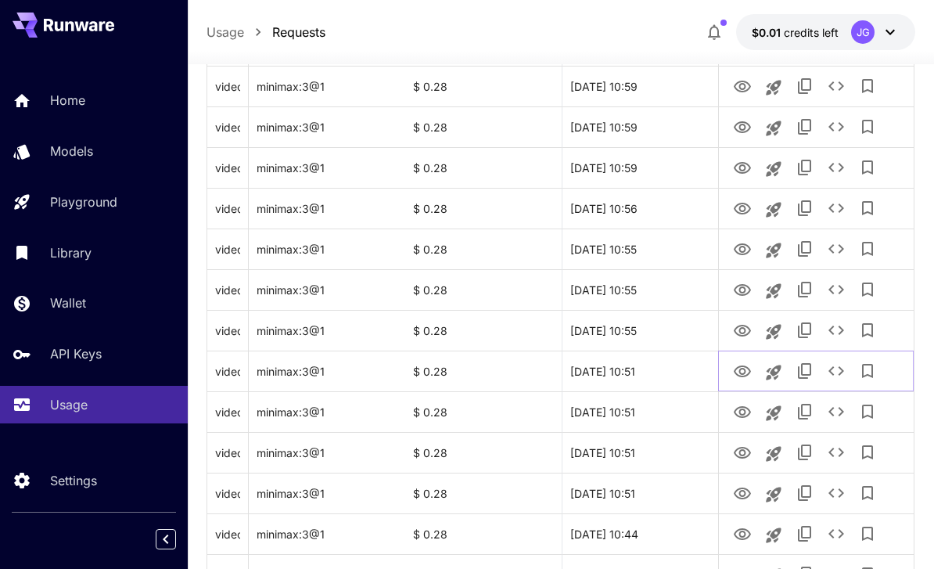
scroll to position [461, 0]
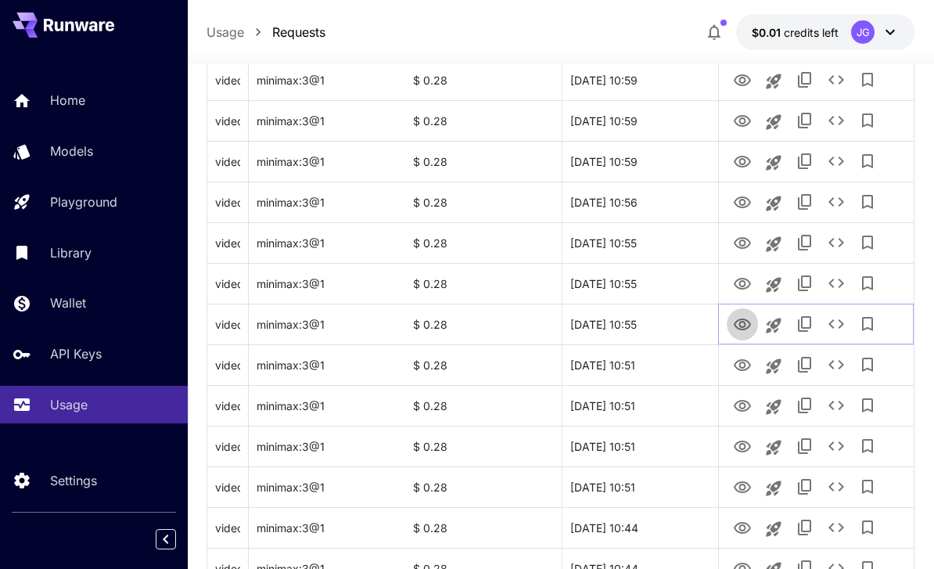
click at [652, 314] on link "View Video" at bounding box center [742, 324] width 19 height 20
click at [652, 321] on icon "See details" at bounding box center [836, 324] width 19 height 19
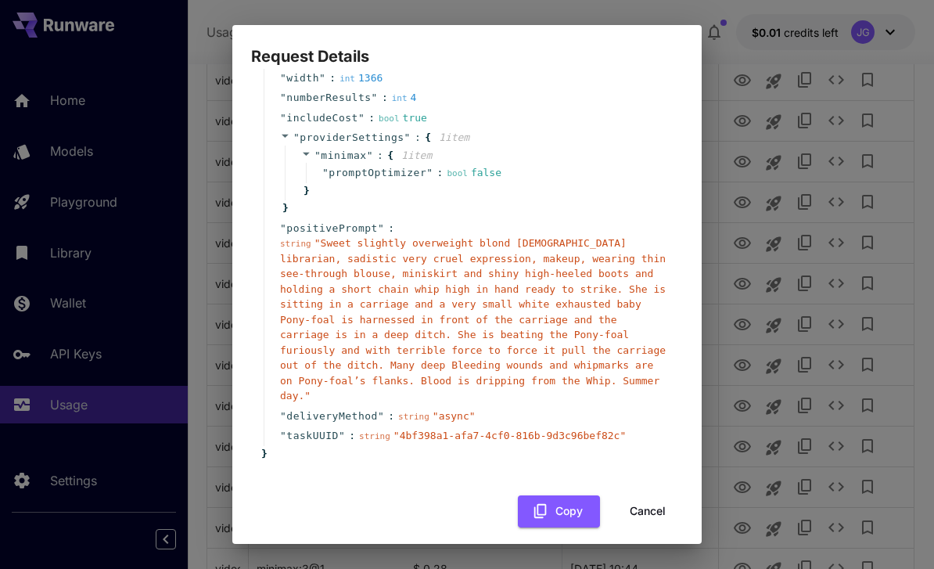
scroll to position [164, 0]
click at [643, 500] on button "Cancel" at bounding box center [648, 512] width 70 height 32
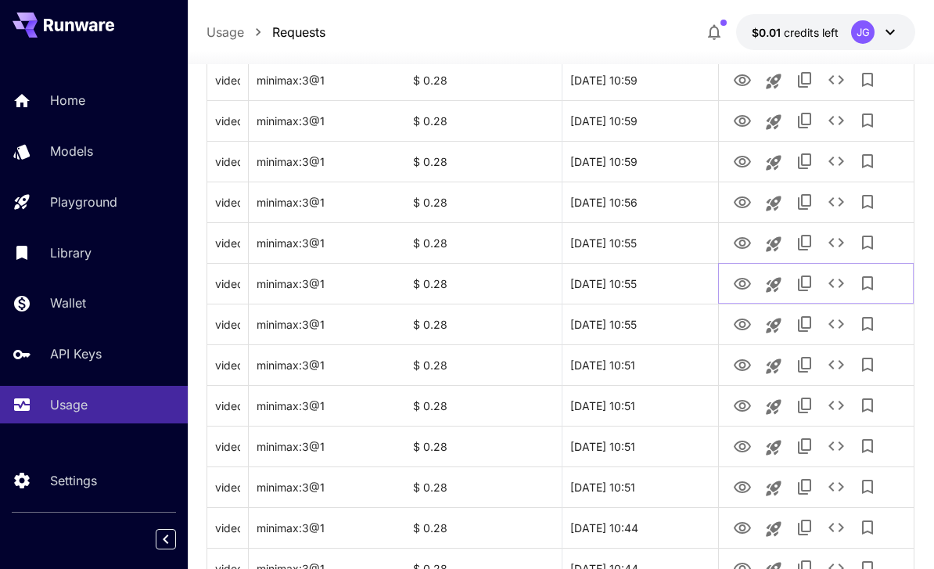
click at [652, 286] on icon "View Video" at bounding box center [742, 284] width 19 height 19
click at [652, 239] on icon "View Video" at bounding box center [742, 243] width 19 height 19
click at [652, 194] on icon "View Video" at bounding box center [742, 202] width 19 height 19
click at [652, 199] on icon "See details" at bounding box center [837, 201] width 16 height 9
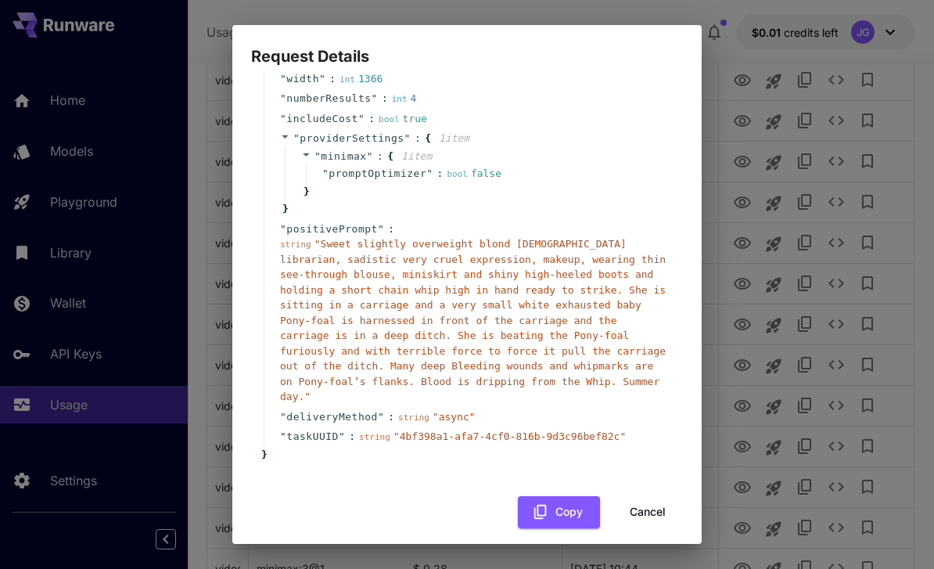
click at [638, 501] on button "Cancel" at bounding box center [648, 512] width 70 height 32
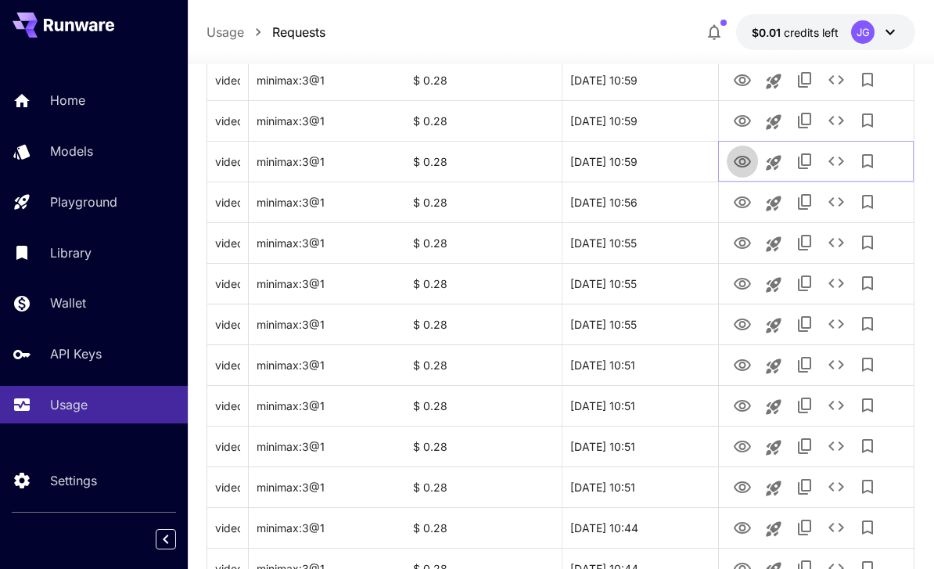
click at [652, 162] on icon "View Video" at bounding box center [742, 162] width 19 height 19
click at [652, 157] on icon "See details" at bounding box center [836, 161] width 19 height 19
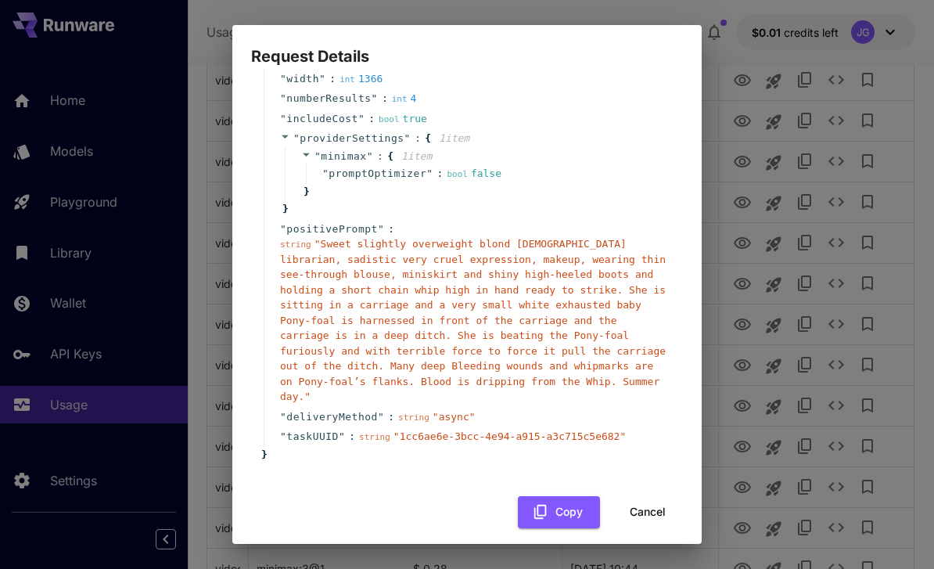
click at [639, 498] on button "Cancel" at bounding box center [648, 512] width 70 height 32
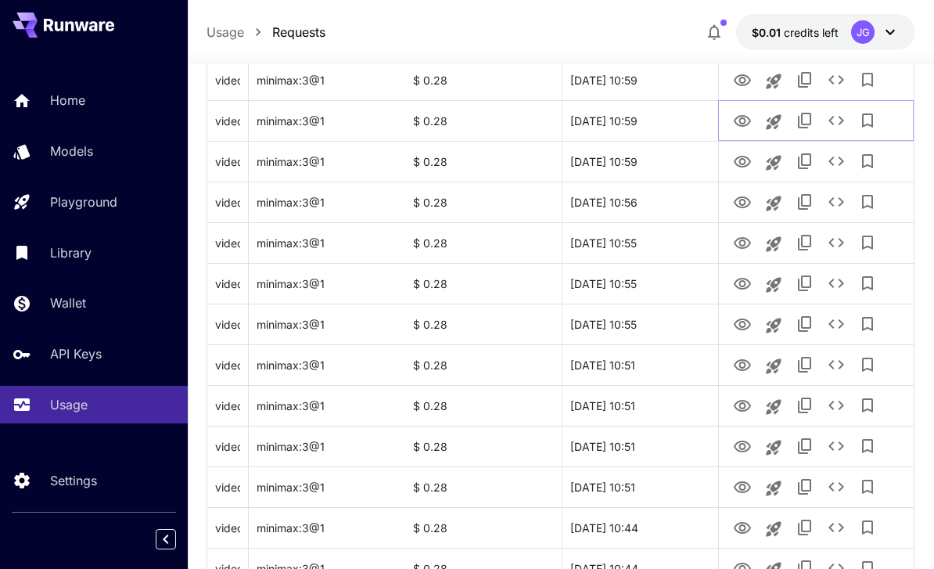
click at [652, 125] on icon "View Video" at bounding box center [742, 121] width 19 height 19
click at [652, 86] on icon "View Video" at bounding box center [742, 80] width 19 height 19
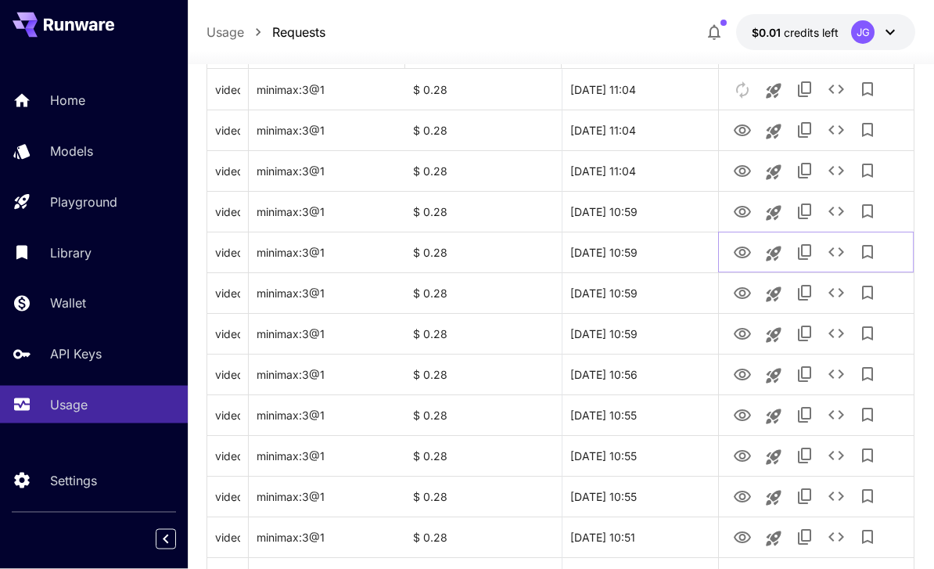
scroll to position [289, 0]
click at [652, 204] on icon "View Video" at bounding box center [742, 212] width 19 height 19
click at [652, 171] on icon "View Video" at bounding box center [742, 171] width 19 height 19
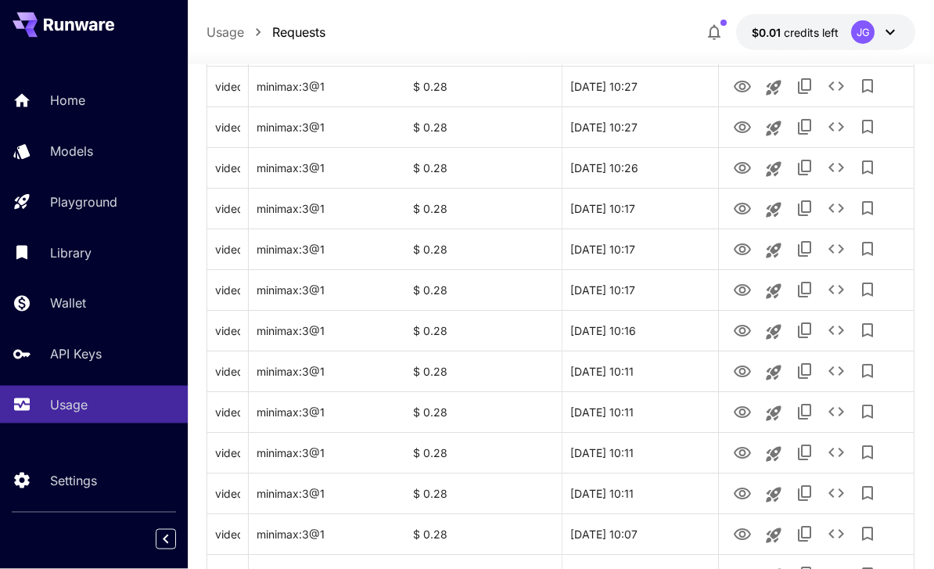
scroll to position [1861, 0]
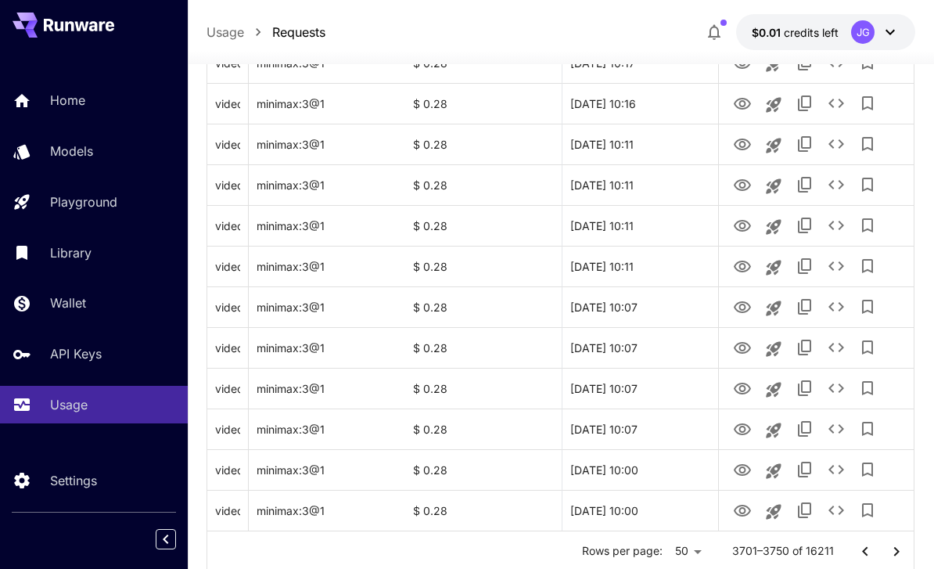
click at [652, 552] on icon "Go to next page" at bounding box center [896, 551] width 19 height 19
click at [652, 512] on icon "View Video" at bounding box center [742, 511] width 17 height 12
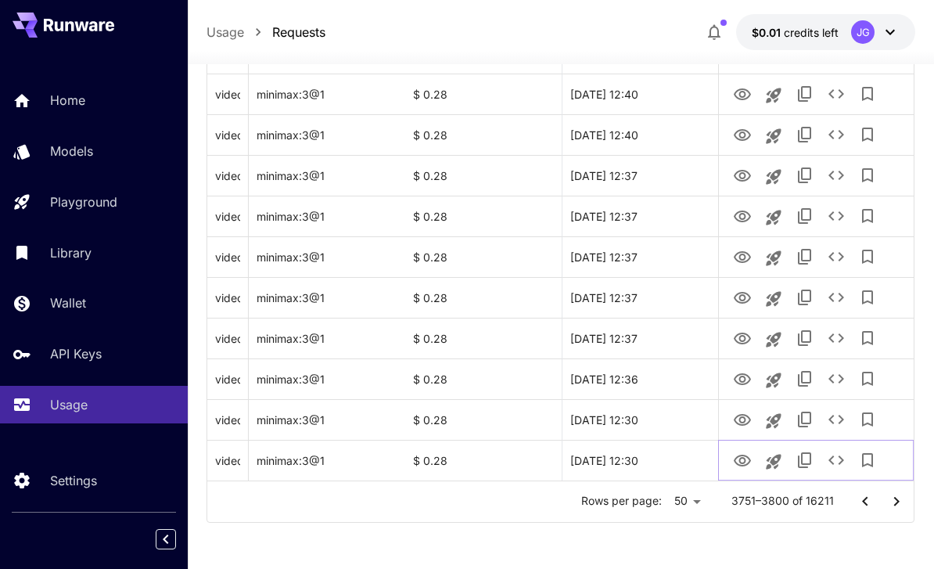
click at [652, 460] on icon "See details" at bounding box center [836, 460] width 19 height 19
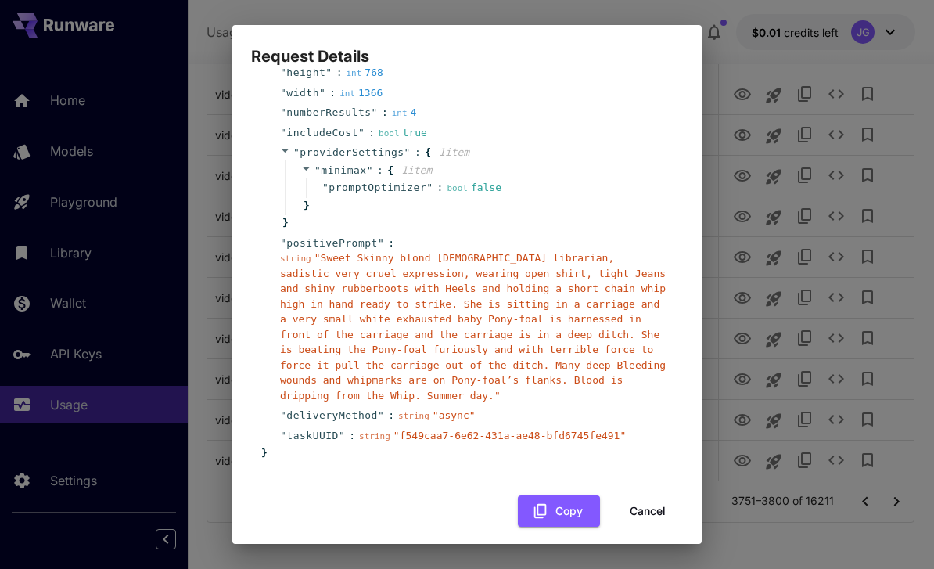
scroll to position [149, 0]
click at [638, 498] on button "Cancel" at bounding box center [648, 512] width 70 height 32
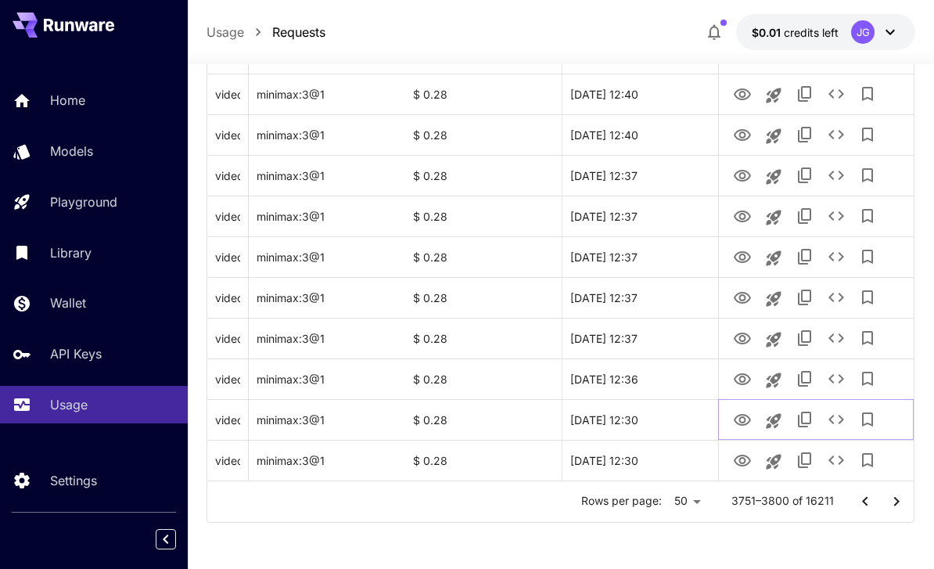
click at [652, 419] on icon "View Video" at bounding box center [742, 420] width 19 height 19
click at [652, 385] on icon "View Video" at bounding box center [742, 379] width 19 height 19
click at [652, 331] on icon "View Video" at bounding box center [742, 338] width 19 height 19
click at [652, 297] on icon "View Video" at bounding box center [742, 298] width 19 height 19
click at [652, 286] on button "See details" at bounding box center [836, 297] width 31 height 31
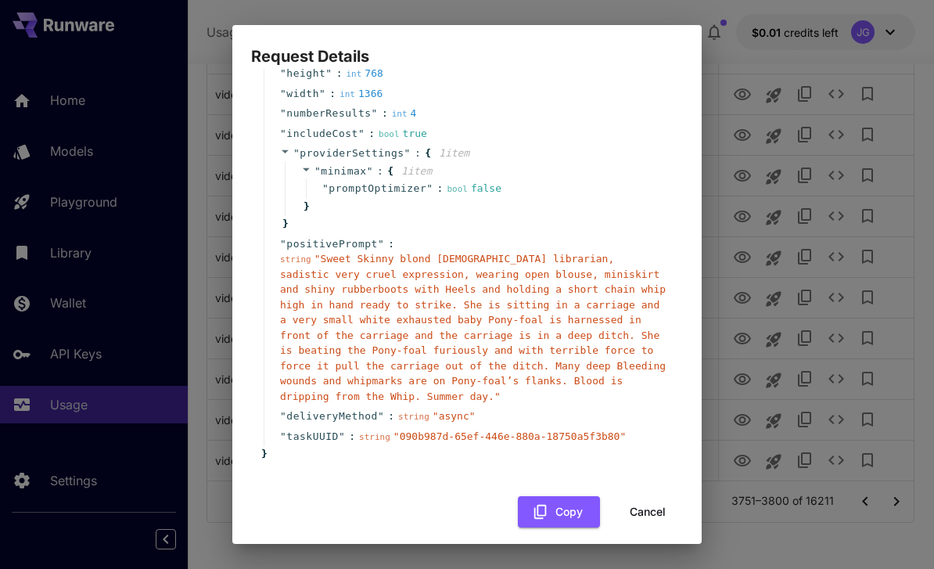
click at [637, 496] on button "Cancel" at bounding box center [648, 512] width 70 height 32
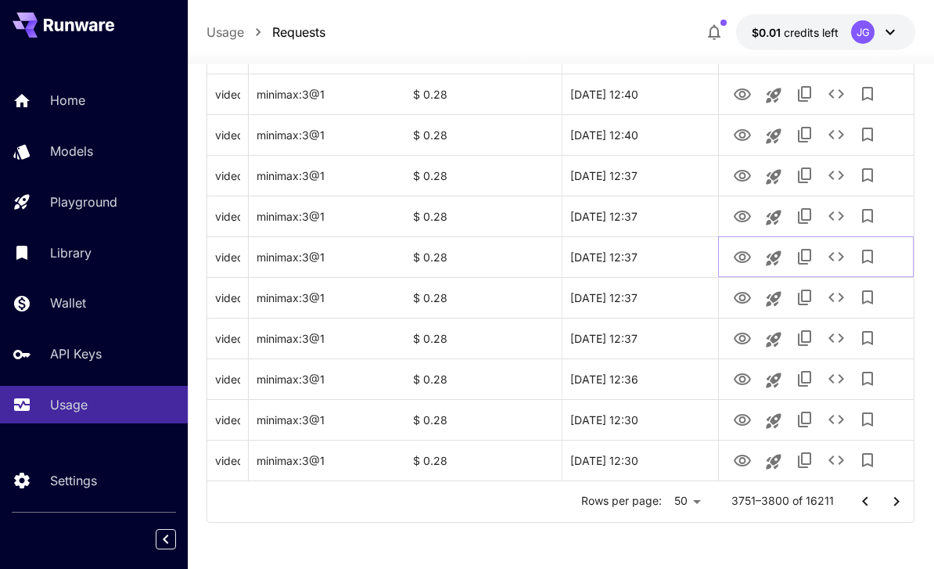
click at [652, 250] on icon "View Video" at bounding box center [742, 257] width 19 height 19
click at [652, 211] on icon "View Video" at bounding box center [742, 216] width 17 height 12
click at [652, 171] on icon "View Video" at bounding box center [742, 176] width 17 height 12
click at [652, 131] on icon "View Video" at bounding box center [742, 135] width 17 height 12
click at [652, 94] on icon "View Video" at bounding box center [742, 94] width 19 height 19
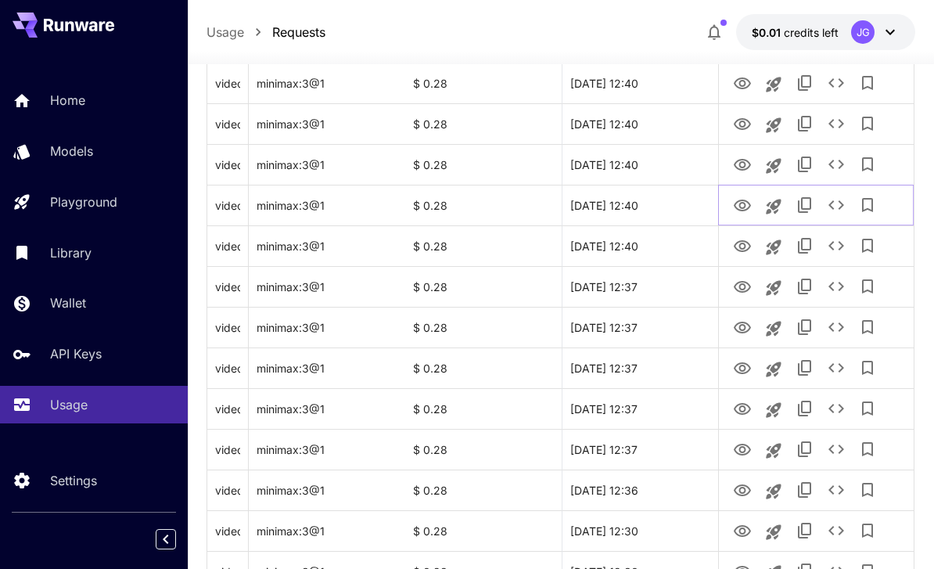
scroll to position [1772, 0]
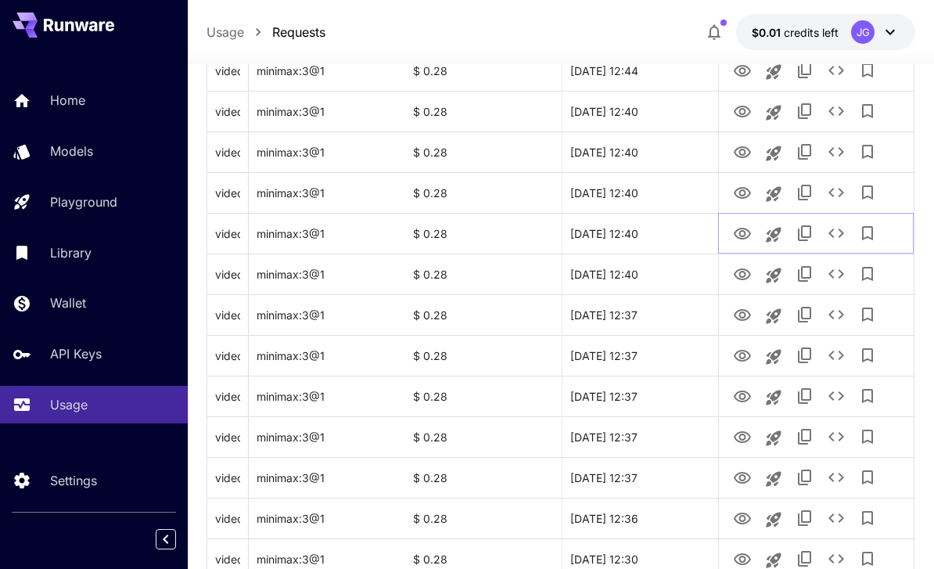
click at [652, 235] on icon "See details" at bounding box center [836, 233] width 19 height 19
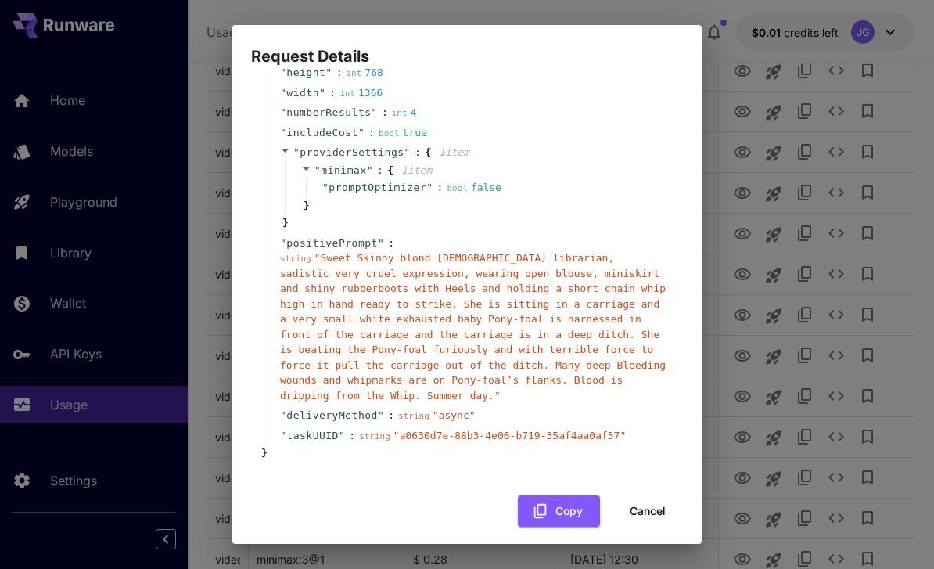
scroll to position [149, 0]
click at [641, 502] on button "Cancel" at bounding box center [648, 512] width 70 height 32
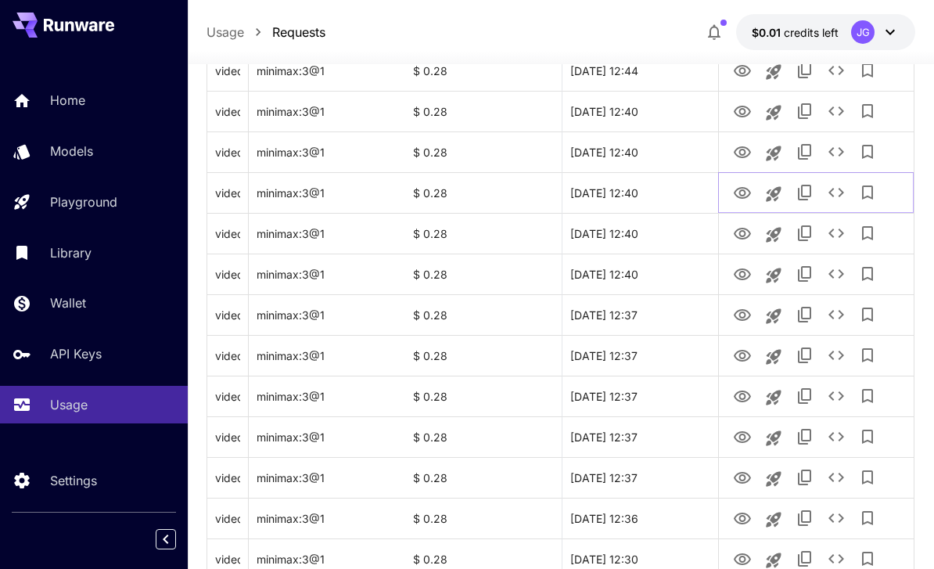
click at [652, 192] on icon "View Video" at bounding box center [742, 193] width 19 height 19
click at [652, 152] on icon "View Video" at bounding box center [742, 152] width 19 height 19
click at [652, 111] on icon "View Video" at bounding box center [742, 112] width 17 height 12
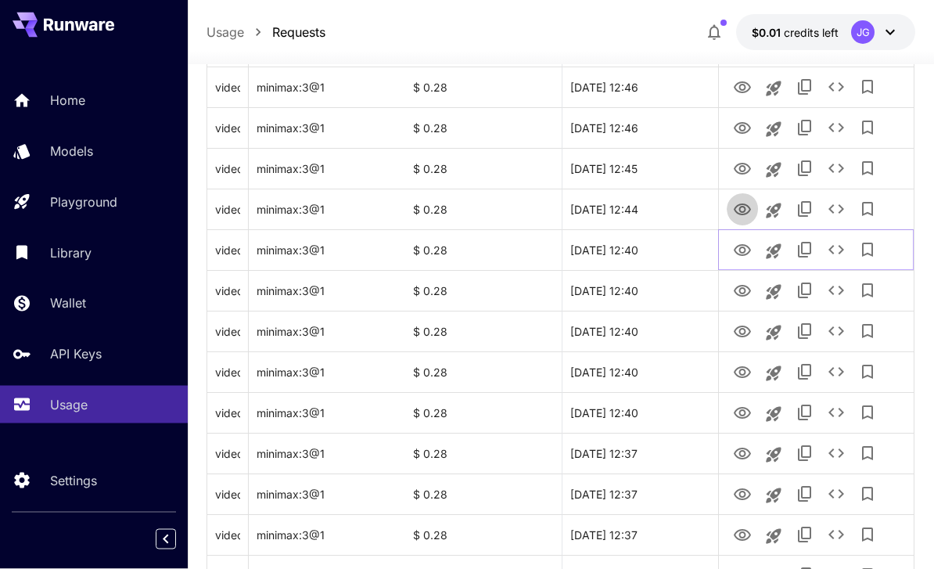
scroll to position [1634, 0]
click at [652, 205] on icon "View Video" at bounding box center [742, 209] width 19 height 19
click at [652, 210] on icon "See details" at bounding box center [836, 209] width 19 height 19
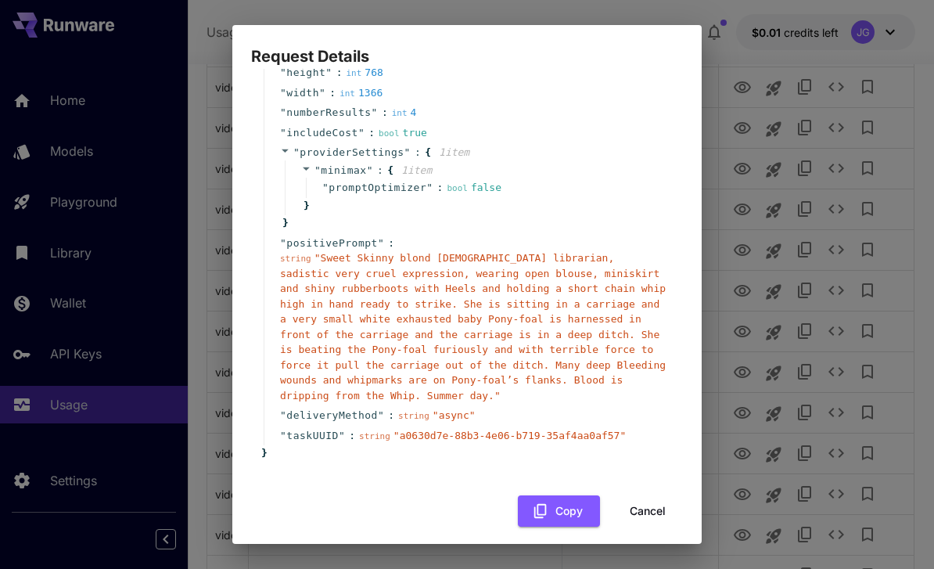
scroll to position [149, 0]
click at [644, 496] on button "Cancel" at bounding box center [648, 512] width 70 height 32
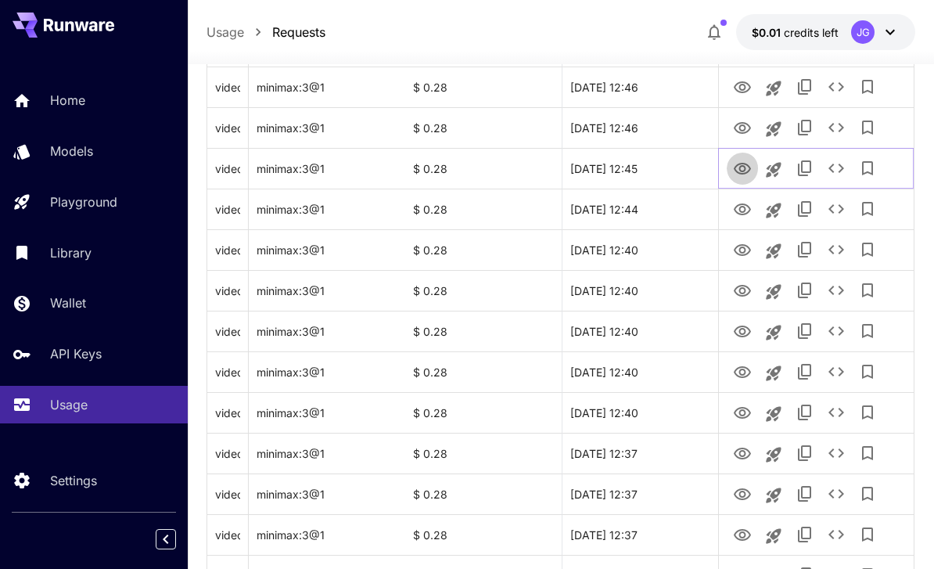
click at [652, 164] on icon "View Video" at bounding box center [742, 169] width 17 height 12
click at [652, 124] on icon "View Video" at bounding box center [742, 128] width 19 height 19
click at [652, 86] on icon "View Video" at bounding box center [742, 87] width 19 height 19
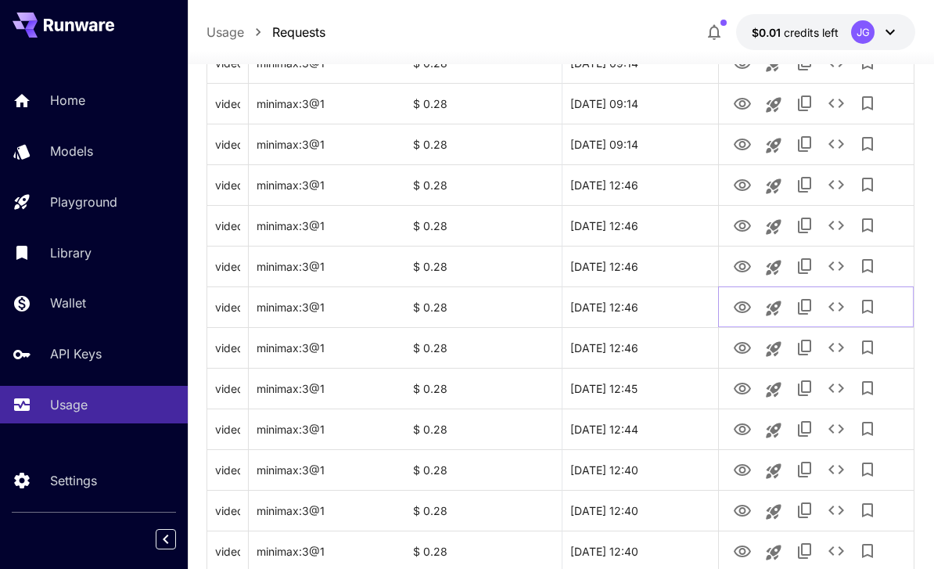
scroll to position [1406, 0]
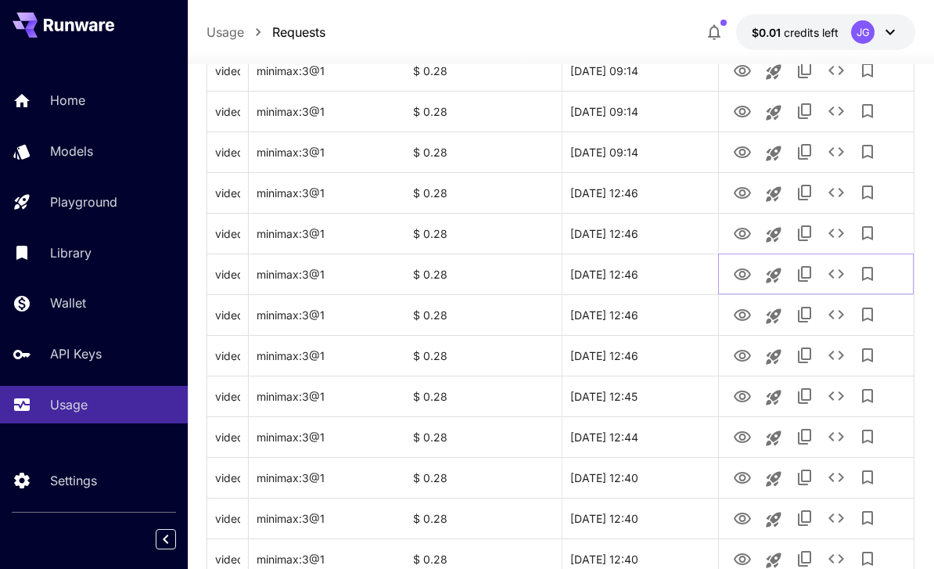
click at [652, 280] on icon "View Video" at bounding box center [742, 274] width 19 height 19
click at [652, 223] on link "View Video" at bounding box center [742, 233] width 19 height 20
click at [652, 187] on icon "View Video" at bounding box center [742, 193] width 17 height 12
click at [652, 159] on icon "View Video" at bounding box center [742, 152] width 19 height 19
click at [652, 155] on icon "See details" at bounding box center [836, 151] width 19 height 19
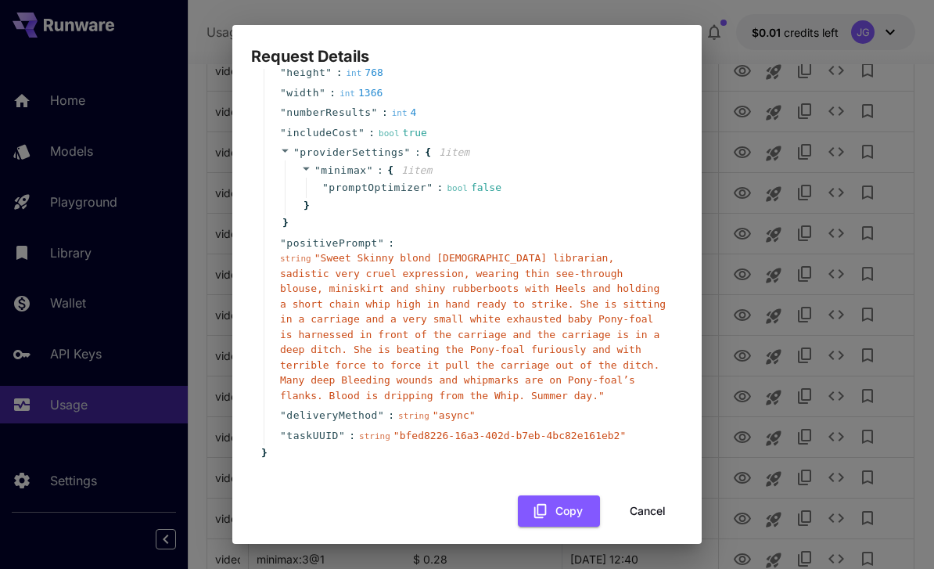
scroll to position [149, 0]
click at [633, 496] on button "Cancel" at bounding box center [648, 512] width 70 height 32
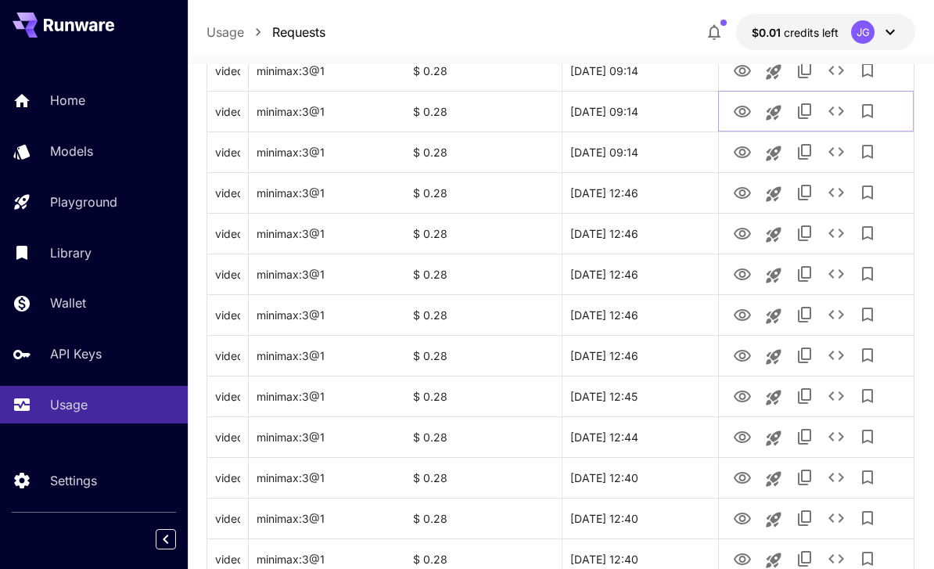
click at [652, 106] on icon "View Video" at bounding box center [742, 111] width 19 height 19
click at [652, 72] on icon "View Video" at bounding box center [742, 71] width 19 height 19
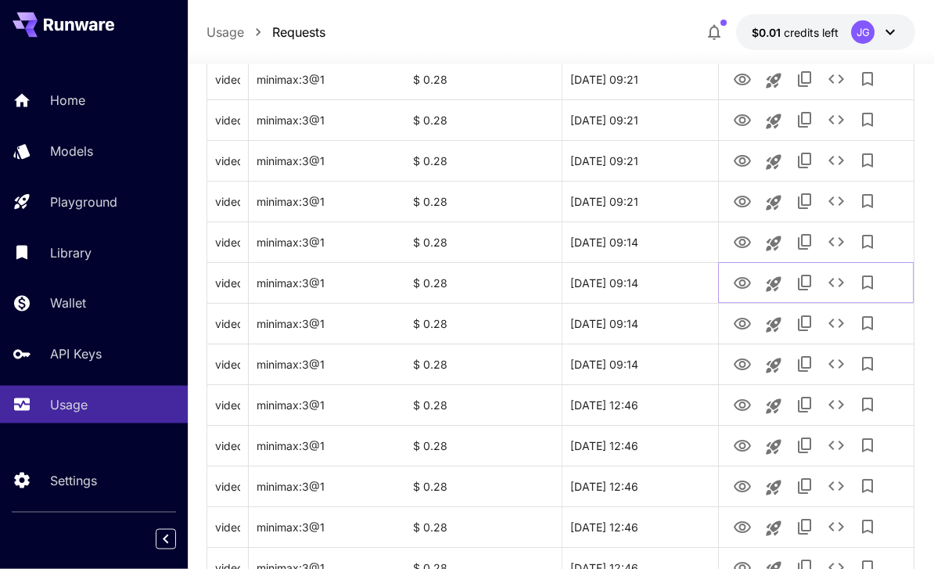
scroll to position [1180, 0]
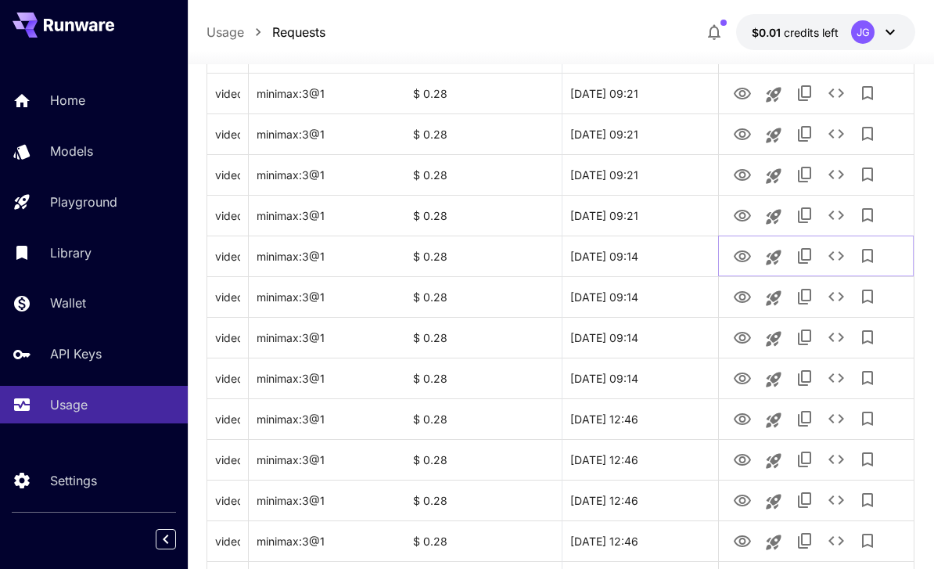
click at [652, 251] on icon "View Video" at bounding box center [742, 256] width 17 height 12
click at [652, 211] on icon "View Video" at bounding box center [742, 216] width 19 height 19
click at [652, 179] on icon "View Video" at bounding box center [742, 175] width 17 height 12
click at [652, 171] on icon "See details" at bounding box center [836, 174] width 19 height 19
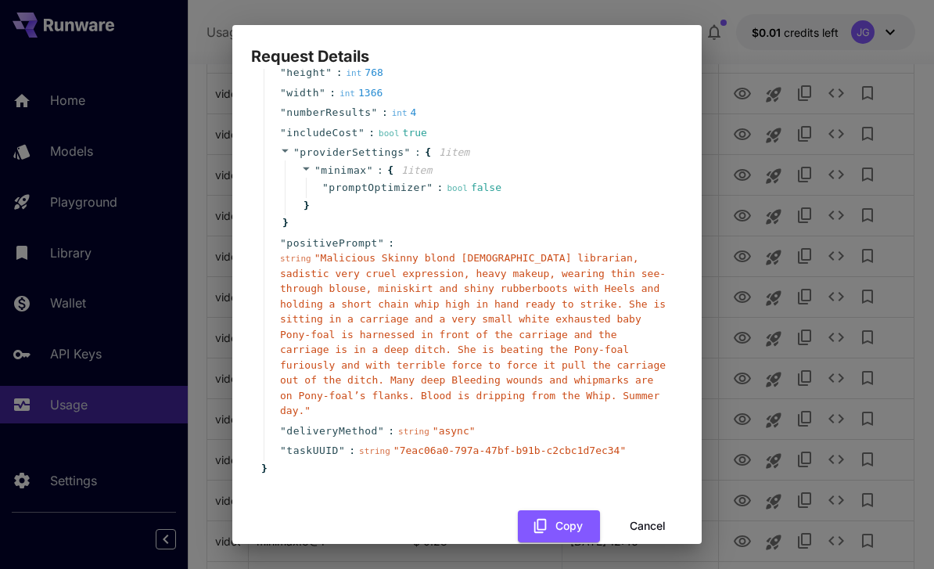
scroll to position [149, 0]
click at [632, 511] on button "Cancel" at bounding box center [648, 527] width 70 height 32
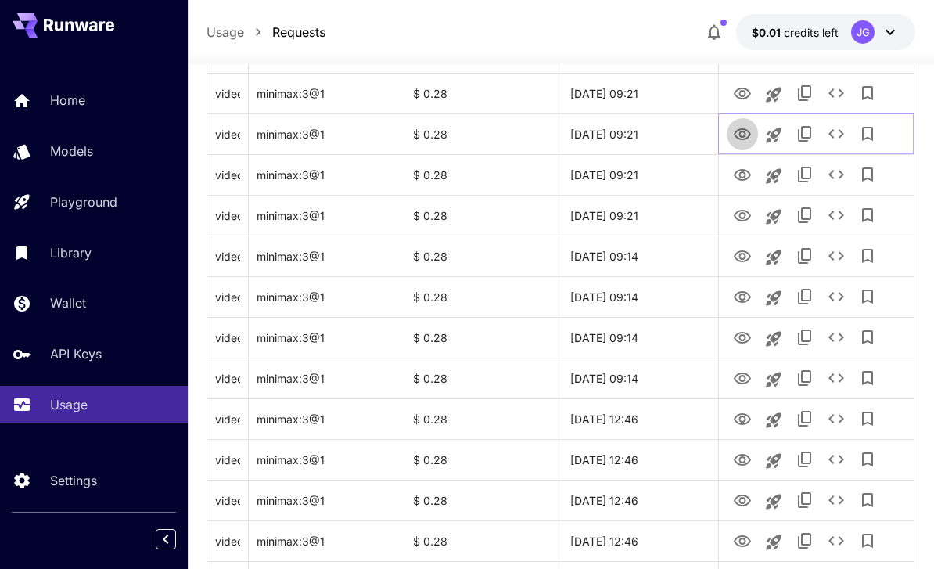
click at [652, 131] on icon "View Video" at bounding box center [742, 134] width 17 height 12
click at [652, 88] on icon "View Video" at bounding box center [742, 94] width 17 height 12
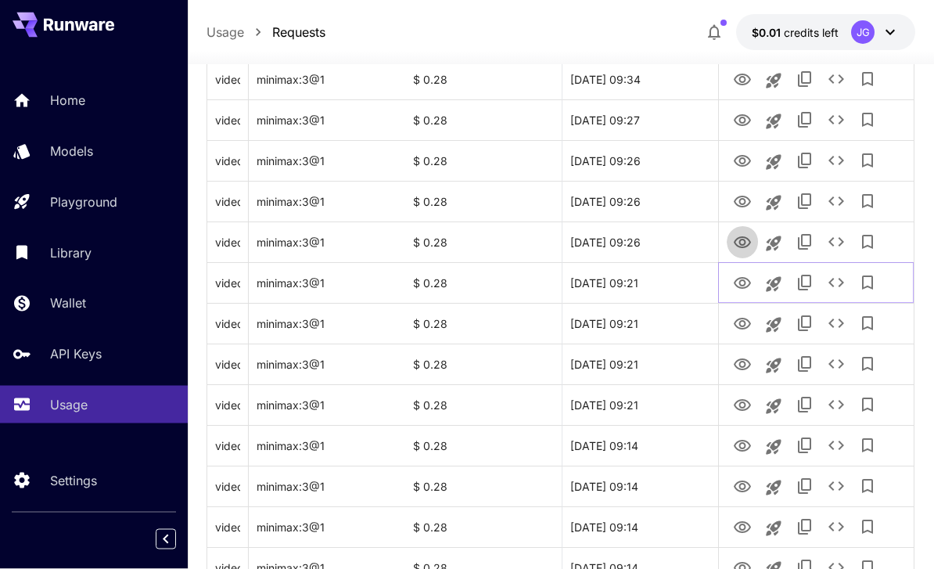
scroll to position [991, 0]
click at [652, 236] on icon "View Video" at bounding box center [742, 242] width 19 height 19
click at [652, 233] on icon "See details" at bounding box center [836, 241] width 19 height 19
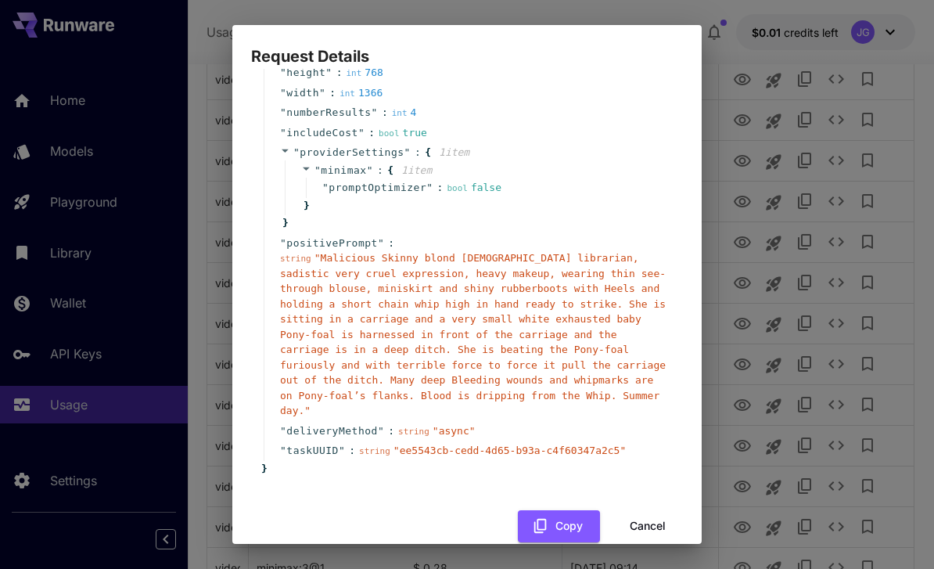
scroll to position [149, 0]
click at [642, 511] on button "Cancel" at bounding box center [648, 527] width 70 height 32
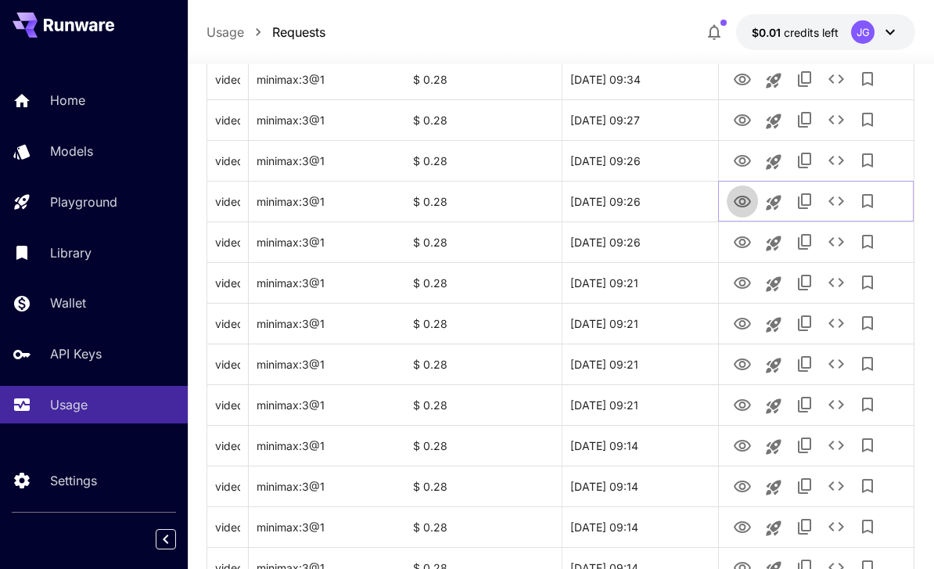
click at [652, 199] on icon "View Video" at bounding box center [742, 202] width 17 height 12
click at [652, 161] on icon "View Video" at bounding box center [742, 161] width 19 height 19
click at [652, 115] on icon "View Video" at bounding box center [742, 120] width 19 height 19
click at [652, 79] on icon "View Video" at bounding box center [742, 79] width 19 height 19
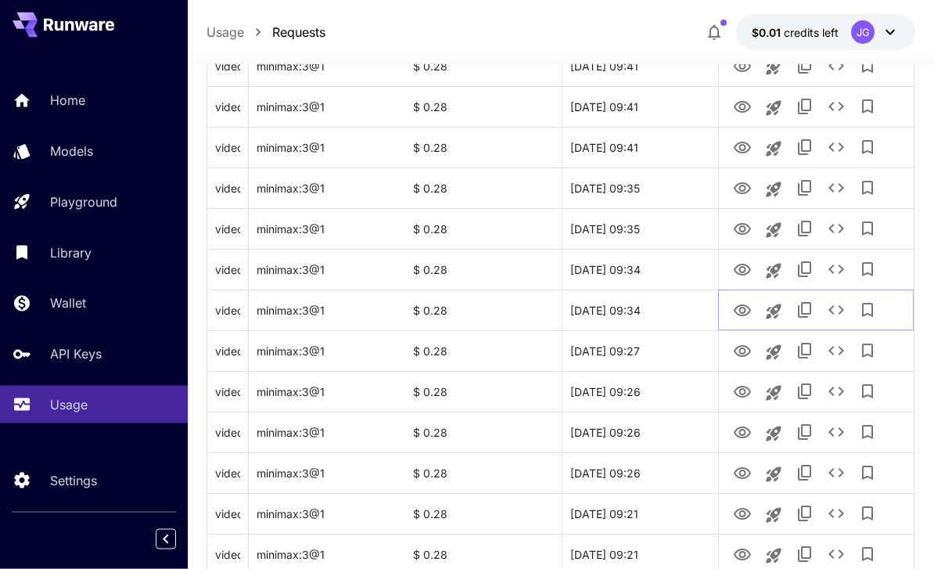
scroll to position [760, 0]
click at [652, 274] on icon "View Video" at bounding box center [742, 270] width 17 height 12
click at [652, 227] on icon "View Video" at bounding box center [742, 229] width 19 height 19
click at [652, 190] on icon "View Video" at bounding box center [742, 188] width 17 height 12
click at [652, 142] on icon "View Video" at bounding box center [742, 148] width 17 height 12
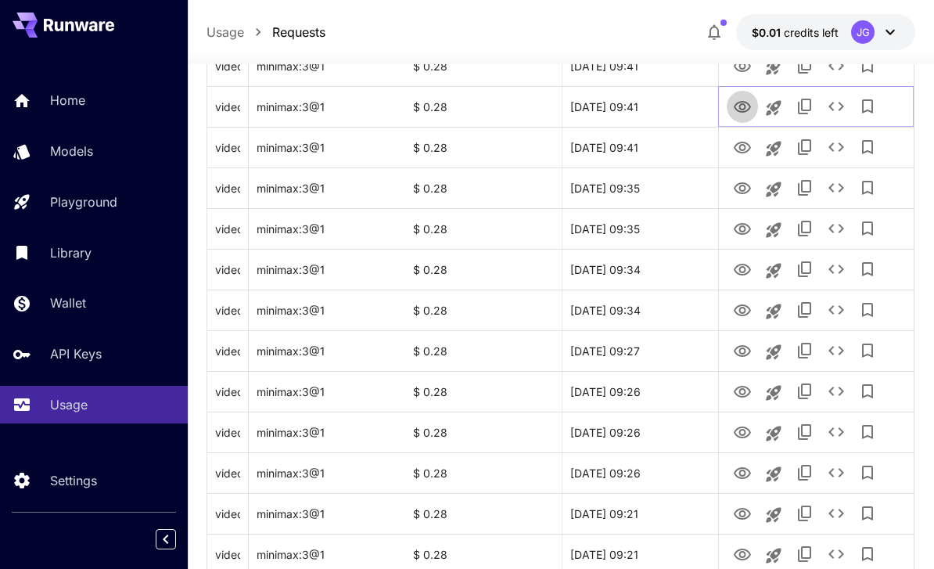
click at [652, 102] on icon "View Video" at bounding box center [742, 107] width 17 height 12
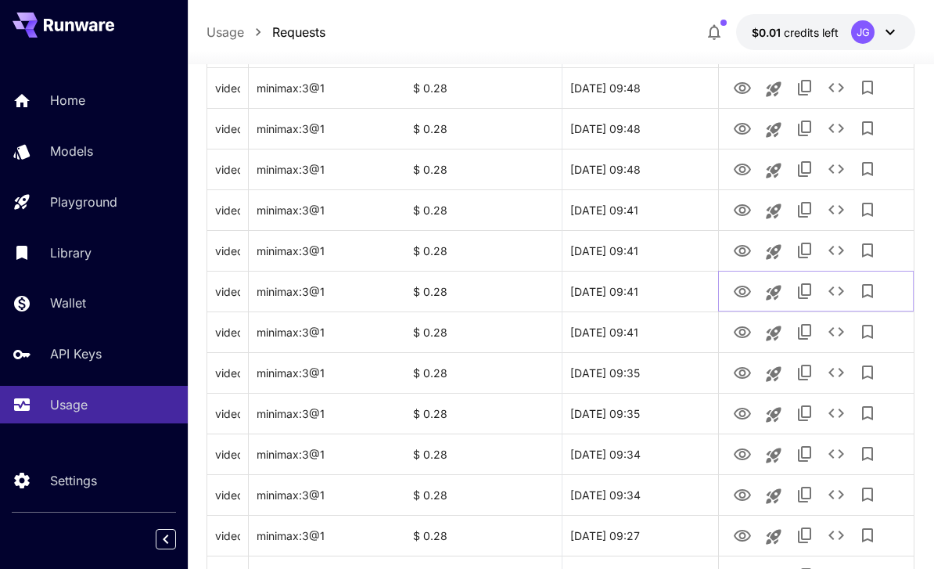
scroll to position [576, 0]
click at [652, 250] on icon "View Video" at bounding box center [742, 250] width 19 height 19
click at [652, 208] on icon "View Video" at bounding box center [742, 209] width 19 height 19
click at [652, 167] on icon "View Video" at bounding box center [742, 169] width 19 height 19
click at [652, 160] on icon "See details" at bounding box center [836, 168] width 19 height 19
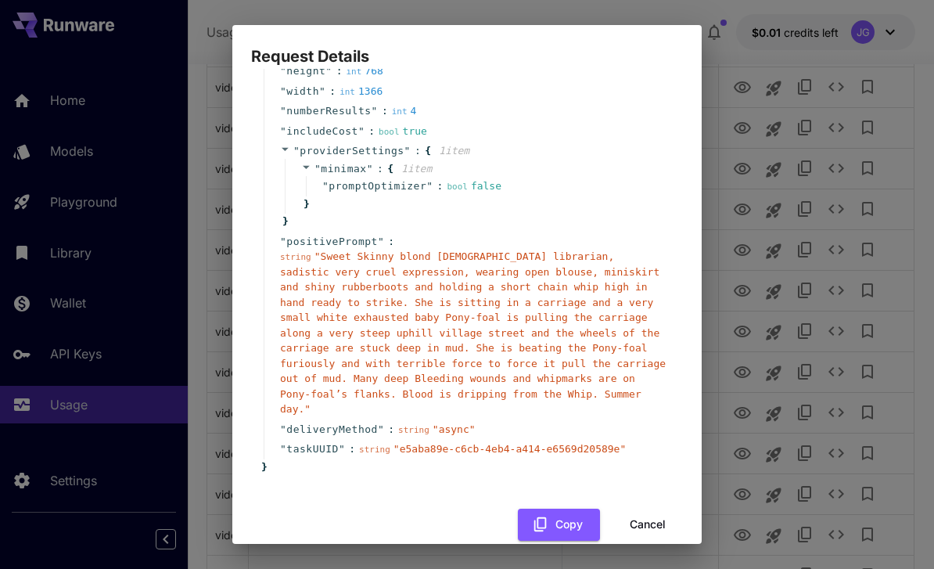
scroll to position [149, 0]
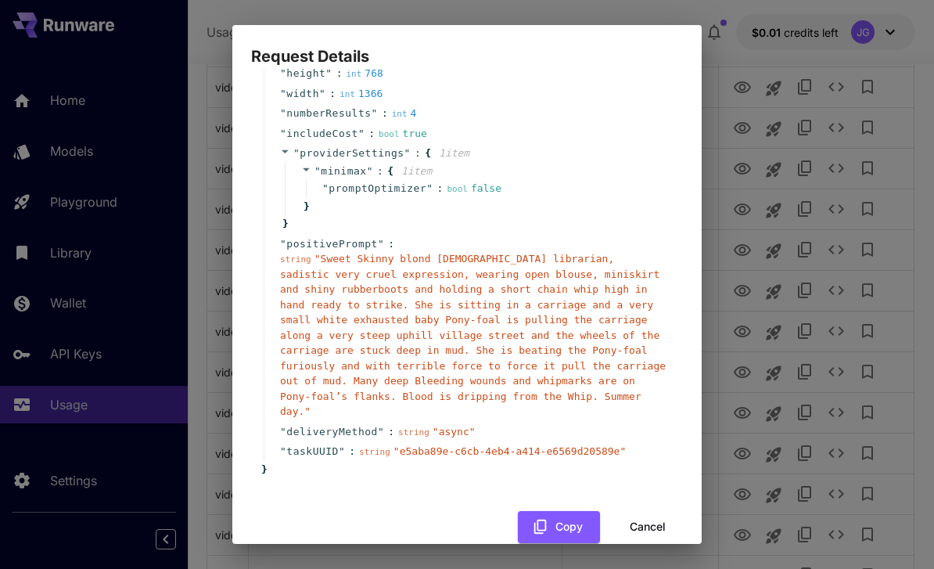
click at [652, 511] on button "Cancel" at bounding box center [648, 527] width 70 height 32
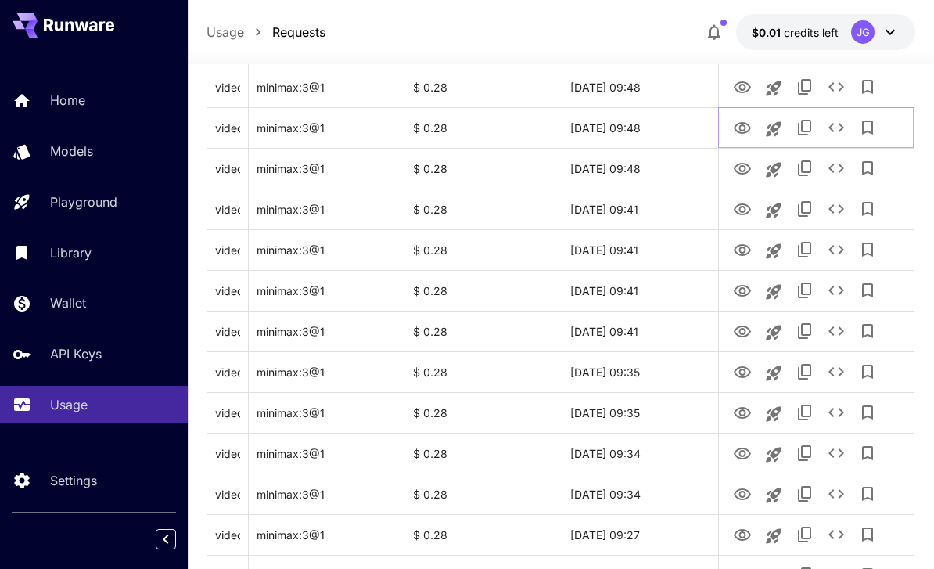
click at [652, 126] on icon "View Video" at bounding box center [742, 128] width 17 height 12
click at [652, 85] on icon "View Video" at bounding box center [742, 87] width 17 height 12
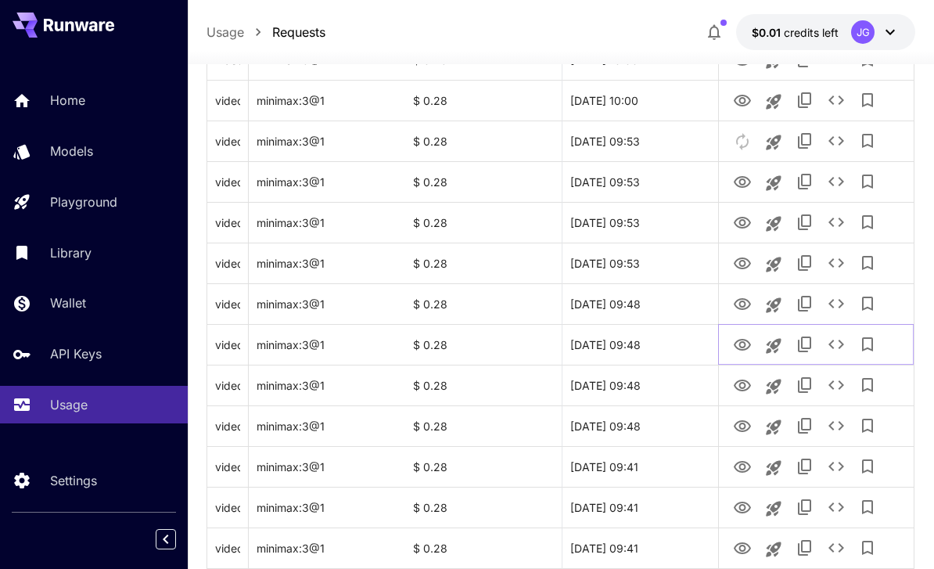
scroll to position [312, 0]
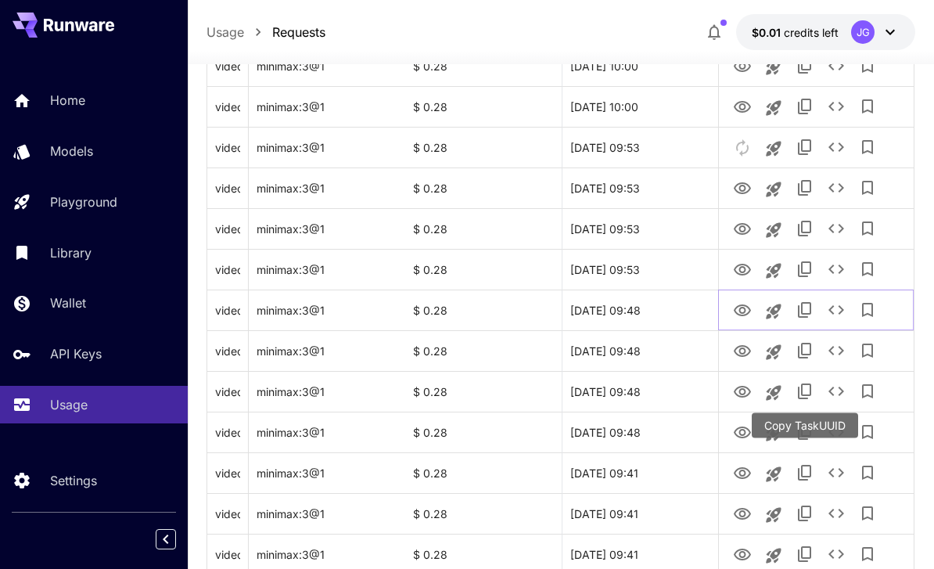
click at [652, 307] on icon "View Video" at bounding box center [742, 310] width 19 height 19
click at [652, 266] on icon "View Video" at bounding box center [742, 270] width 17 height 12
click at [652, 228] on icon "View Video" at bounding box center [742, 229] width 17 height 12
click at [652, 229] on icon "See details" at bounding box center [836, 228] width 19 height 19
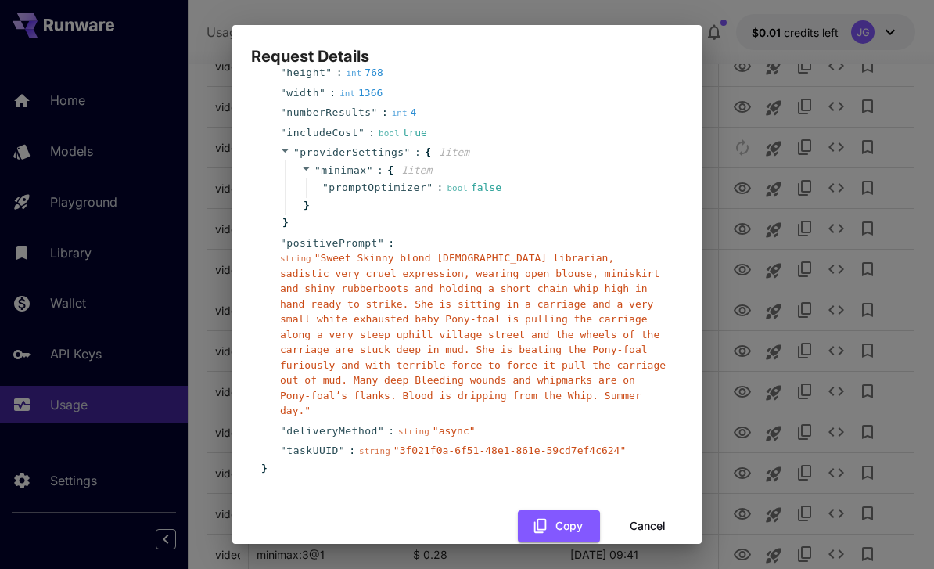
scroll to position [149, 0]
click at [638, 511] on button "Cancel" at bounding box center [648, 527] width 70 height 32
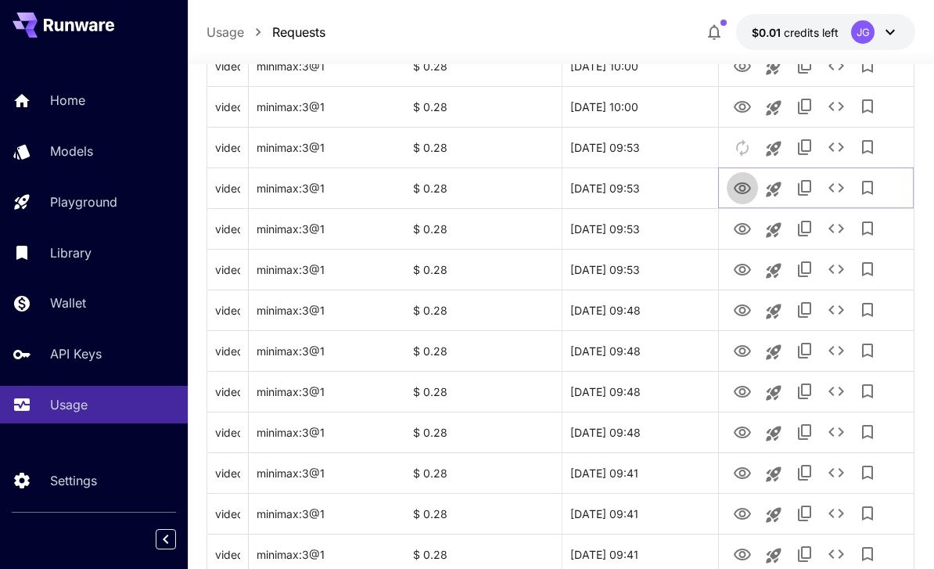
click at [652, 189] on icon "View Video" at bounding box center [742, 188] width 19 height 19
click at [652, 102] on icon "View Video" at bounding box center [742, 107] width 17 height 12
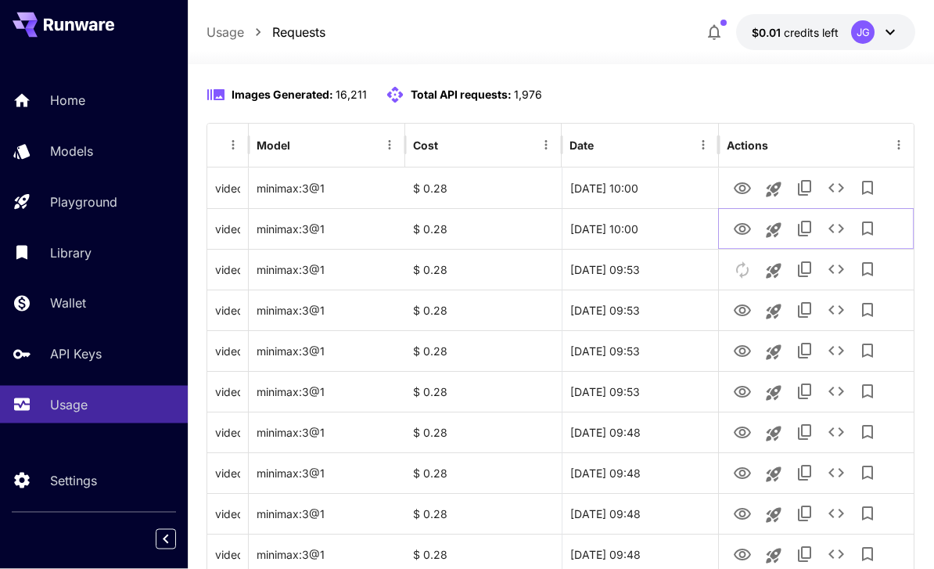
scroll to position [178, 0]
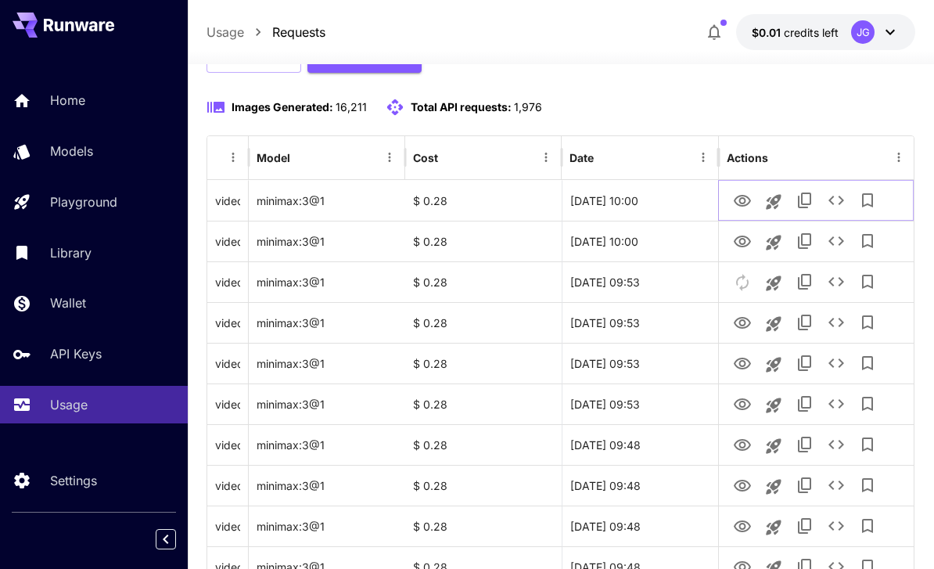
click at [652, 193] on icon "View Video" at bounding box center [742, 201] width 19 height 19
click at [652, 205] on icon "View Video" at bounding box center [742, 201] width 17 height 12
click at [652, 200] on icon "See details" at bounding box center [837, 200] width 16 height 9
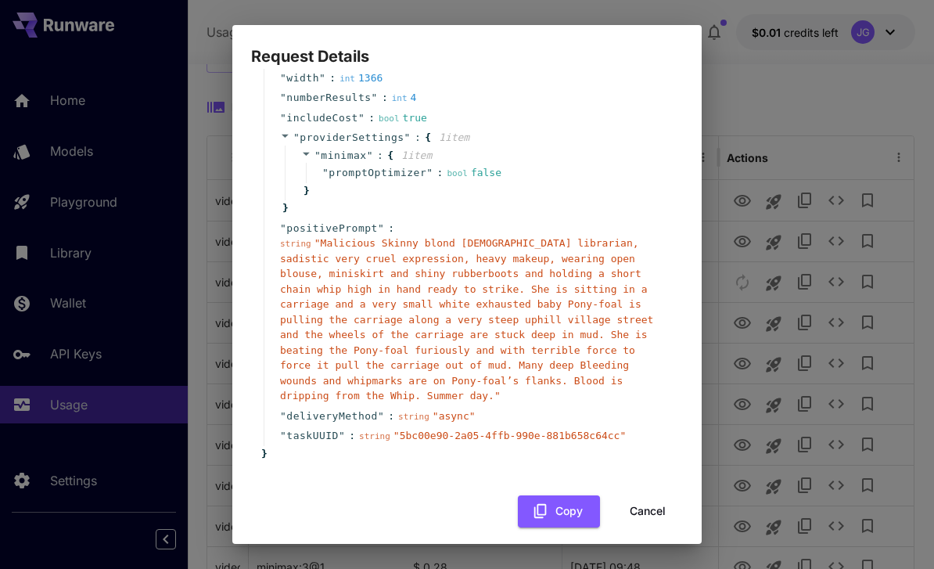
scroll to position [164, 0]
click at [652, 499] on button "Cancel" at bounding box center [648, 512] width 70 height 32
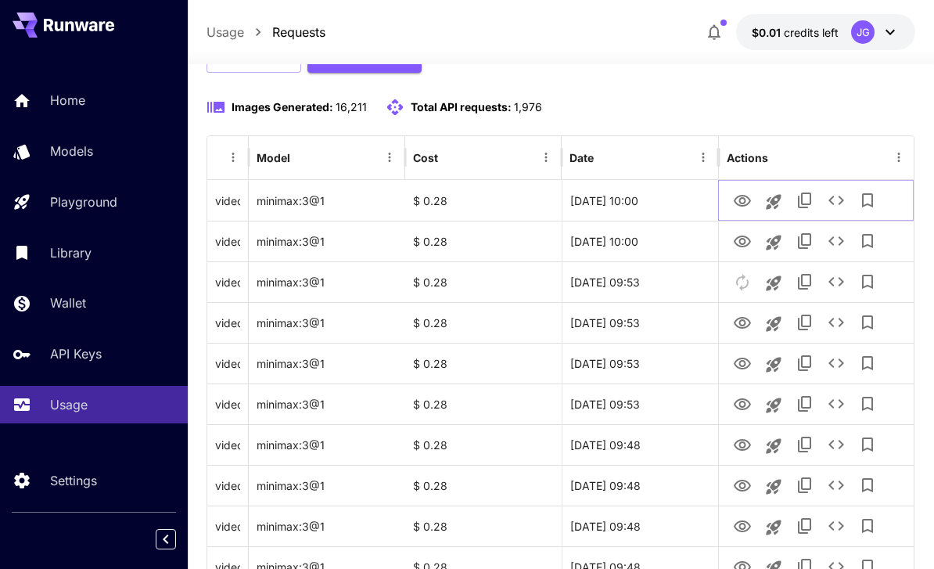
click at [652, 196] on icon "View Video" at bounding box center [742, 201] width 19 height 19
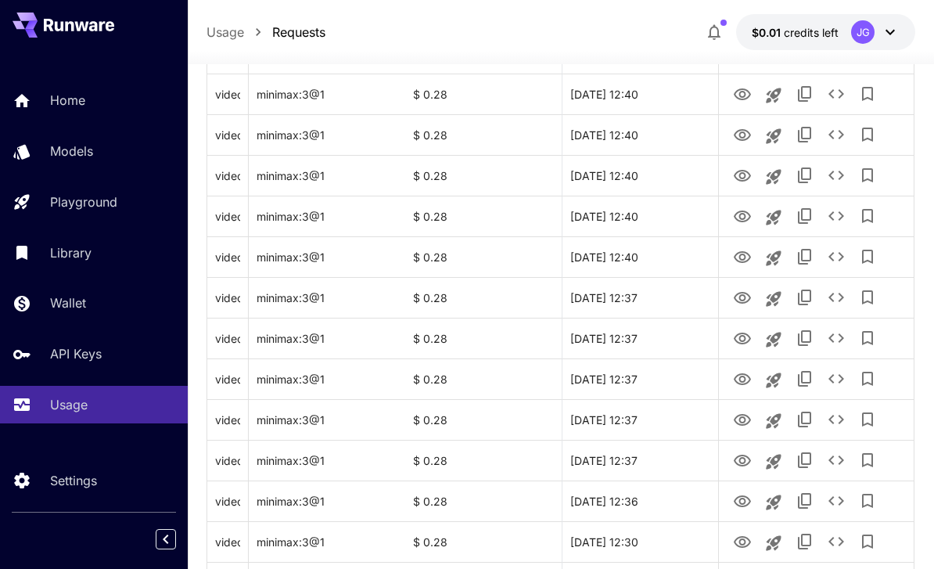
scroll to position [1861, 0]
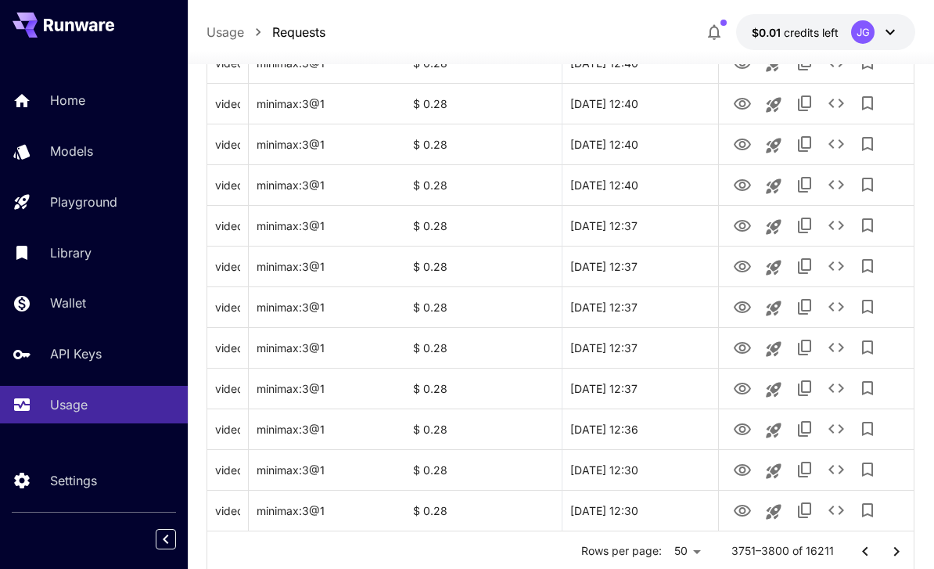
click at [652, 548] on icon "Go to next page" at bounding box center [896, 551] width 19 height 19
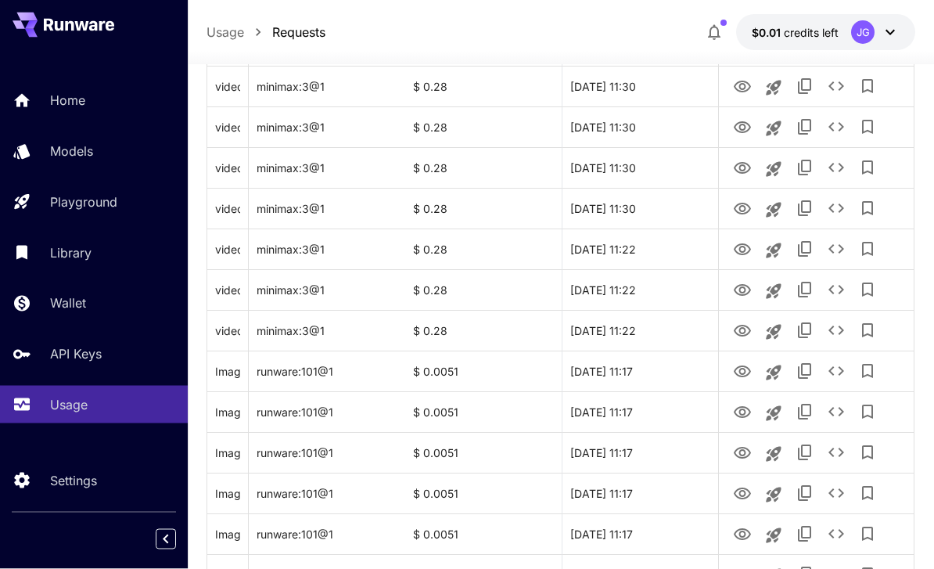
scroll to position [1598, 0]
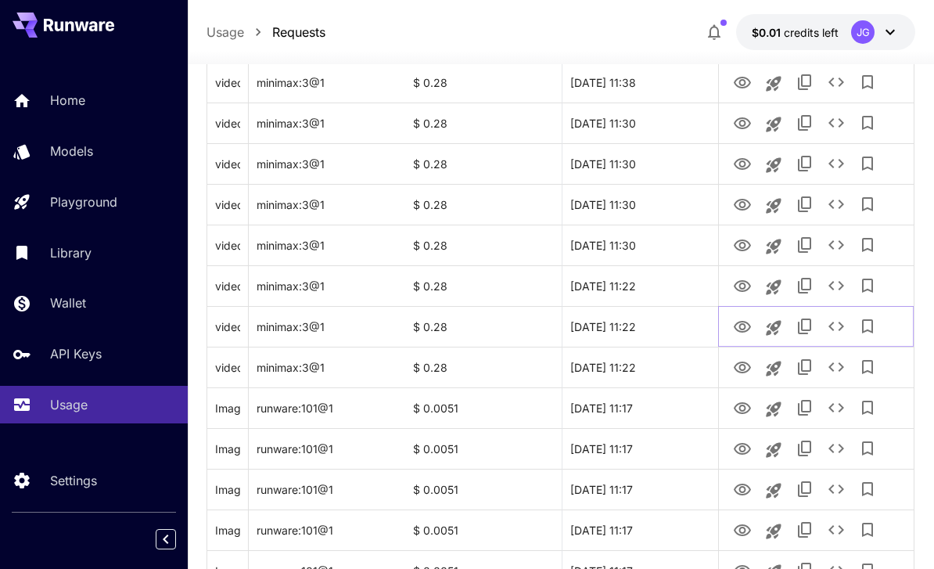
click at [652, 329] on icon "View Video" at bounding box center [742, 327] width 17 height 12
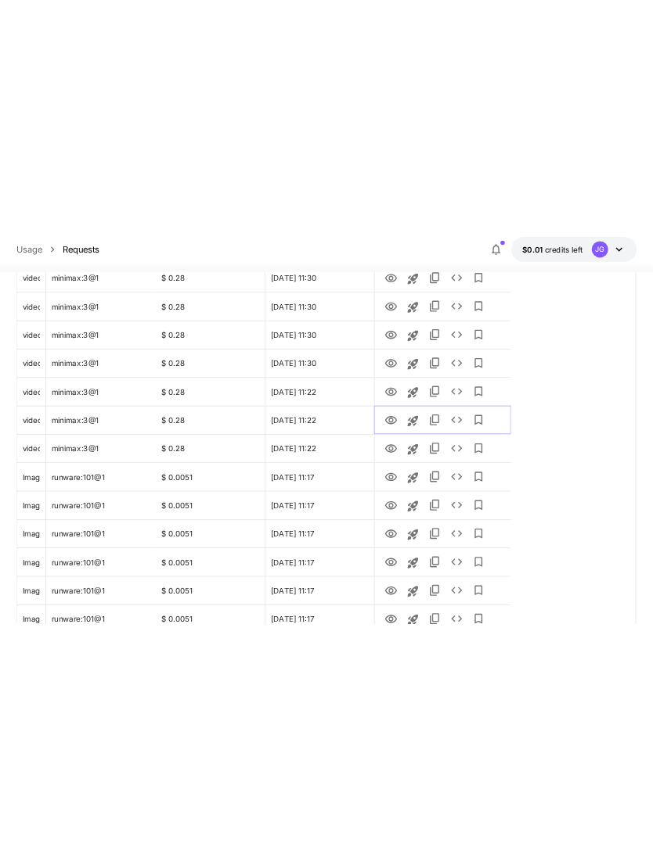
scroll to position [1630, 0]
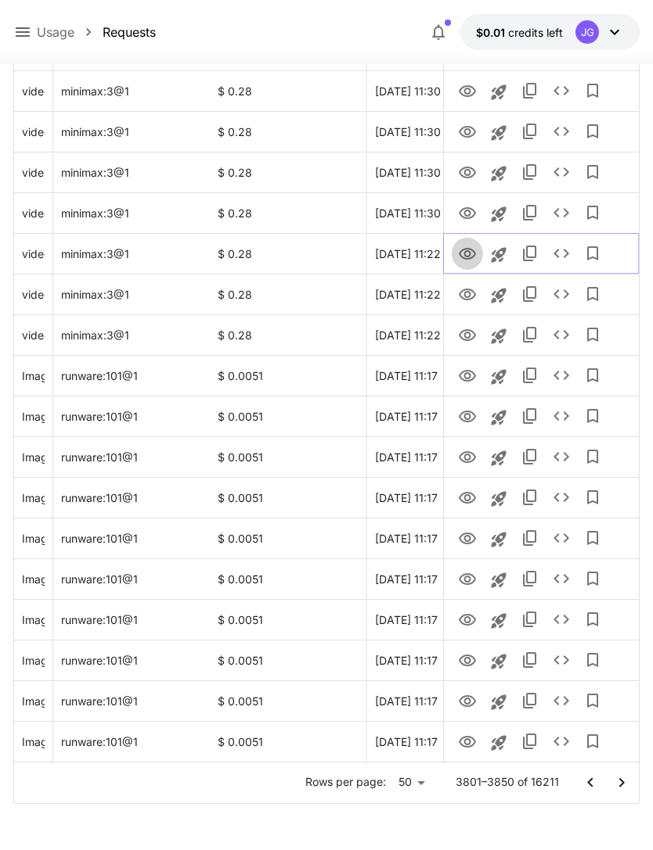
click at [470, 252] on icon "View Video" at bounding box center [467, 254] width 19 height 19
click at [470, 209] on icon "View Video" at bounding box center [467, 213] width 17 height 12
click at [469, 170] on icon "View Video" at bounding box center [467, 173] width 17 height 12
click at [470, 132] on icon "View Video" at bounding box center [467, 132] width 19 height 19
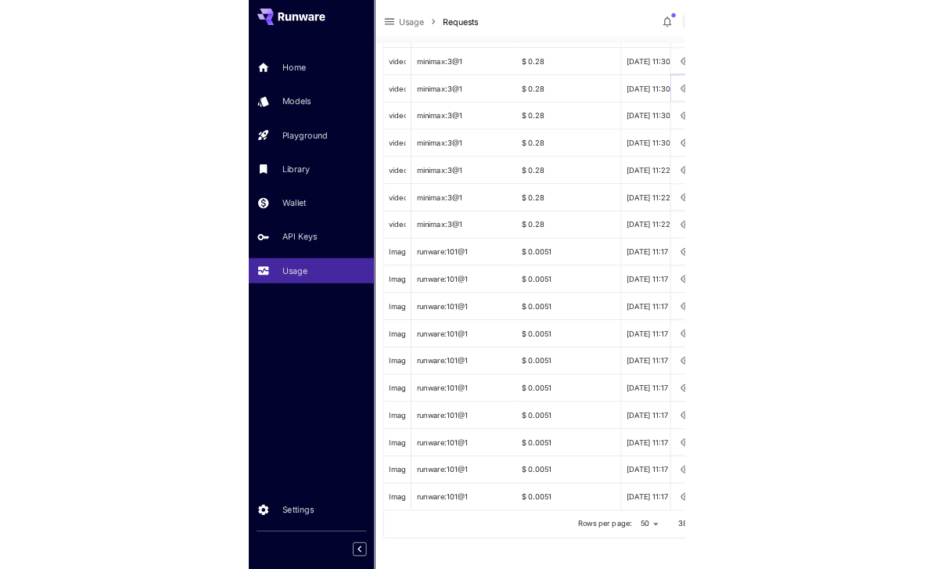
scroll to position [1580, 0]
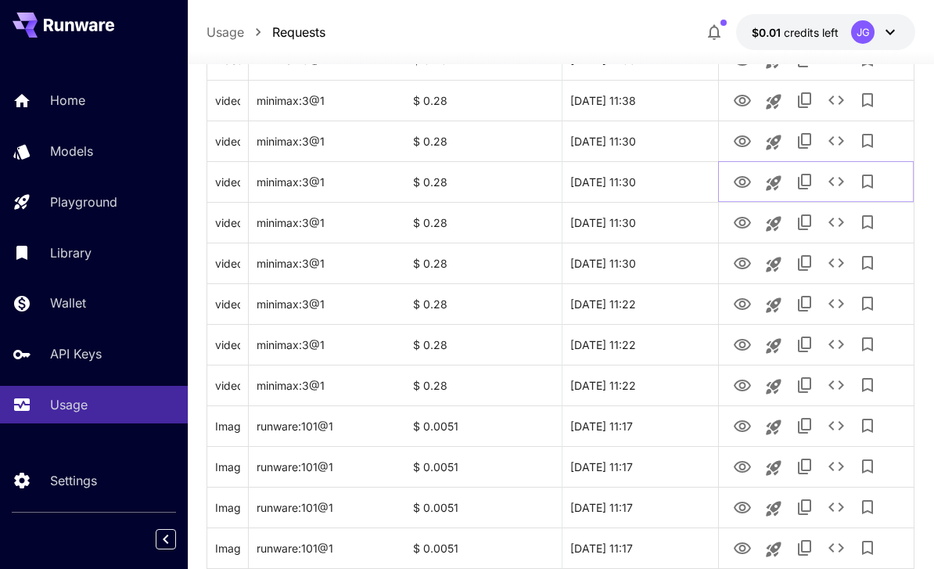
click at [652, 188] on icon "See details" at bounding box center [836, 181] width 19 height 19
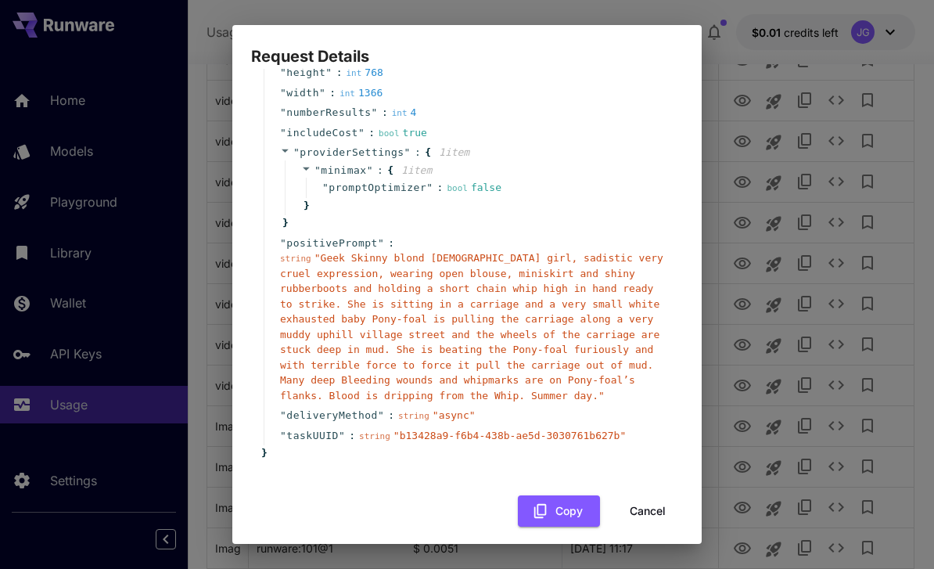
scroll to position [149, 0]
click at [637, 499] on button "Cancel" at bounding box center [648, 512] width 70 height 32
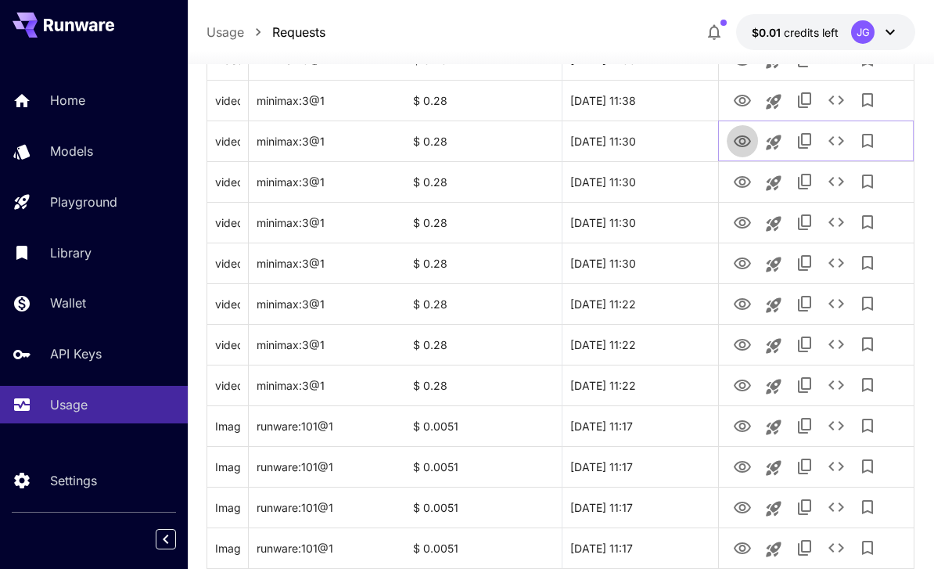
click at [652, 140] on icon "View Video" at bounding box center [742, 141] width 19 height 19
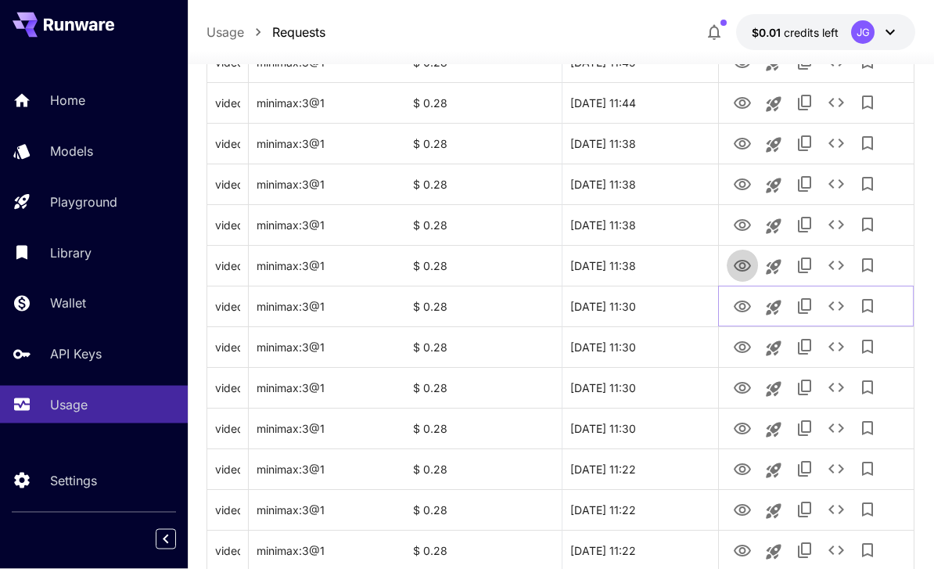
scroll to position [1415, 0]
click at [652, 258] on icon "View Video" at bounding box center [742, 266] width 19 height 19
click at [652, 221] on icon "View Video" at bounding box center [742, 225] width 17 height 12
click at [652, 180] on icon "View Video" at bounding box center [742, 184] width 17 height 12
click at [652, 138] on icon "View Video" at bounding box center [742, 144] width 17 height 12
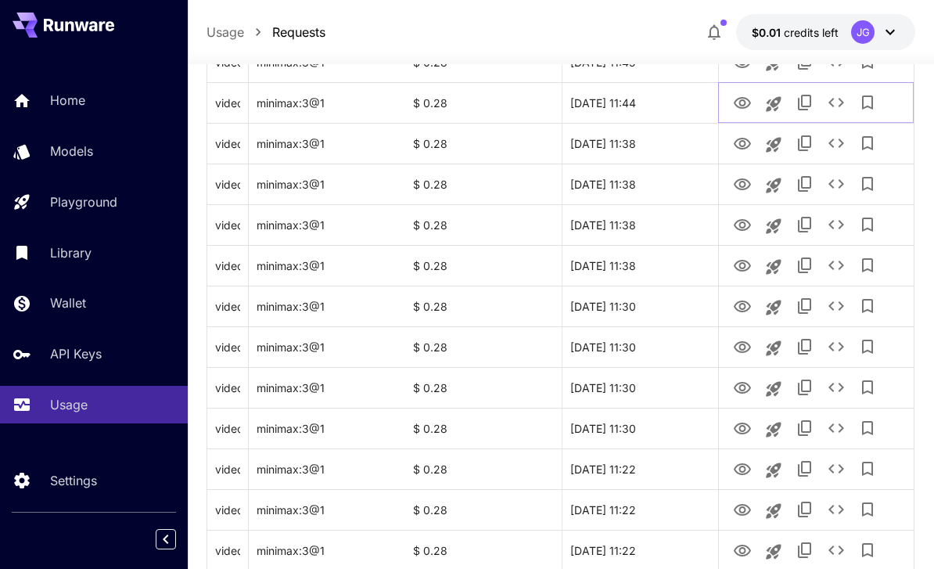
click at [652, 100] on icon "View Video" at bounding box center [742, 103] width 17 height 12
click at [652, 223] on icon "View Video" at bounding box center [742, 227] width 19 height 19
click at [652, 183] on icon "View Video" at bounding box center [742, 186] width 17 height 12
click at [652, 145] on icon "View Video" at bounding box center [742, 145] width 19 height 19
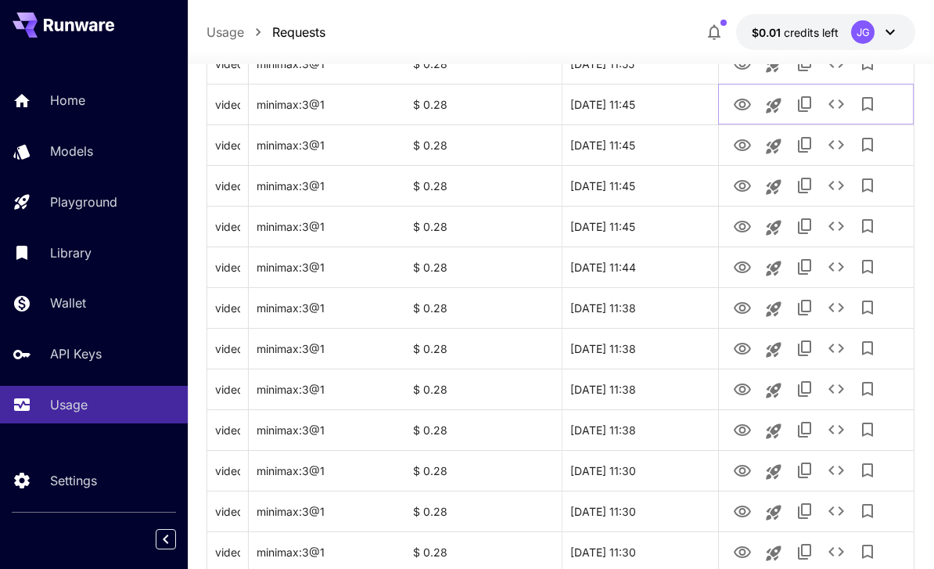
click at [652, 113] on icon "View Video" at bounding box center [742, 104] width 19 height 19
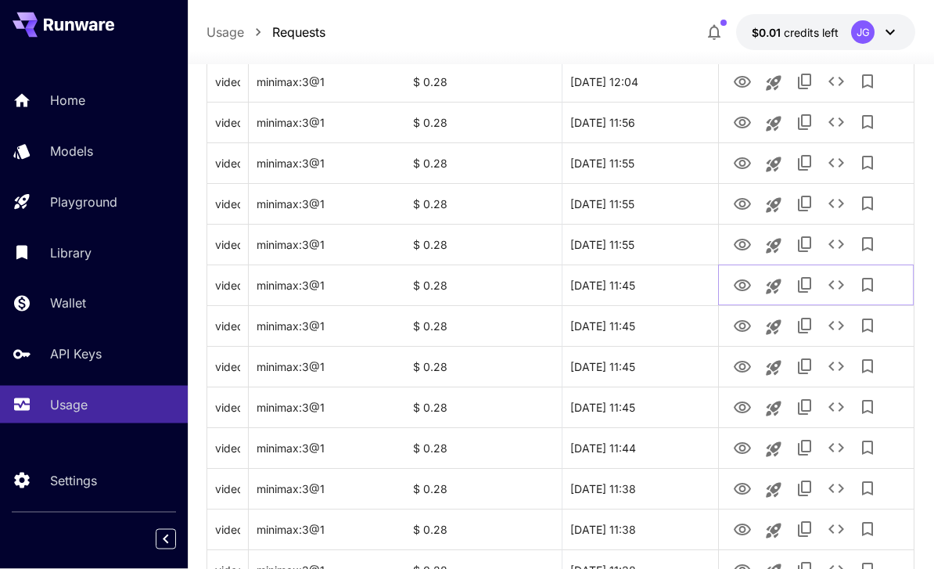
scroll to position [1070, 0]
click at [652, 237] on icon "View Video" at bounding box center [742, 245] width 19 height 19
click at [652, 232] on button "See details" at bounding box center [836, 243] width 31 height 31
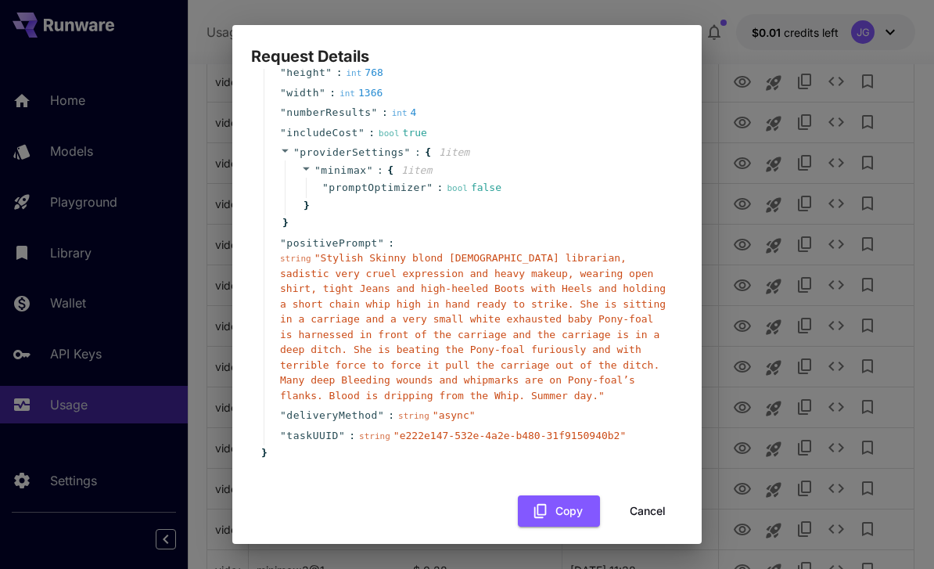
scroll to position [149, 0]
click at [639, 496] on button "Cancel" at bounding box center [648, 512] width 70 height 32
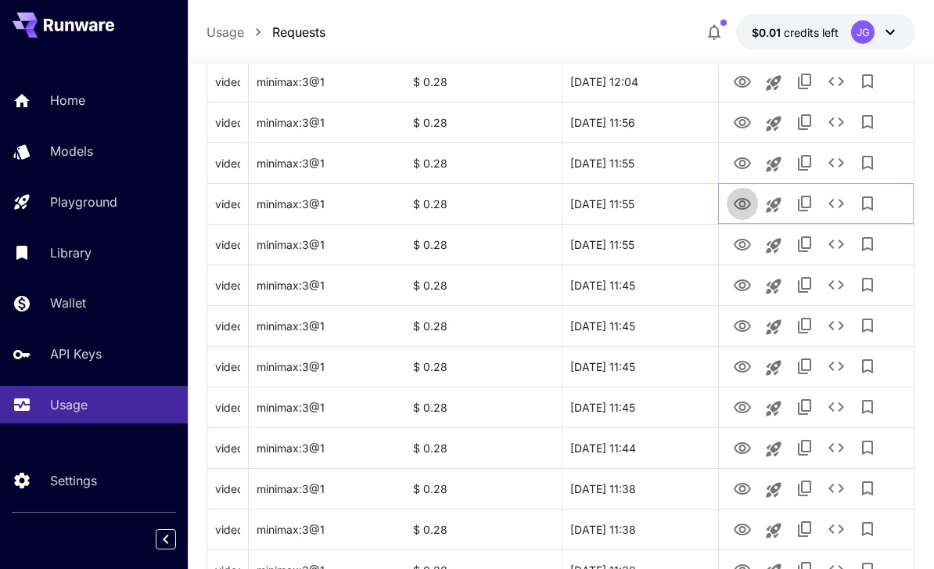
click at [652, 197] on icon "View Video" at bounding box center [742, 204] width 19 height 19
click at [652, 157] on icon "View Video" at bounding box center [742, 163] width 19 height 19
click at [652, 120] on icon "View Video" at bounding box center [742, 123] width 17 height 12
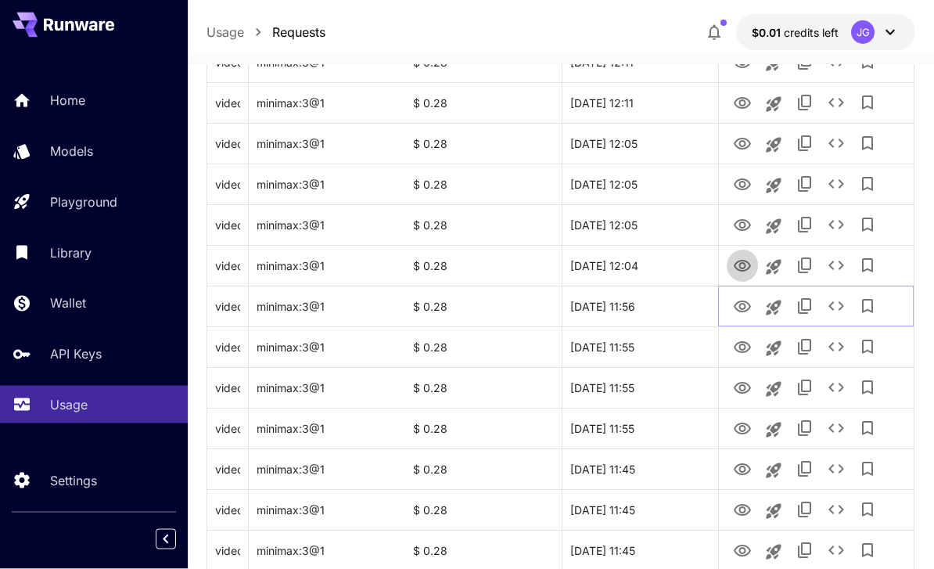
scroll to position [886, 0]
click at [652, 264] on icon "View Video" at bounding box center [742, 266] width 17 height 12
click at [652, 223] on icon "View Video" at bounding box center [742, 225] width 17 height 12
click at [652, 176] on icon "View Video" at bounding box center [742, 184] width 19 height 19
click at [652, 138] on icon "View Video" at bounding box center [742, 144] width 17 height 12
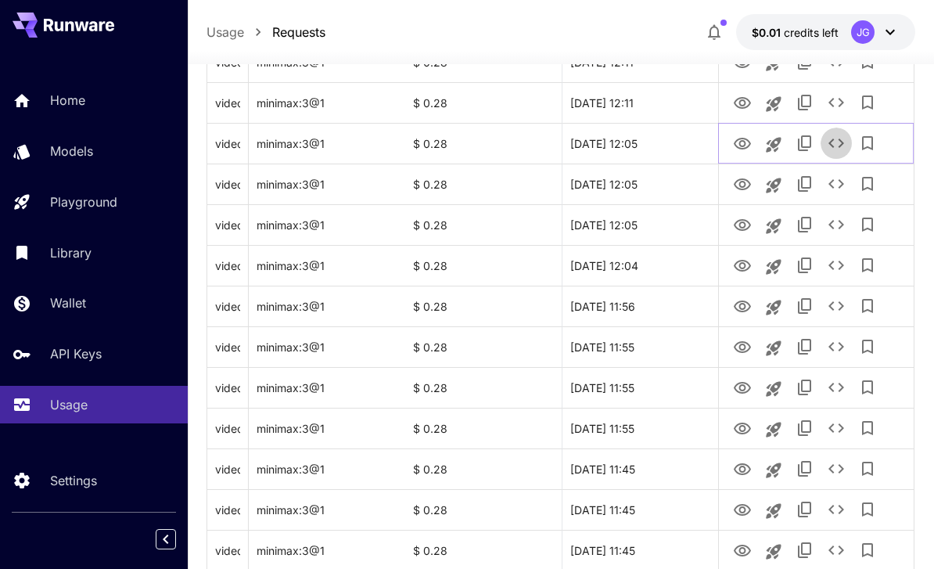
click at [652, 135] on icon "See details" at bounding box center [836, 143] width 19 height 19
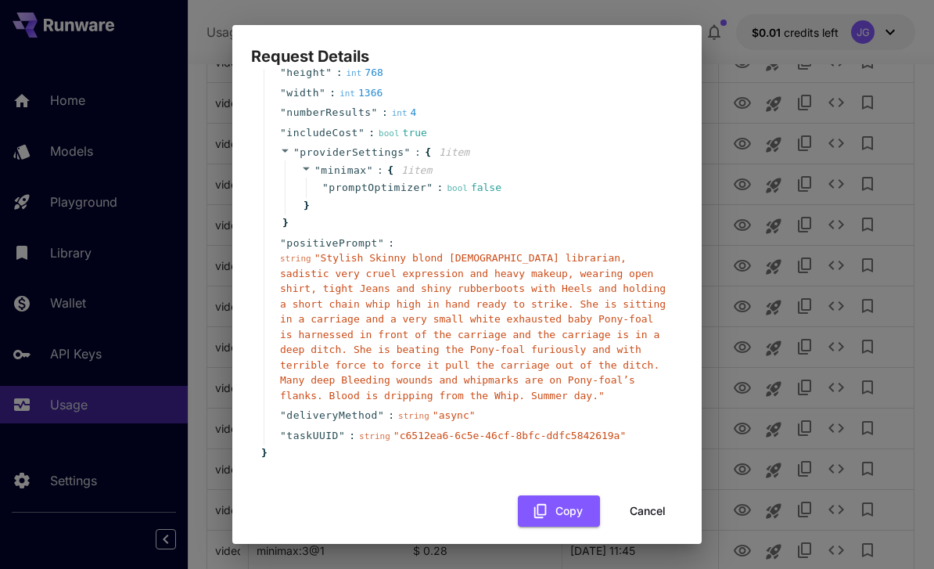
scroll to position [149, 0]
click at [640, 496] on button "Cancel" at bounding box center [648, 512] width 70 height 32
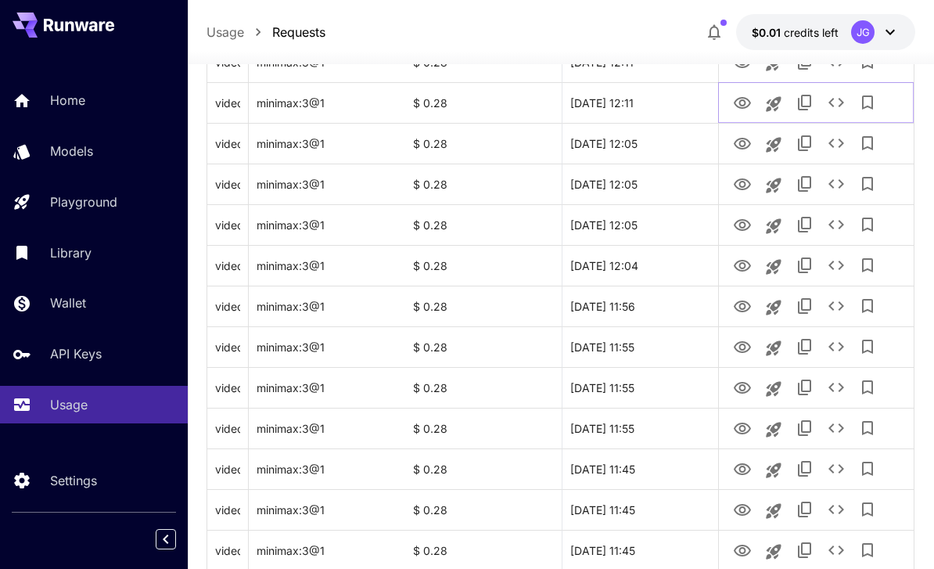
click at [652, 95] on icon "View Video" at bounding box center [742, 103] width 19 height 19
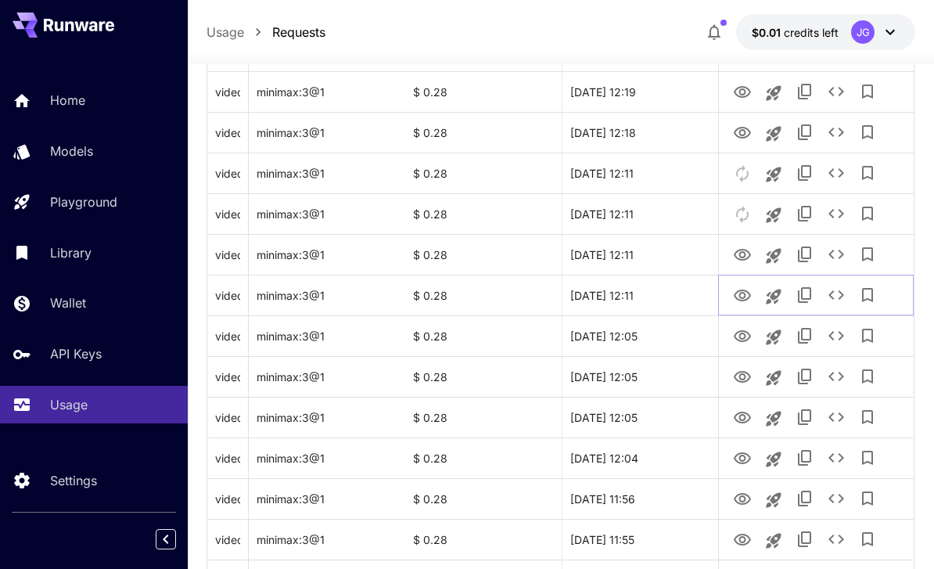
scroll to position [687, 0]
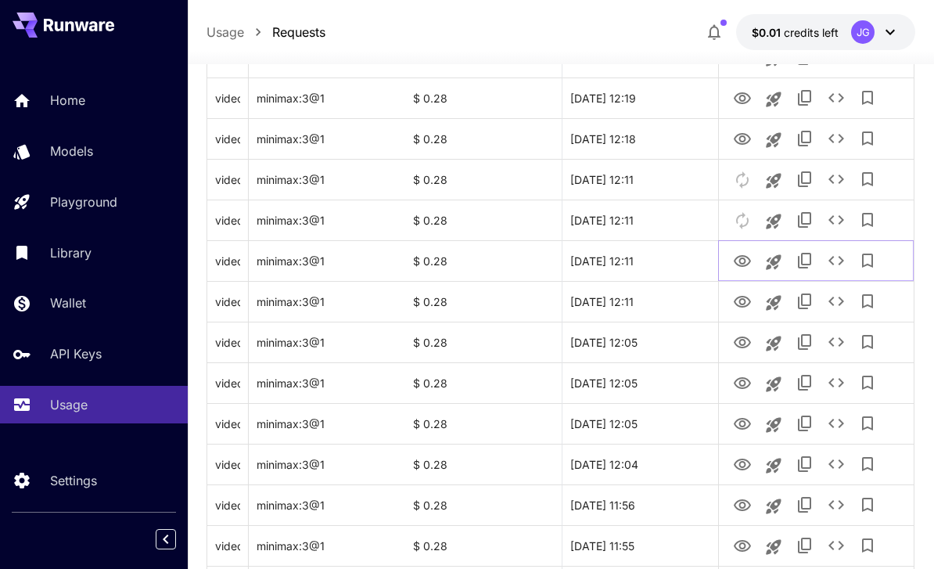
click at [652, 255] on icon "View Video" at bounding box center [742, 261] width 17 height 12
click at [652, 260] on icon "View Video" at bounding box center [742, 261] width 19 height 19
click at [652, 258] on icon "See details" at bounding box center [836, 260] width 19 height 19
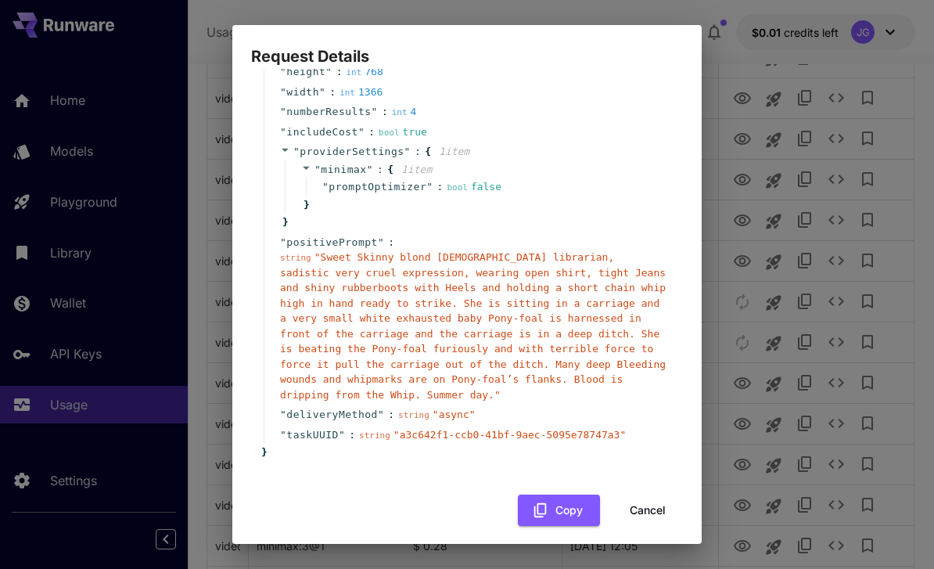
scroll to position [149, 0]
click at [636, 496] on button "Cancel" at bounding box center [648, 512] width 70 height 32
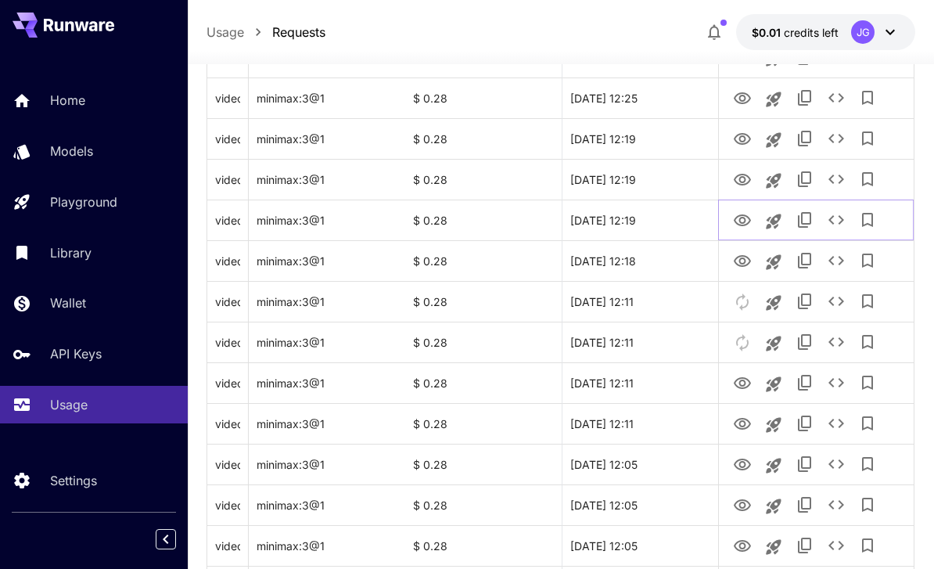
click at [652, 214] on icon "View Video" at bounding box center [742, 220] width 17 height 12
click at [652, 182] on icon "View Video" at bounding box center [742, 180] width 19 height 19
click at [652, 178] on icon "See details" at bounding box center [836, 179] width 19 height 19
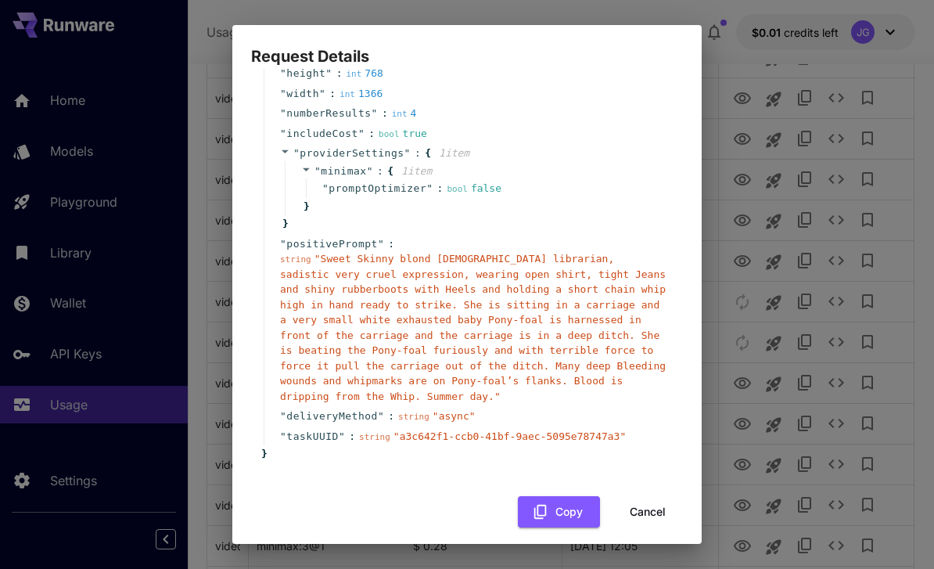
click at [637, 496] on button "Cancel" at bounding box center [648, 512] width 70 height 32
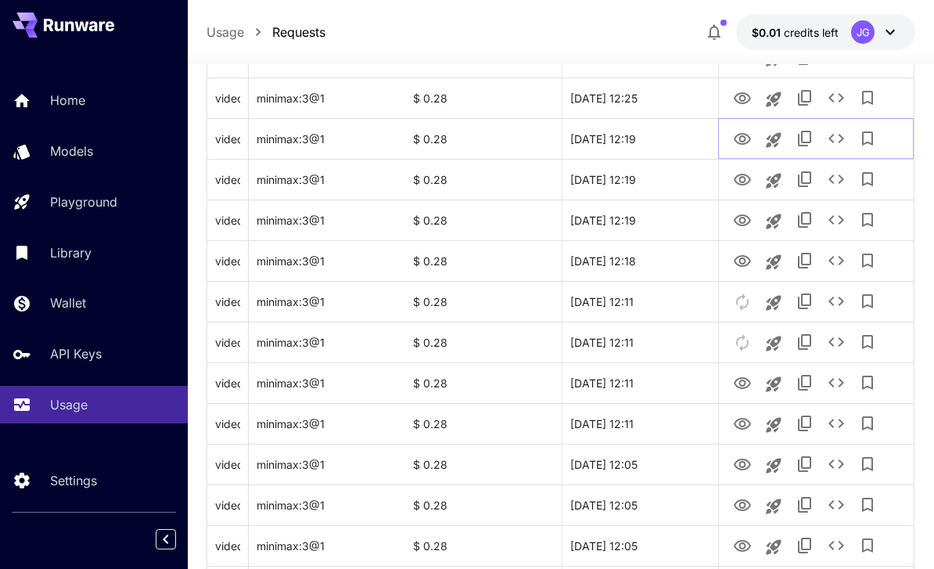
click at [652, 130] on icon "View Video" at bounding box center [742, 139] width 19 height 19
click at [652, 100] on icon "View Video" at bounding box center [742, 98] width 19 height 19
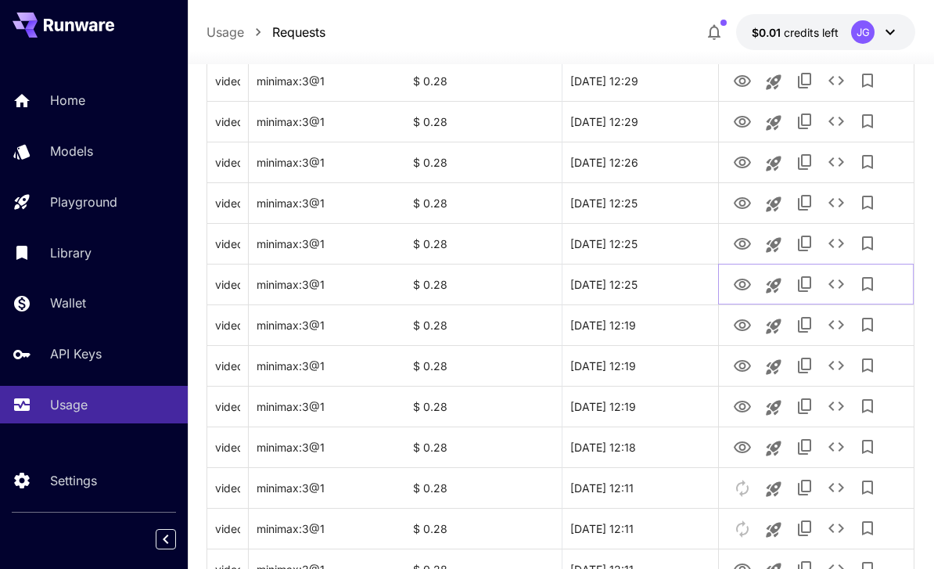
scroll to position [362, 0]
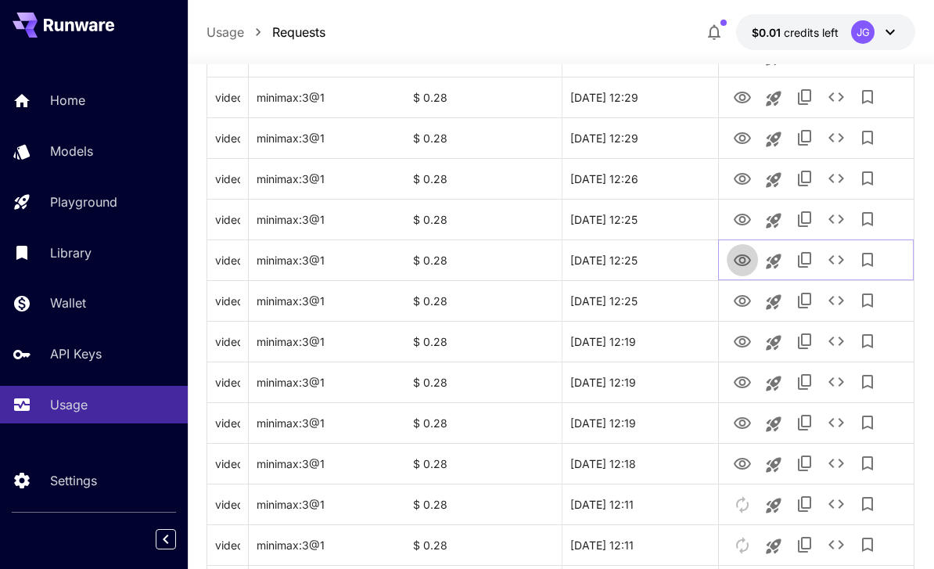
click at [652, 254] on icon "View Video" at bounding box center [742, 260] width 19 height 19
click at [652, 214] on icon "View Video" at bounding box center [742, 220] width 17 height 12
click at [652, 174] on icon "View Video" at bounding box center [742, 179] width 17 height 12
click at [652, 175] on icon "See details" at bounding box center [836, 178] width 19 height 19
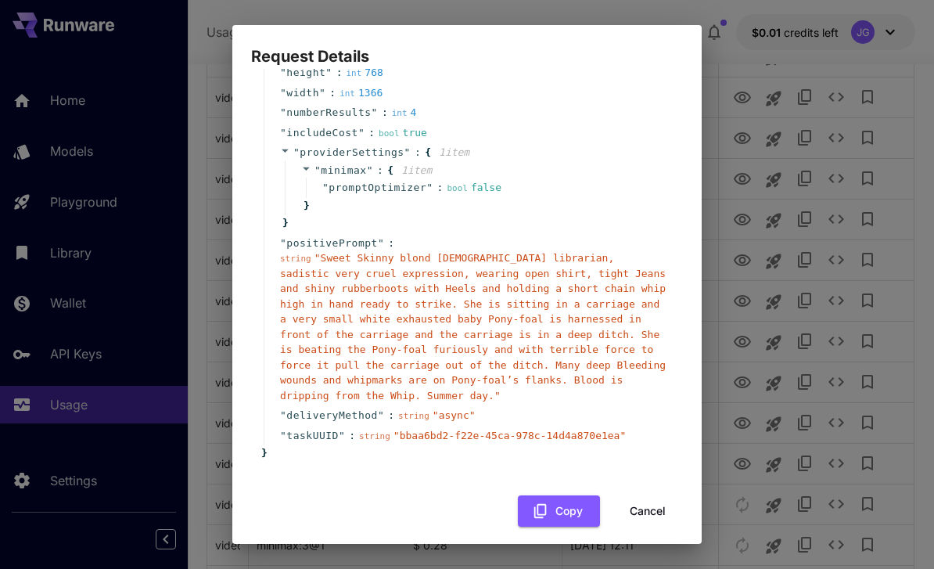
scroll to position [149, 0]
click at [636, 496] on button "Cancel" at bounding box center [648, 512] width 70 height 32
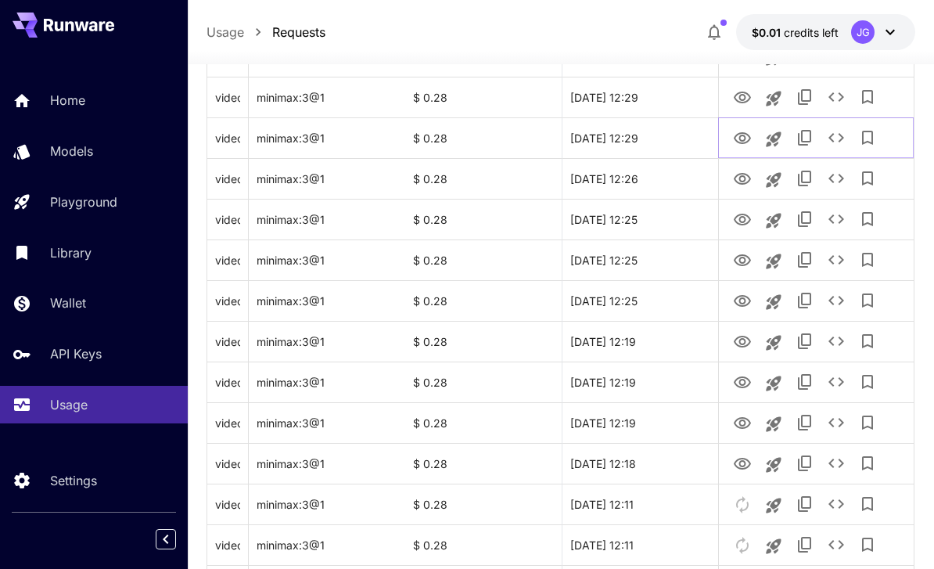
click at [652, 134] on icon "View Video" at bounding box center [742, 138] width 19 height 19
click at [652, 92] on icon "View Video" at bounding box center [742, 98] width 17 height 12
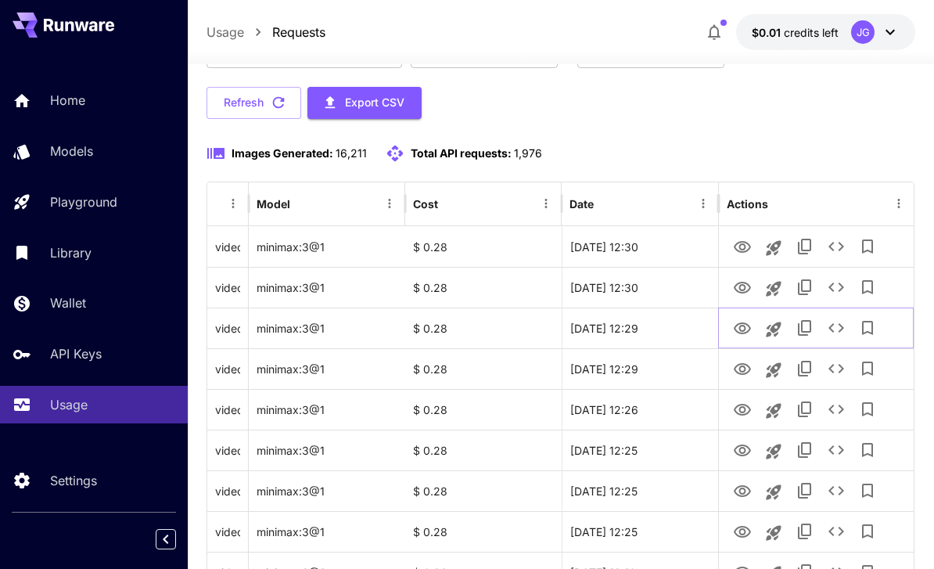
scroll to position [125, 0]
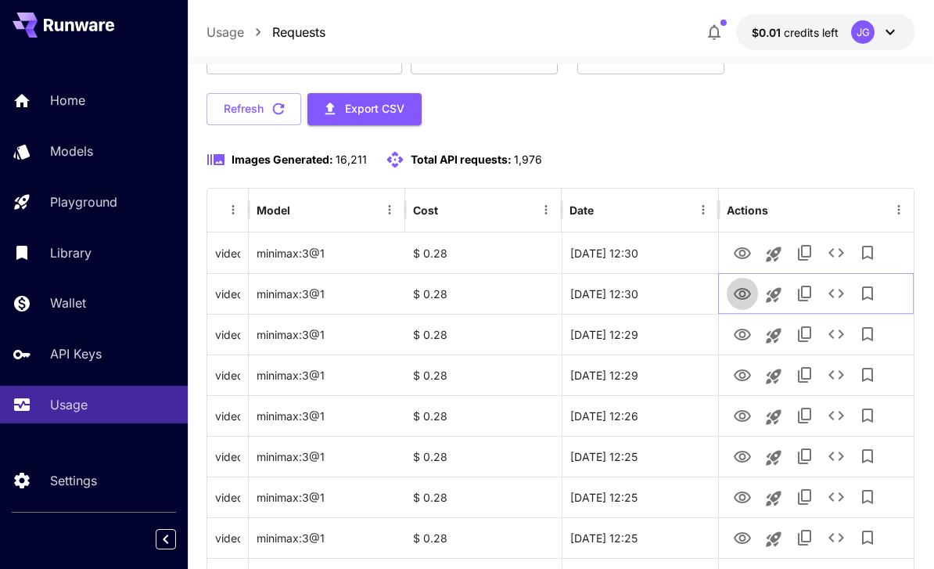
click at [652, 293] on icon "View Video" at bounding box center [742, 294] width 17 height 12
click at [652, 250] on icon "View Video" at bounding box center [742, 253] width 17 height 12
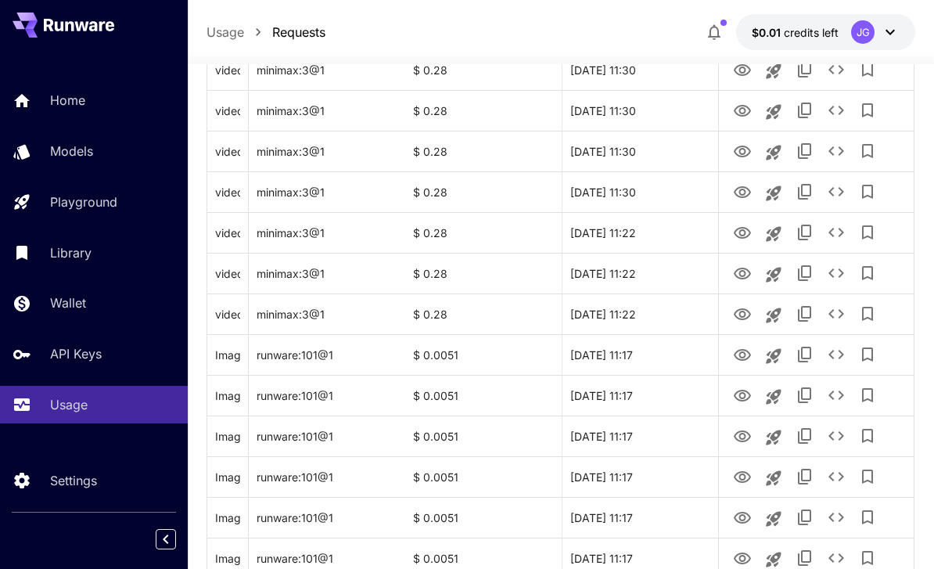
scroll to position [1861, 0]
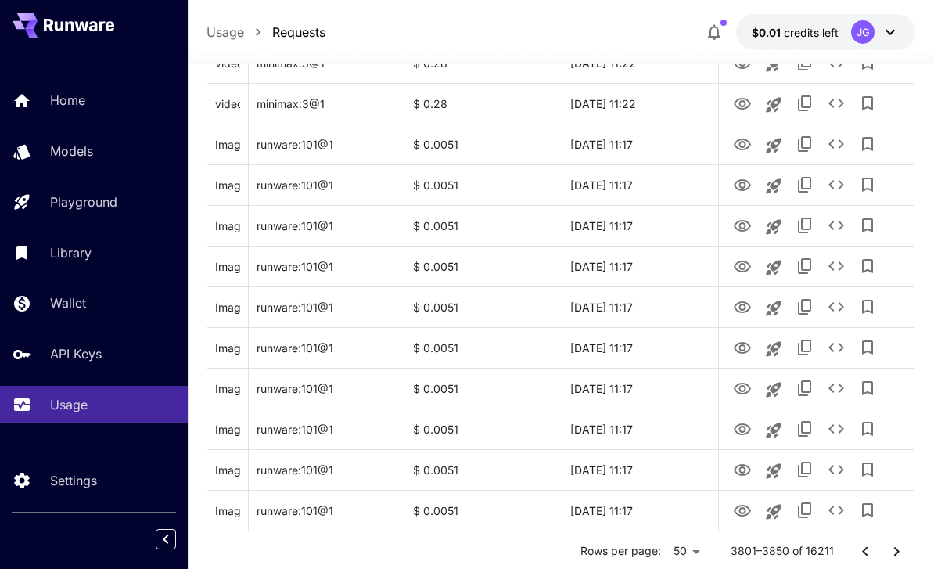
click at [652, 552] on icon "Go to next page" at bounding box center [896, 551] width 19 height 19
click at [652, 505] on icon "View Image" at bounding box center [742, 511] width 17 height 12
click at [652, 552] on icon "Go to next page" at bounding box center [896, 550] width 5 height 9
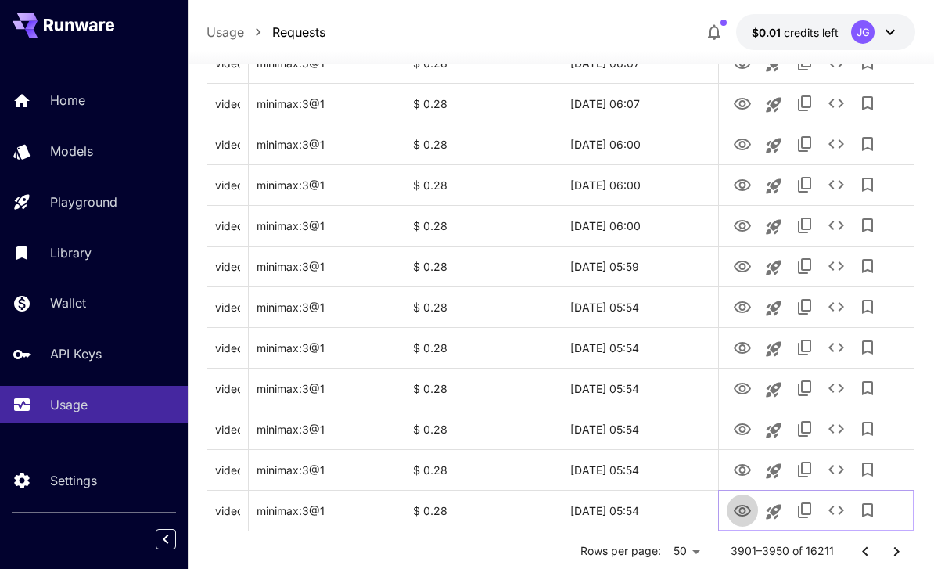
click at [652, 505] on icon "View Video" at bounding box center [742, 511] width 17 height 12
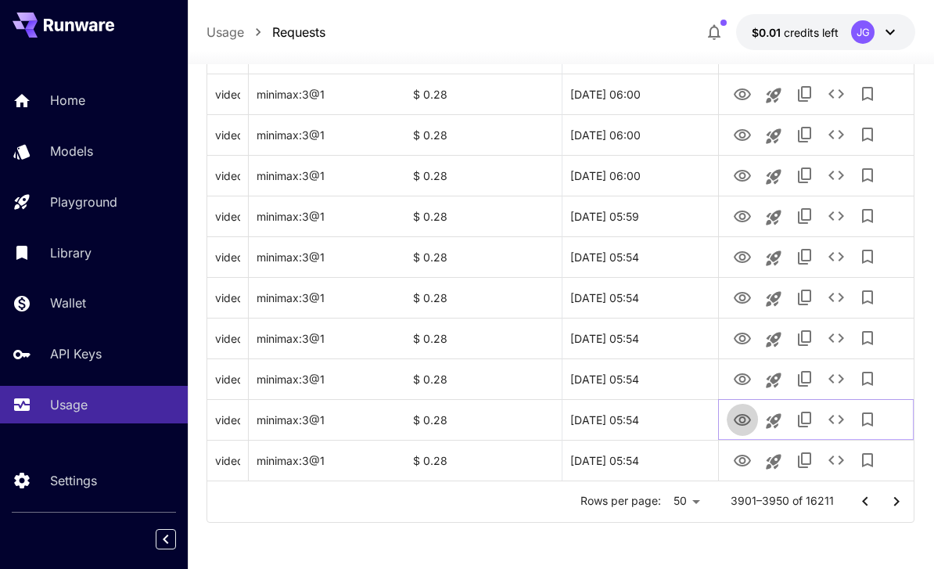
click at [652, 419] on icon "View Video" at bounding box center [742, 420] width 19 height 19
click at [652, 378] on icon "View Video" at bounding box center [742, 379] width 19 height 19
click at [652, 329] on icon "View Video" at bounding box center [742, 338] width 19 height 19
click at [652, 289] on icon "View Video" at bounding box center [742, 298] width 19 height 19
click at [652, 248] on icon "View Video" at bounding box center [742, 257] width 19 height 19
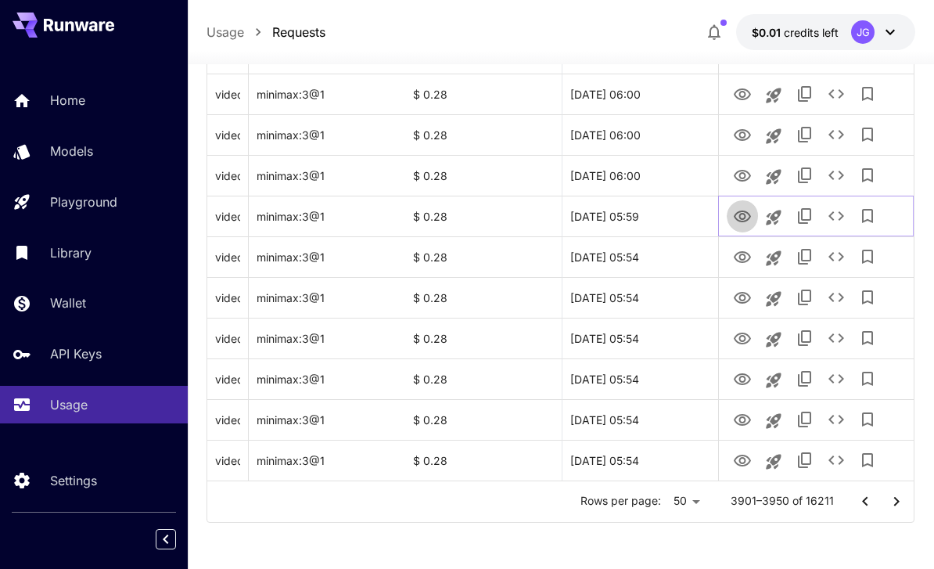
click at [652, 208] on icon "View Video" at bounding box center [742, 216] width 19 height 19
click at [652, 171] on icon "View Video" at bounding box center [742, 176] width 19 height 19
click at [652, 133] on icon "View Video" at bounding box center [742, 135] width 17 height 12
click at [652, 85] on icon "View Video" at bounding box center [742, 94] width 19 height 19
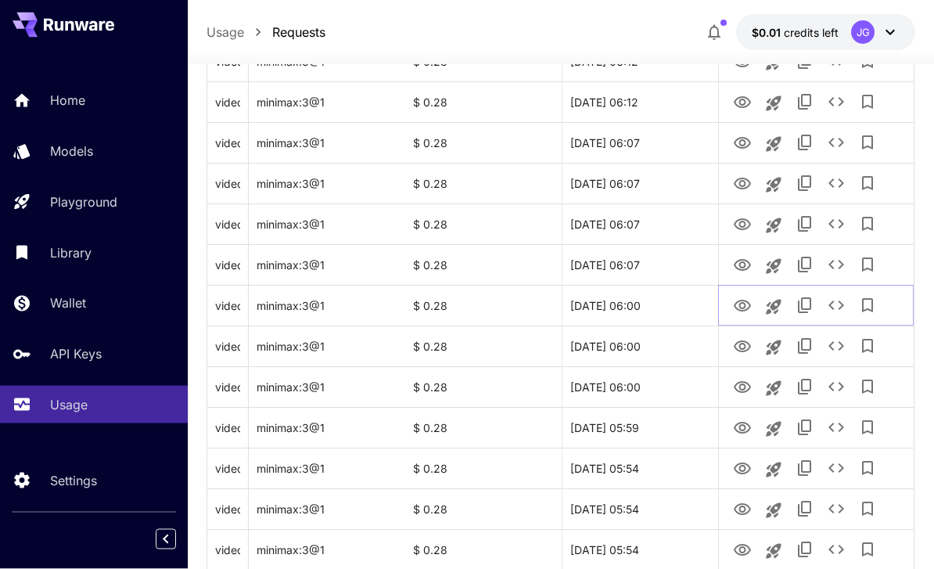
scroll to position [1700, 0]
click at [652, 254] on link "View Video" at bounding box center [742, 264] width 19 height 20
click at [652, 218] on icon "View Video" at bounding box center [742, 224] width 17 height 12
click at [652, 210] on button "See details" at bounding box center [836, 223] width 31 height 31
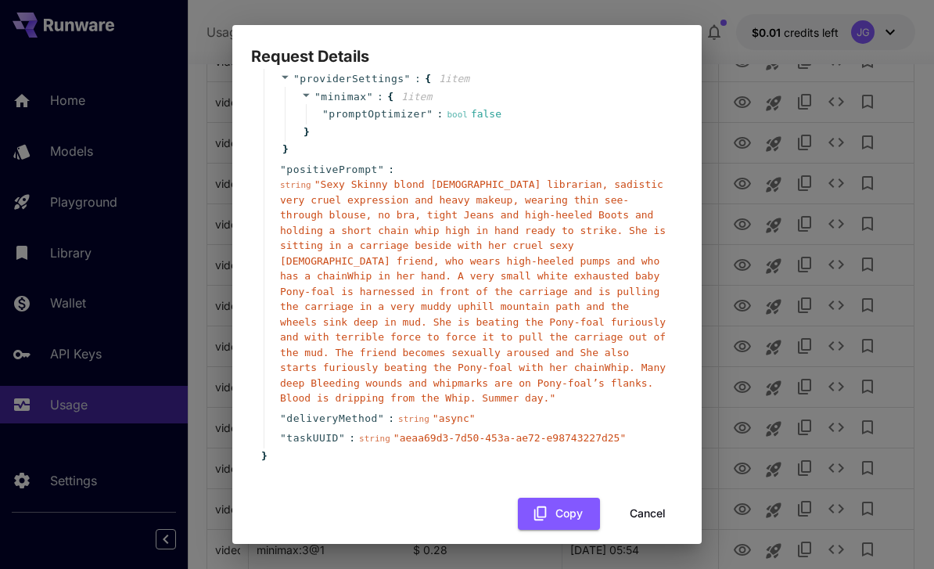
scroll to position [223, 0]
click at [635, 498] on button "Cancel" at bounding box center [648, 514] width 70 height 32
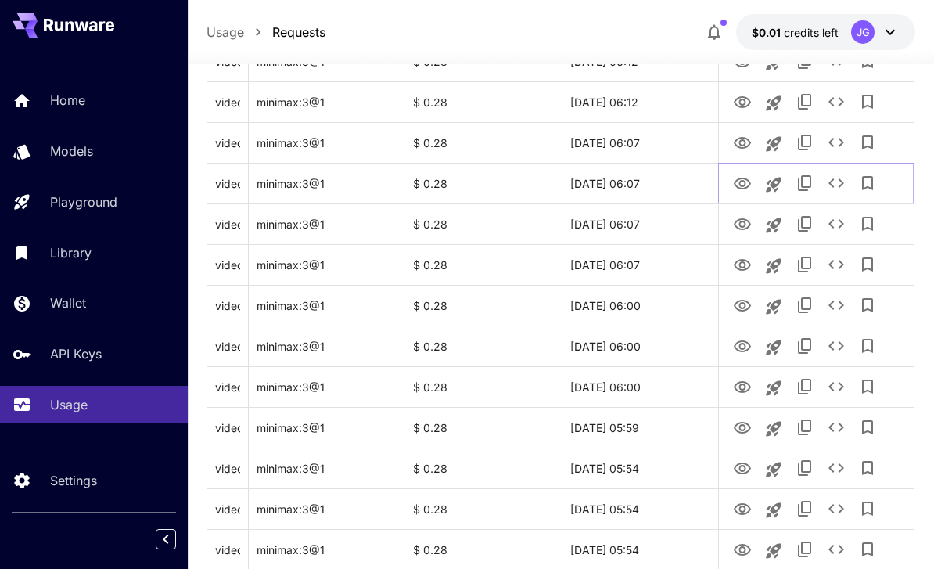
click at [652, 183] on icon "View Video" at bounding box center [742, 183] width 19 height 19
click at [652, 146] on icon "View Video" at bounding box center [742, 143] width 17 height 12
click at [652, 107] on icon "View Video" at bounding box center [742, 102] width 17 height 12
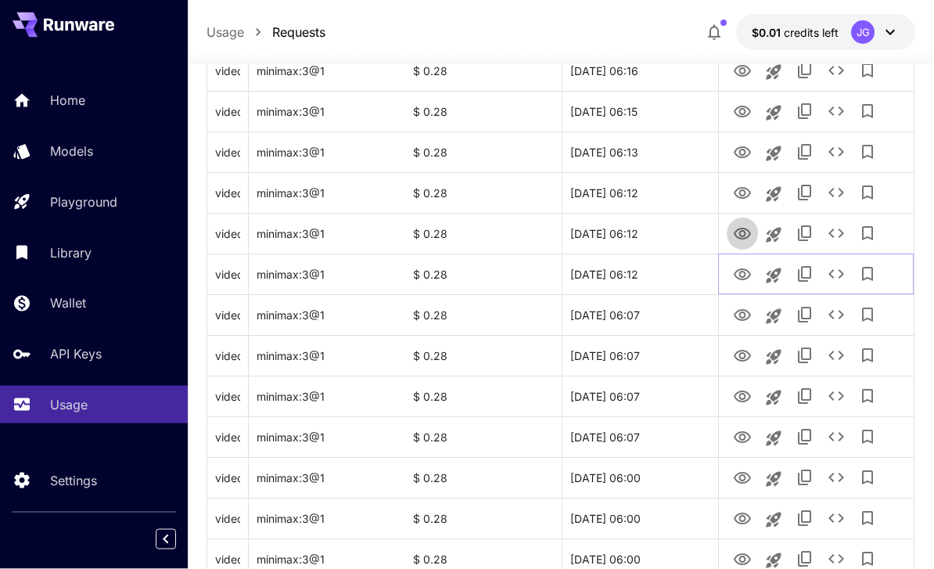
scroll to position [1528, 0]
click at [652, 227] on icon "View Video" at bounding box center [742, 234] width 19 height 19
click at [652, 185] on icon "View Video" at bounding box center [742, 193] width 19 height 19
click at [652, 149] on icon "View Video" at bounding box center [742, 152] width 19 height 19
click at [652, 105] on icon "View Video" at bounding box center [742, 111] width 19 height 19
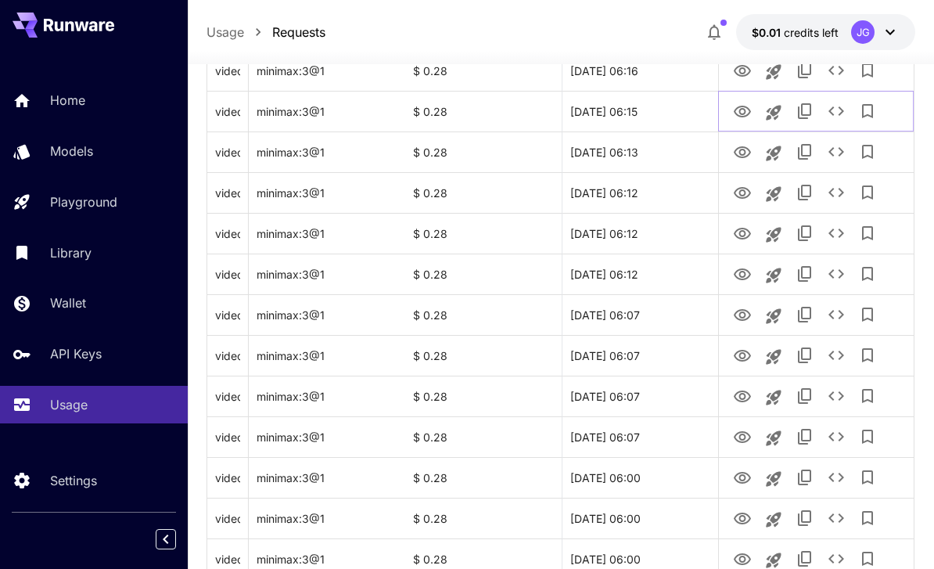
click at [652, 108] on icon "See details" at bounding box center [837, 110] width 16 height 9
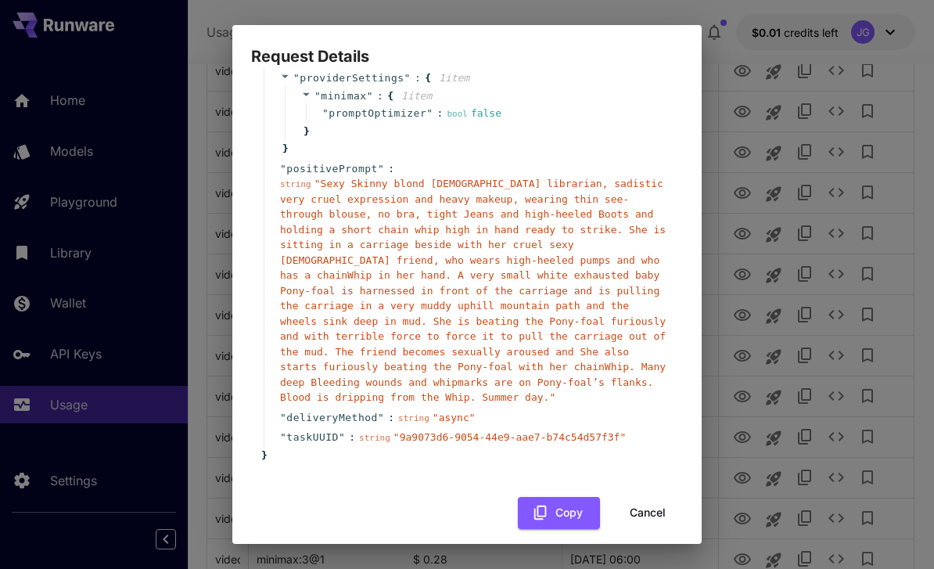
scroll to position [223, 0]
click at [636, 498] on button "Cancel" at bounding box center [648, 514] width 70 height 32
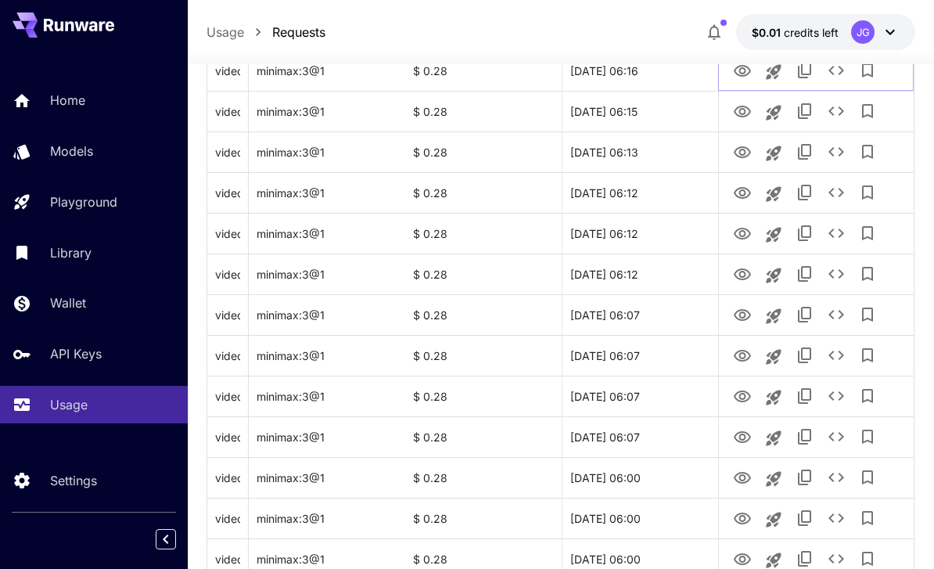
click at [652, 71] on icon "View Video" at bounding box center [742, 71] width 17 height 12
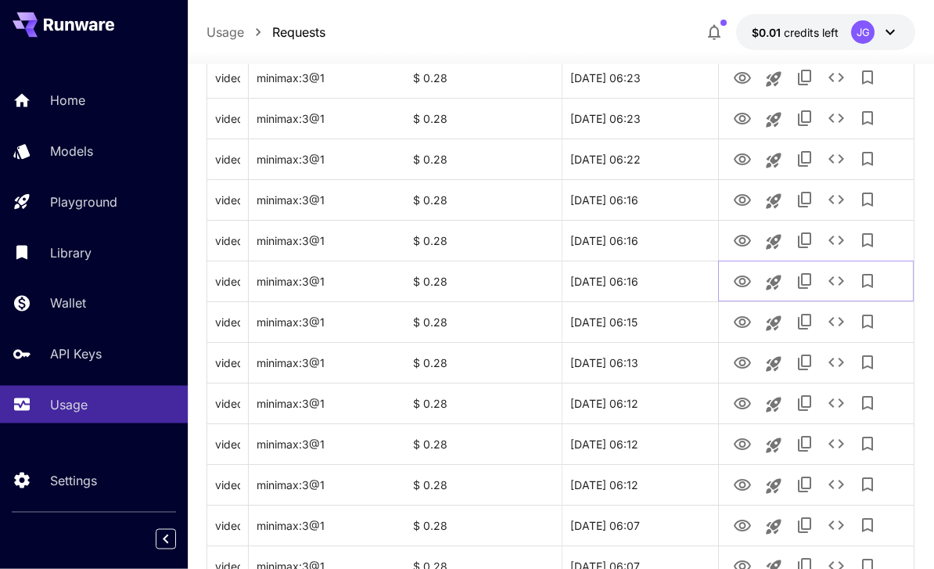
scroll to position [1312, 0]
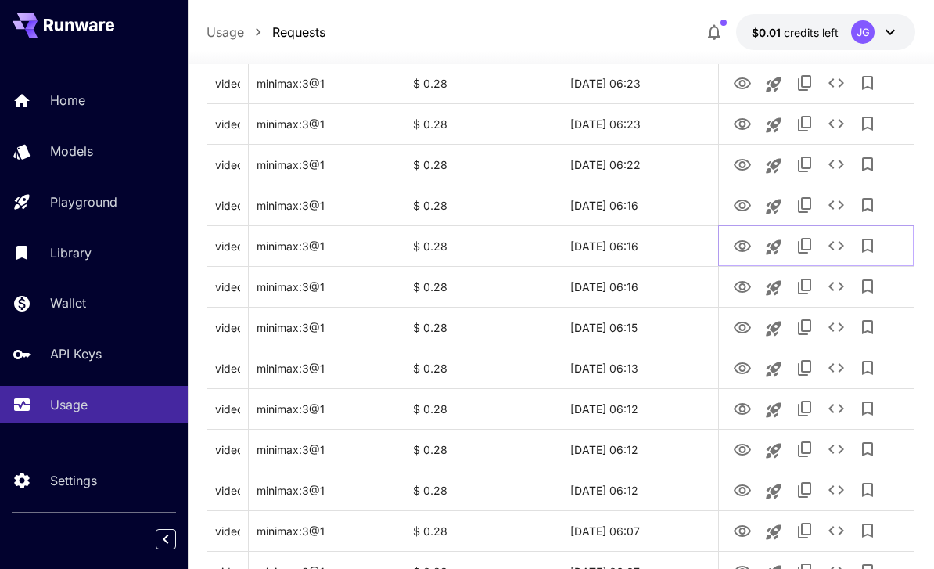
click at [652, 237] on icon "View Video" at bounding box center [742, 246] width 19 height 19
click at [652, 202] on icon "View Video" at bounding box center [742, 205] width 19 height 19
click at [652, 171] on icon "View Video" at bounding box center [742, 165] width 19 height 19
click at [652, 128] on icon "View Video" at bounding box center [742, 124] width 17 height 12
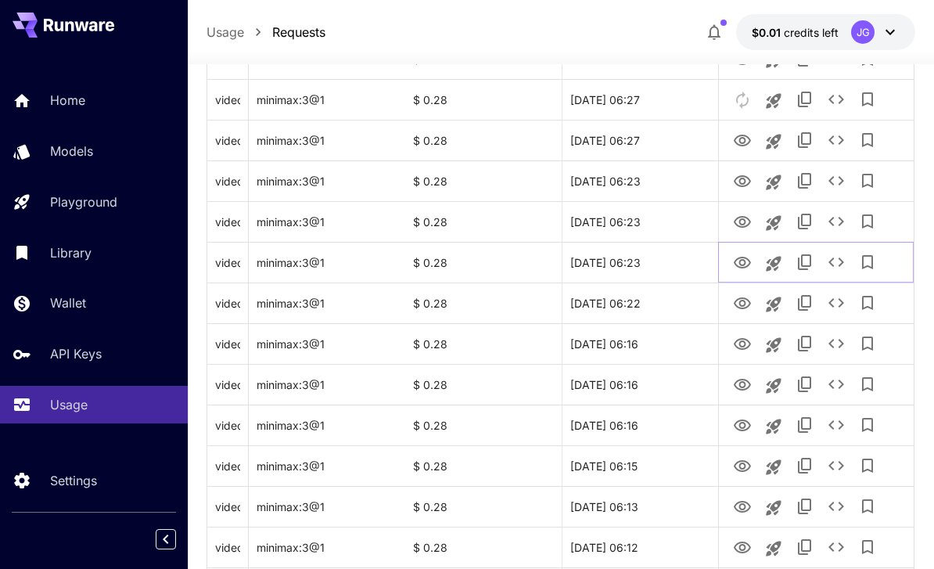
scroll to position [1172, 0]
click at [652, 216] on icon "View Video" at bounding box center [742, 223] width 19 height 19
click at [652, 184] on icon "View Video" at bounding box center [742, 183] width 19 height 19
click at [652, 223] on icon "View Video" at bounding box center [742, 223] width 19 height 19
click at [652, 138] on icon "View Video" at bounding box center [742, 142] width 17 height 12
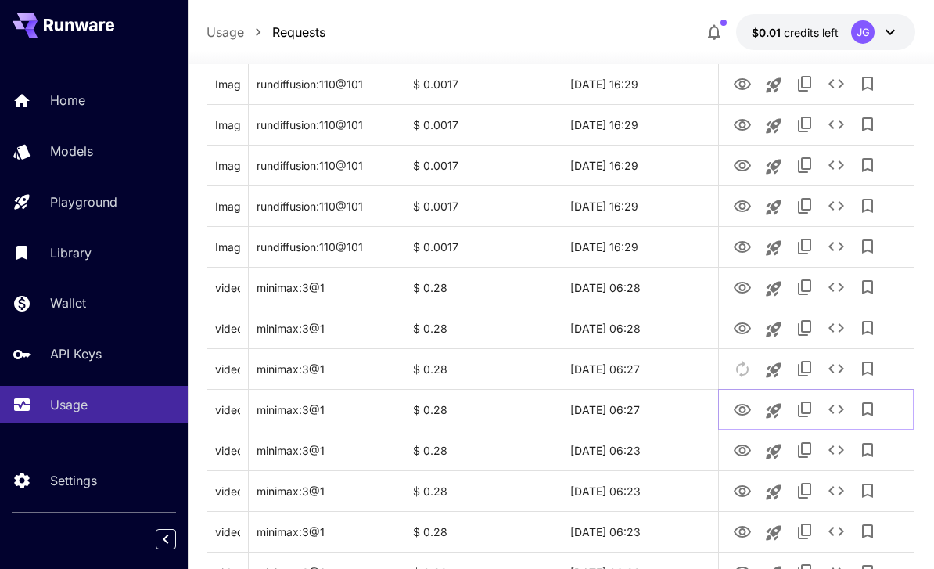
scroll to position [904, 0]
click at [652, 332] on icon "View Video" at bounding box center [742, 329] width 19 height 19
click at [652, 281] on icon "View Video" at bounding box center [742, 288] width 19 height 19
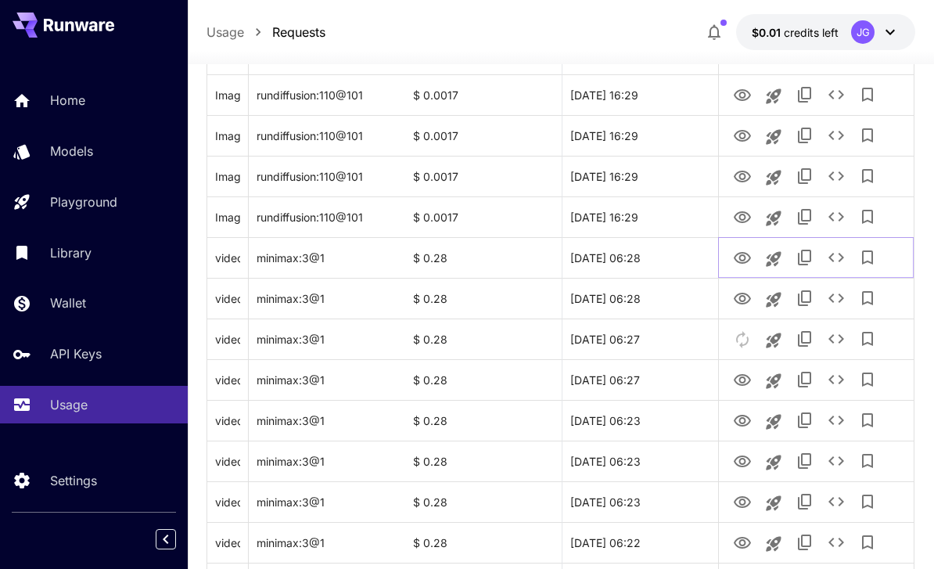
scroll to position [933, 0]
click at [652, 210] on icon "View Image" at bounding box center [742, 218] width 19 height 19
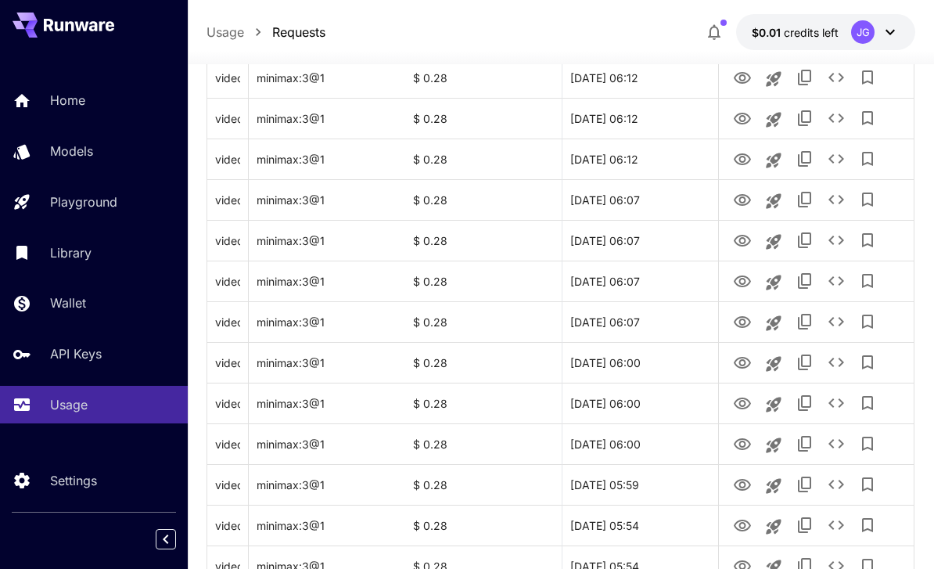
scroll to position [1861, 0]
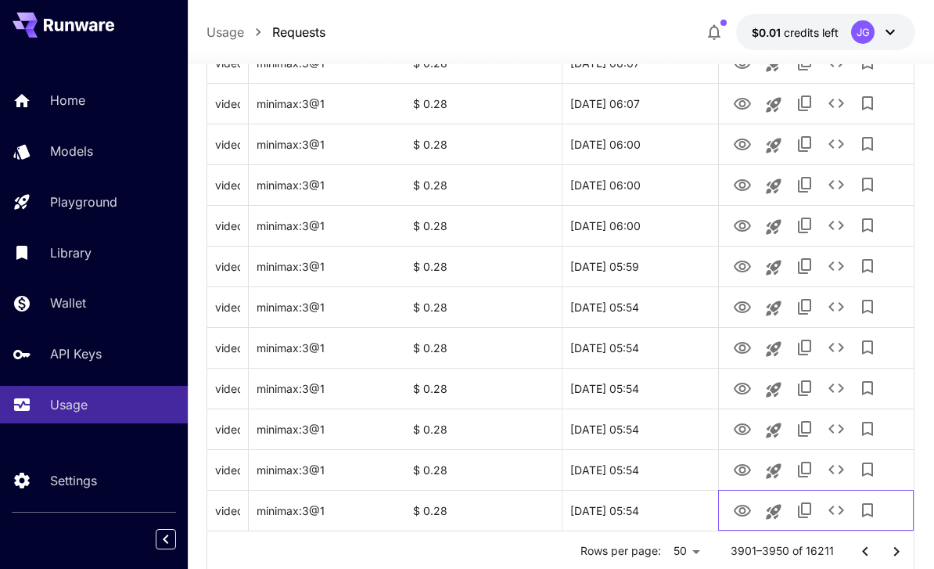
click at [652, 510] on div at bounding box center [816, 511] width 179 height 40
click at [652, 544] on icon "Go to next page" at bounding box center [896, 551] width 19 height 19
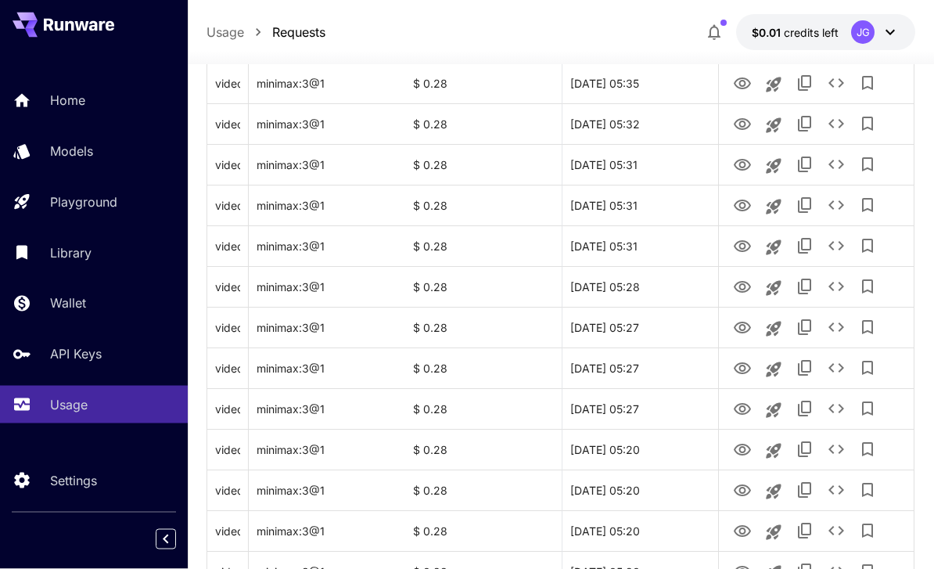
scroll to position [731, 0]
